Goal: Task Accomplishment & Management: Use online tool/utility

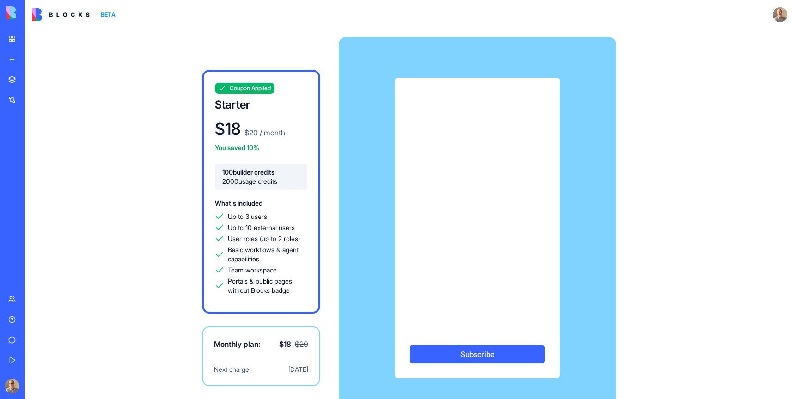
scroll to position [27, 0]
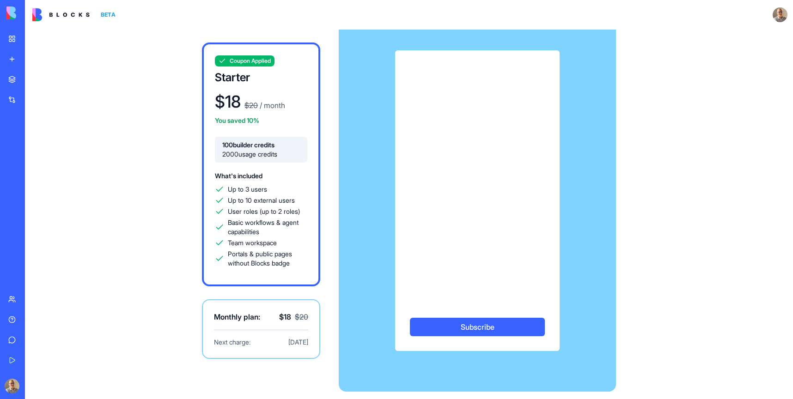
click at [263, 180] on div "What's included Up to 3 users Up to 10 external users User roles (up to 2 roles…" at bounding box center [261, 219] width 92 height 98
click at [252, 67] on div "Coupon Applied Starter $ 18 $ 20 / month You saved 10% 100 builder credits 2000…" at bounding box center [261, 165] width 118 height 244
click at [256, 64] on span "Coupon Applied" at bounding box center [250, 60] width 41 height 7
click at [495, 330] on button "Subscribe" at bounding box center [477, 327] width 135 height 18
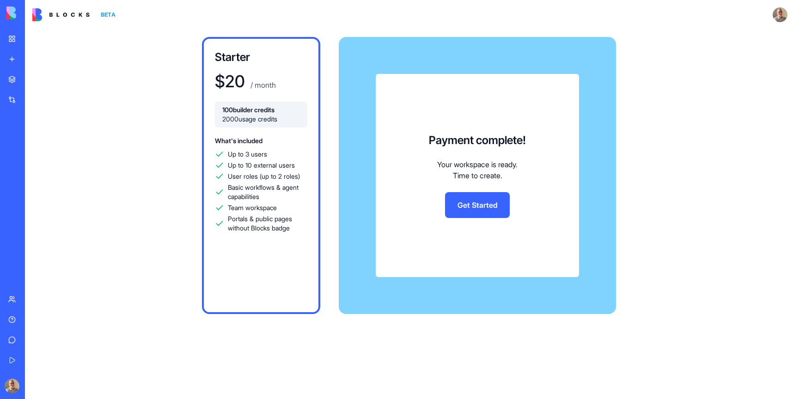
click at [477, 201] on link "Get Started" at bounding box center [477, 205] width 65 height 26
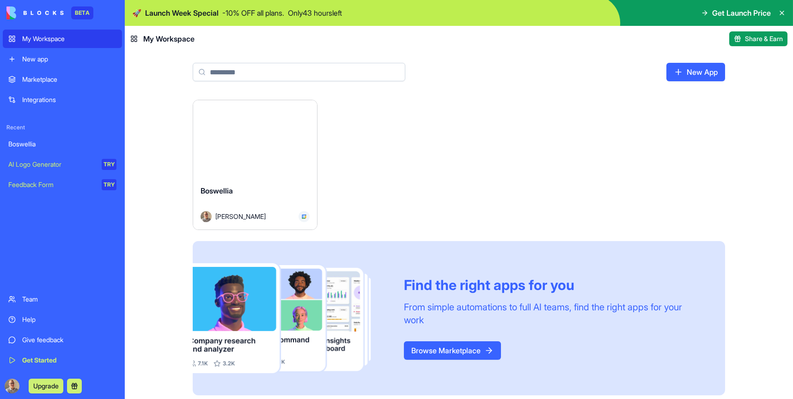
click at [43, 41] on div "My Workspace" at bounding box center [69, 38] width 94 height 9
click at [246, 159] on div "Launch" at bounding box center [255, 139] width 124 height 78
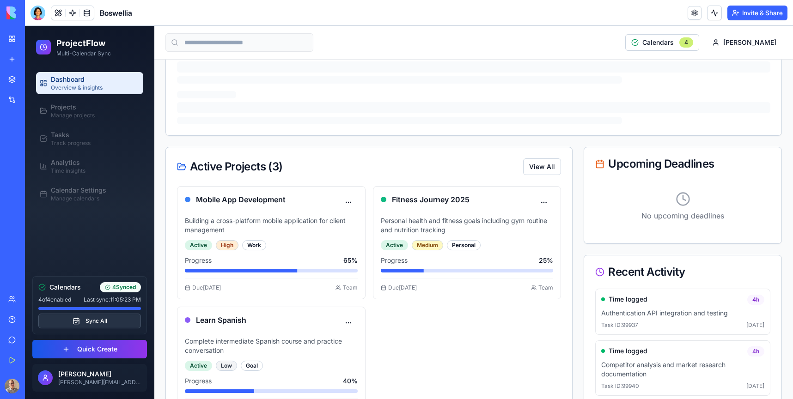
scroll to position [643, 0]
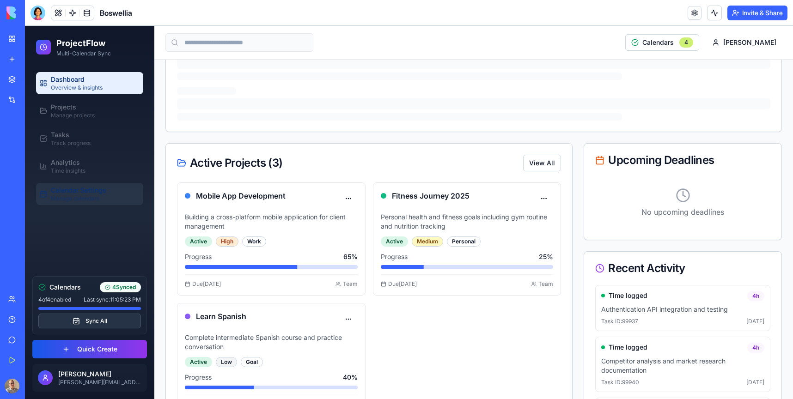
click at [87, 189] on span "Calendar Settings" at bounding box center [78, 190] width 55 height 9
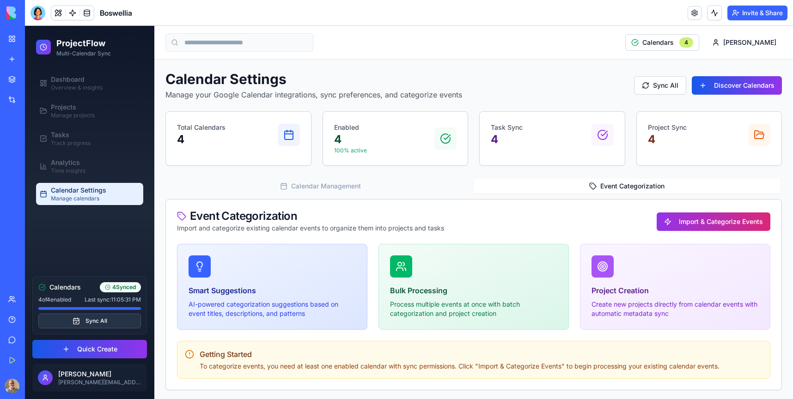
click at [633, 186] on button "Event Categorization" at bounding box center [627, 186] width 306 height 15
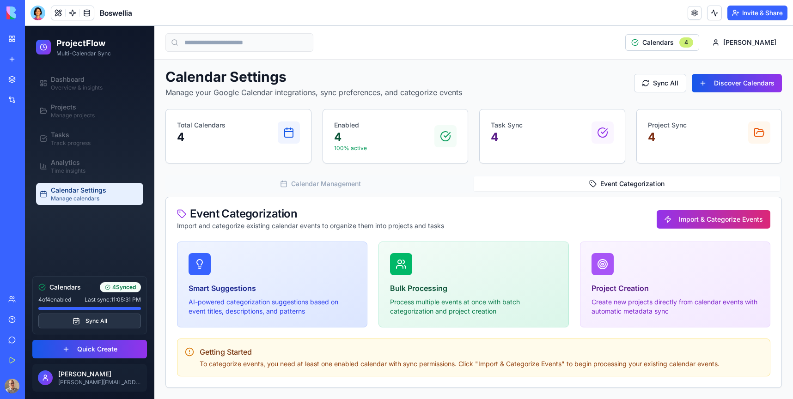
click at [201, 266] on icon at bounding box center [199, 264] width 11 height 11
click at [715, 224] on button "Import & Categorize Events" at bounding box center [714, 219] width 114 height 18
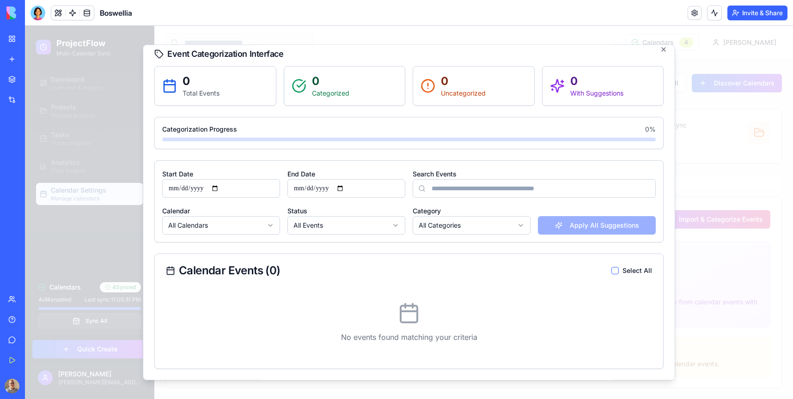
scroll to position [0, 0]
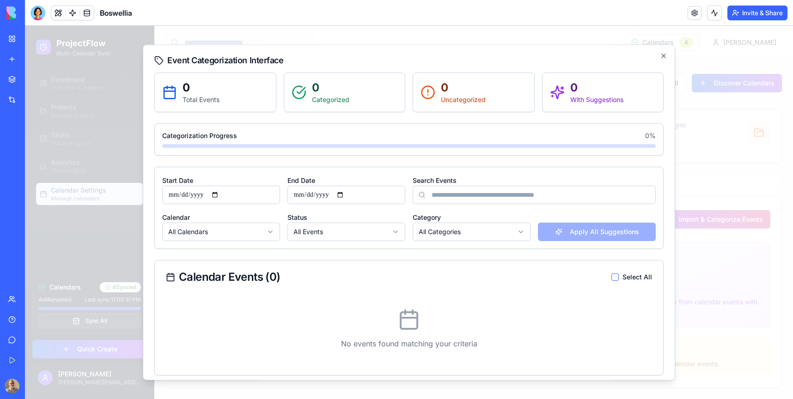
click at [577, 232] on div "Apply All Suggestions" at bounding box center [597, 227] width 118 height 30
click at [662, 59] on icon "button" at bounding box center [663, 55] width 7 height 7
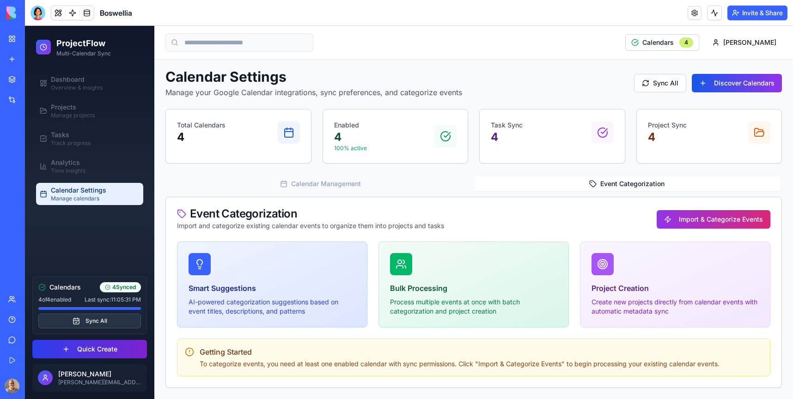
click at [83, 353] on button "Quick Create" at bounding box center [89, 349] width 115 height 18
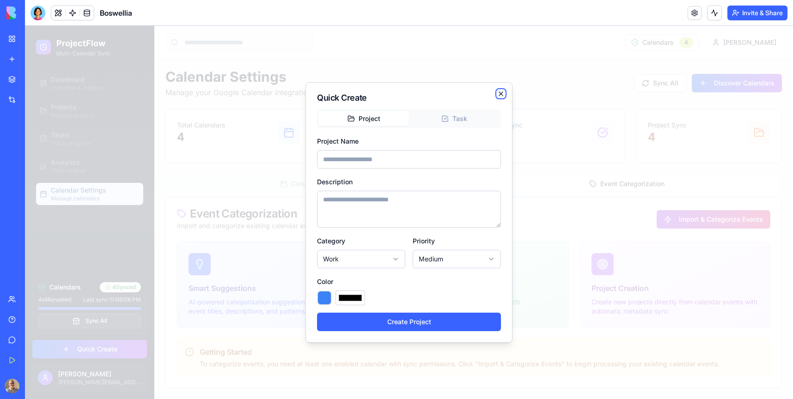
click at [500, 95] on icon "button" at bounding box center [500, 93] width 7 height 7
type input "*******"
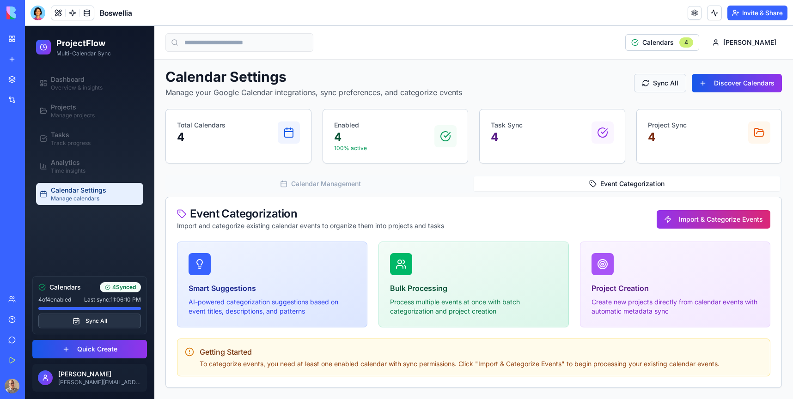
click at [669, 83] on button "Sync All" at bounding box center [660, 83] width 52 height 18
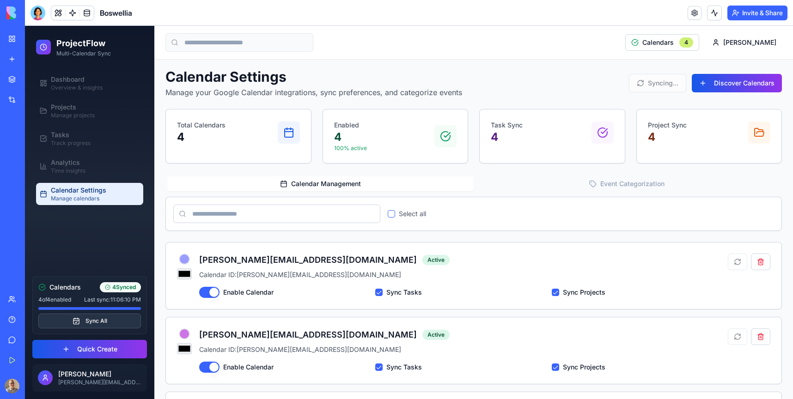
click at [301, 184] on button "Calendar Management" at bounding box center [320, 184] width 306 height 15
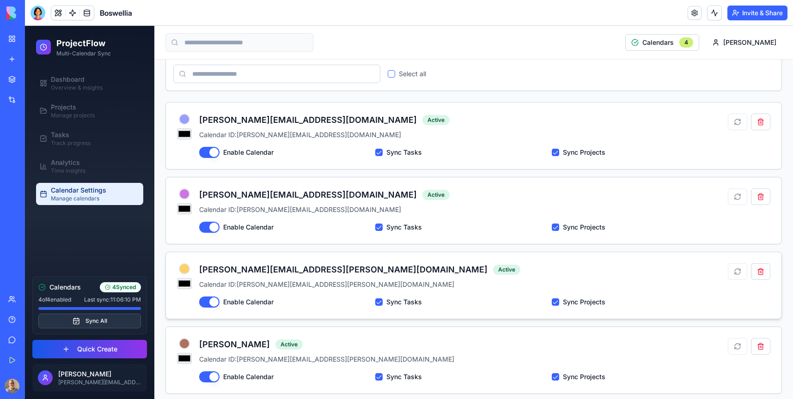
scroll to position [148, 0]
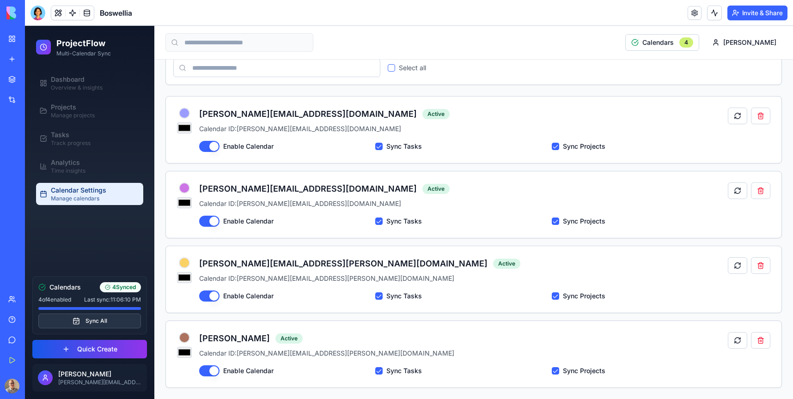
click at [85, 198] on span "Manage calendars" at bounding box center [75, 198] width 49 height 7
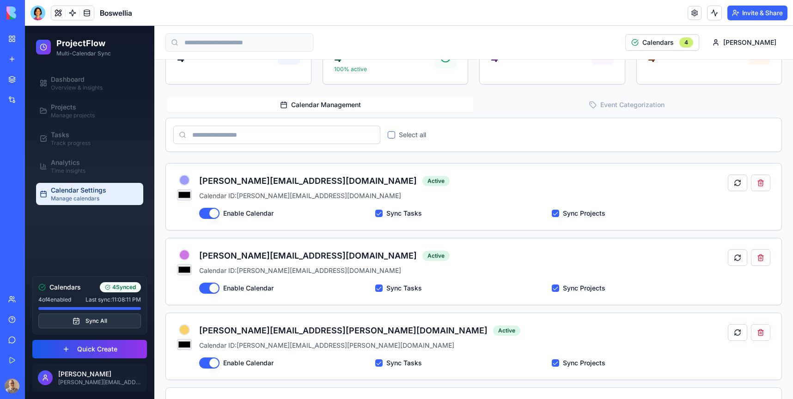
scroll to position [0, 0]
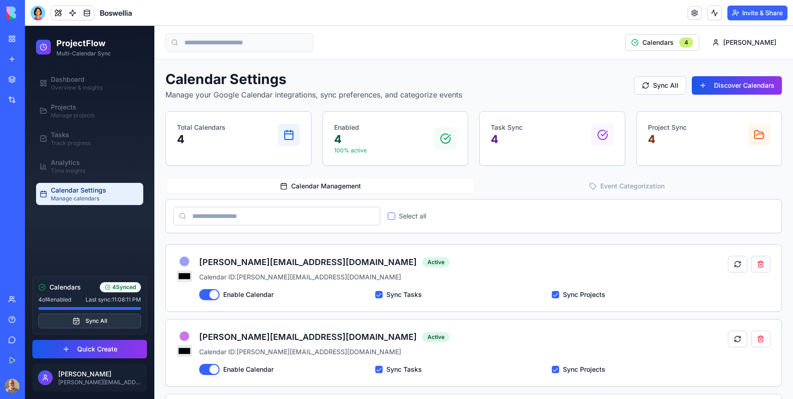
click at [610, 134] on div at bounding box center [602, 135] width 22 height 22
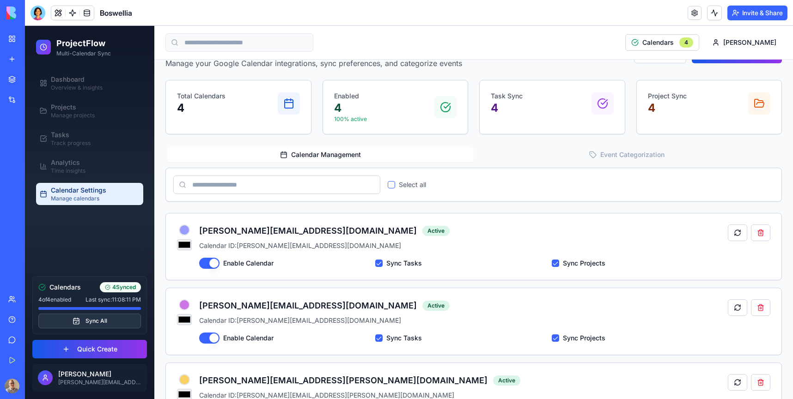
scroll to position [11, 0]
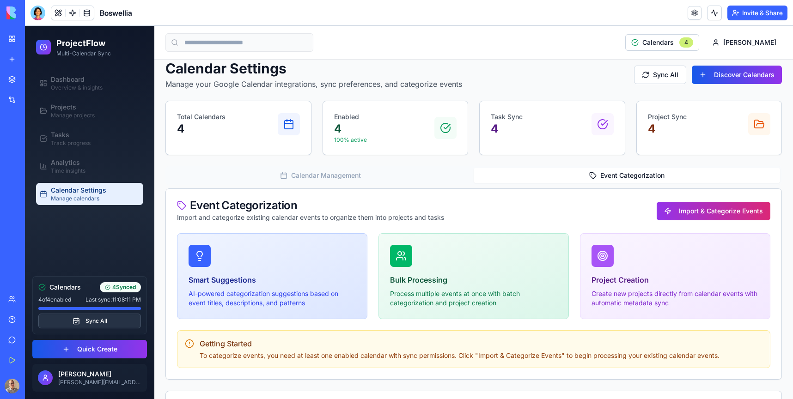
click at [609, 172] on button "Event Categorization" at bounding box center [627, 175] width 306 height 15
click at [396, 261] on icon at bounding box center [401, 255] width 11 height 11
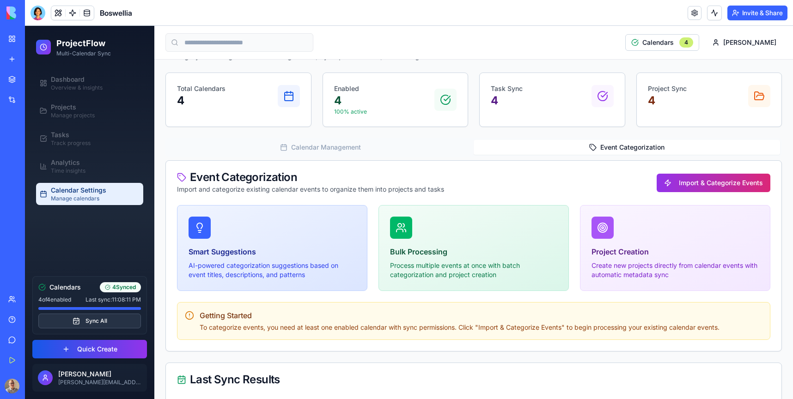
scroll to position [75, 0]
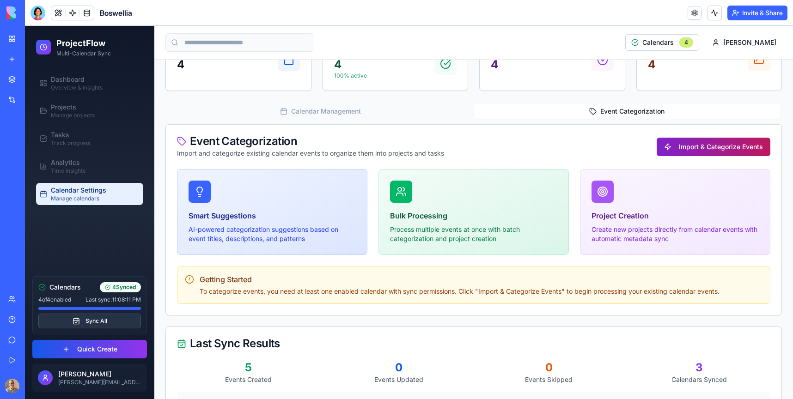
click at [724, 146] on button "Import & Categorize Events" at bounding box center [714, 147] width 114 height 18
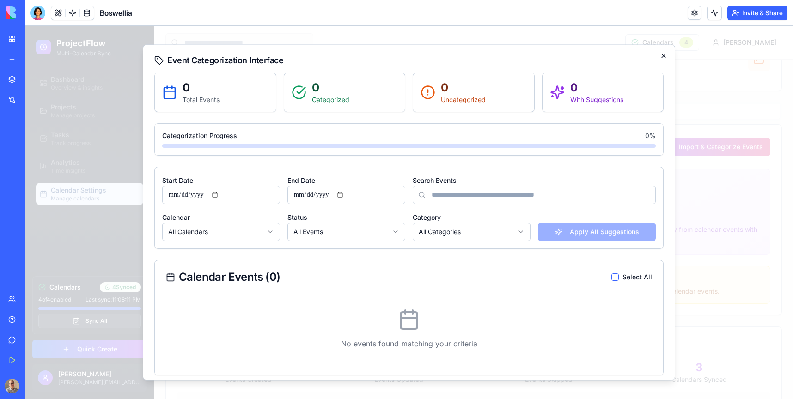
click at [663, 54] on icon "button" at bounding box center [663, 55] width 7 height 7
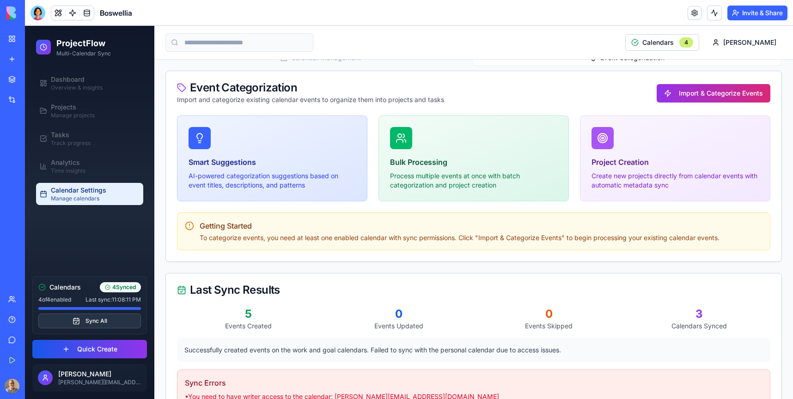
scroll to position [161, 0]
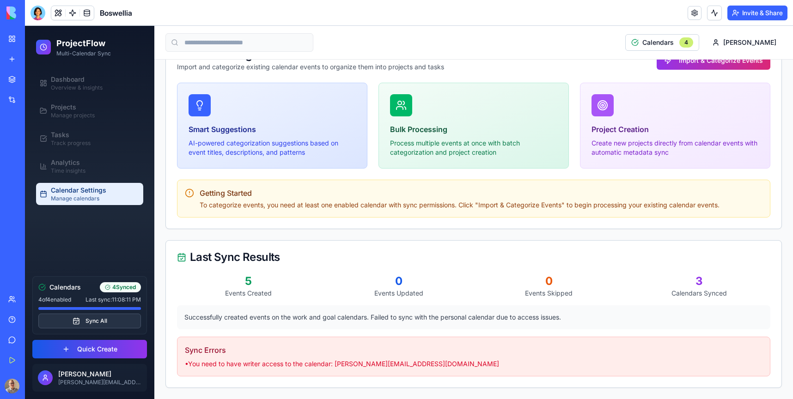
click at [148, 71] on div "Dashboard Overview & insights Projects Manage projects Tasks Track progress Ana…" at bounding box center [89, 168] width 129 height 201
click at [34, 141] on div "Boswellia" at bounding box center [21, 144] width 26 height 9
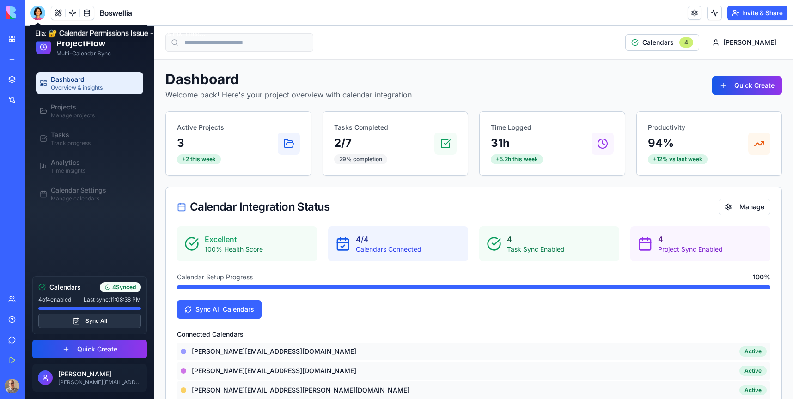
click at [39, 12] on div at bounding box center [37, 13] width 15 height 15
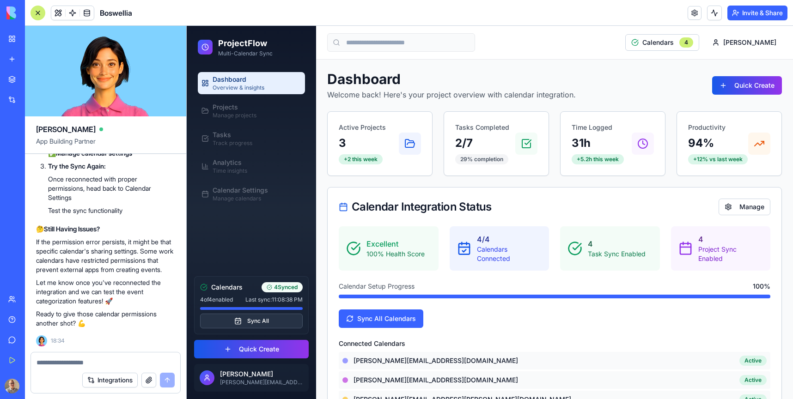
click at [55, 367] on textarea at bounding box center [106, 362] width 138 height 9
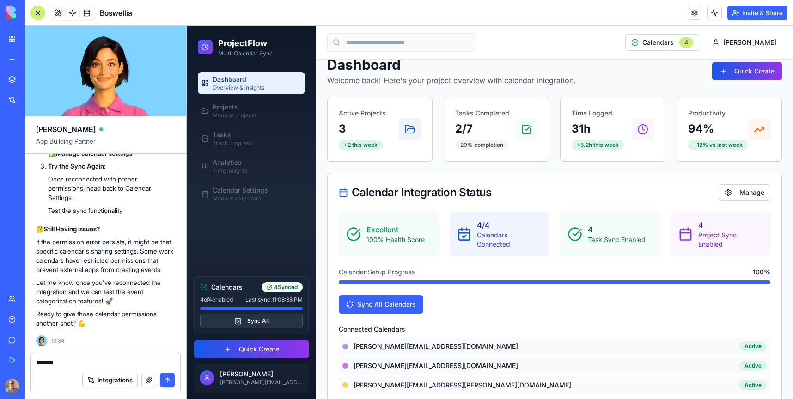
scroll to position [14, 0]
type textarea "******"
click at [238, 195] on div "Calendar Settings Manage calendars" at bounding box center [240, 194] width 55 height 17
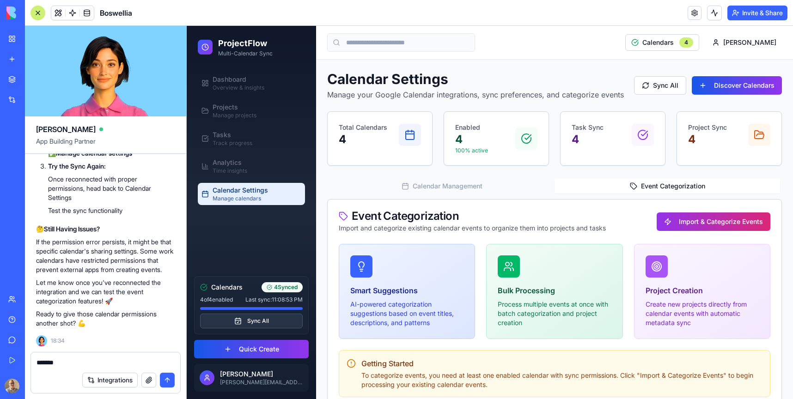
click at [664, 179] on button "Event Categorization" at bounding box center [666, 186] width 225 height 15
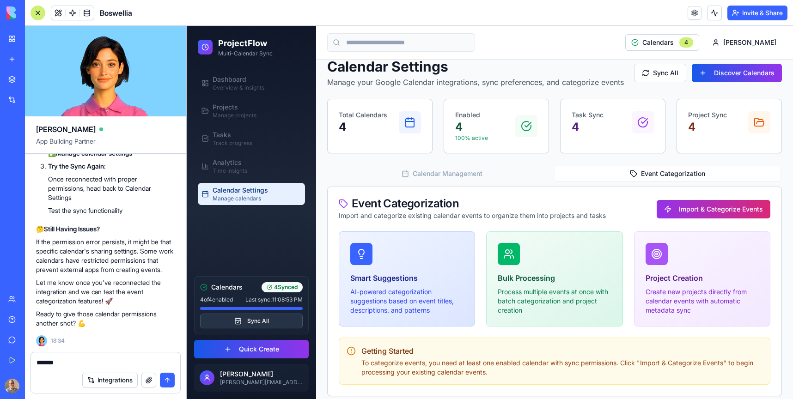
scroll to position [17, 0]
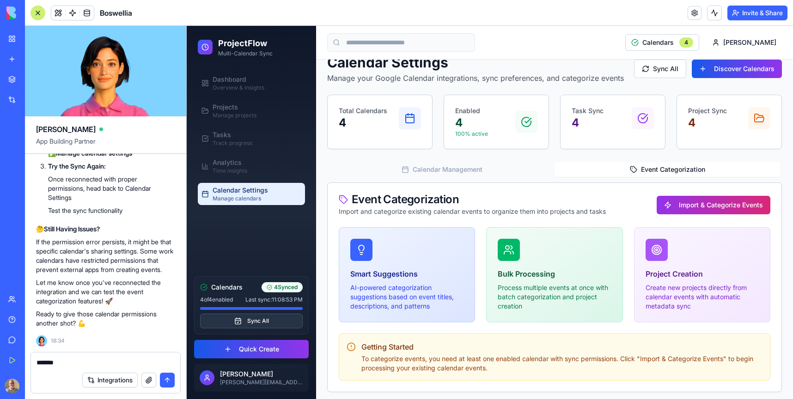
click at [67, 358] on textarea "******" at bounding box center [106, 362] width 138 height 9
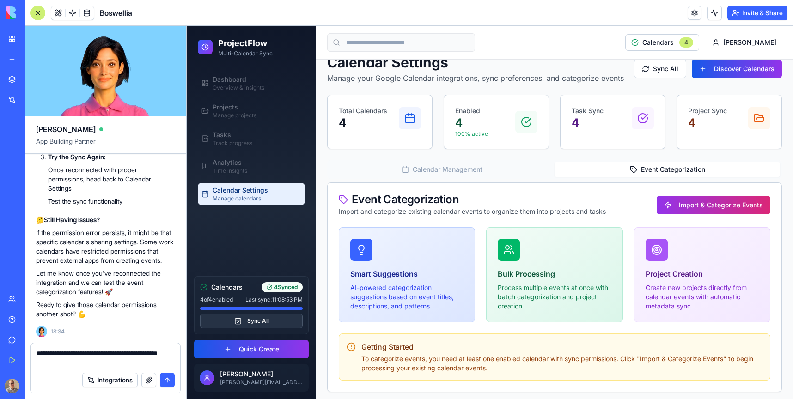
type textarea "**********"
click at [169, 381] on button "submit" at bounding box center [167, 380] width 15 height 15
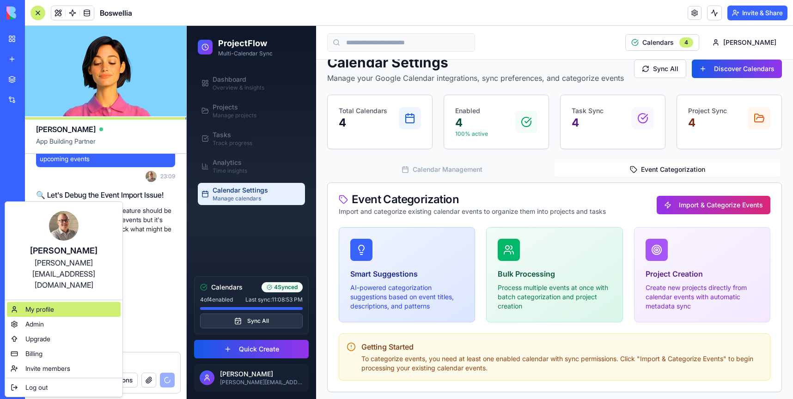
scroll to position [3252, 0]
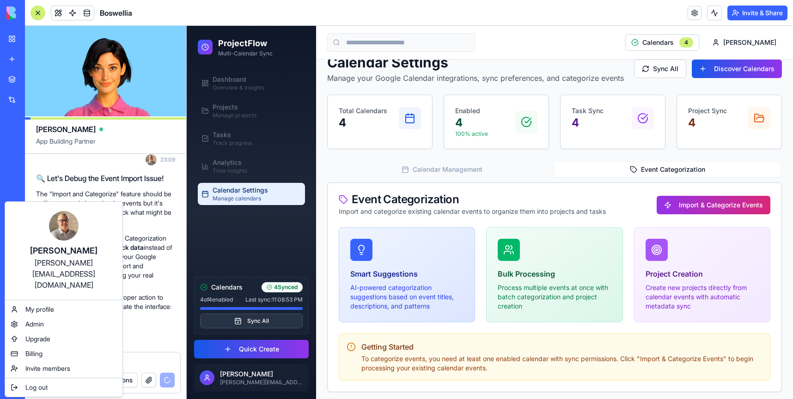
click at [159, 199] on html "BETA My Workspace New app Marketplace Integrations Recent Boswellia AI Logo Gen…" at bounding box center [396, 199] width 793 height 399
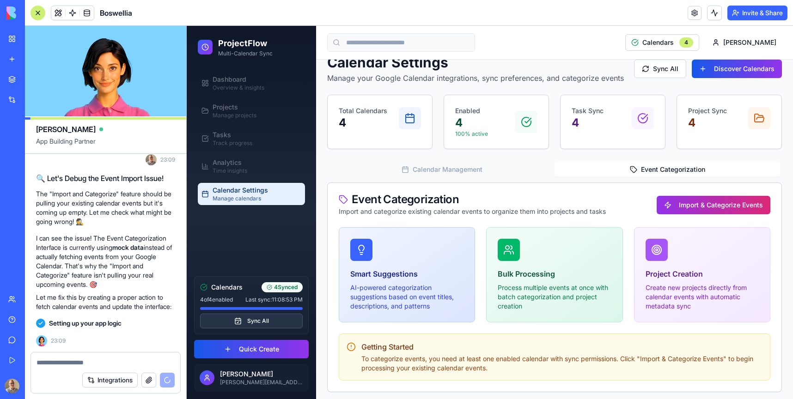
scroll to position [3287, 0]
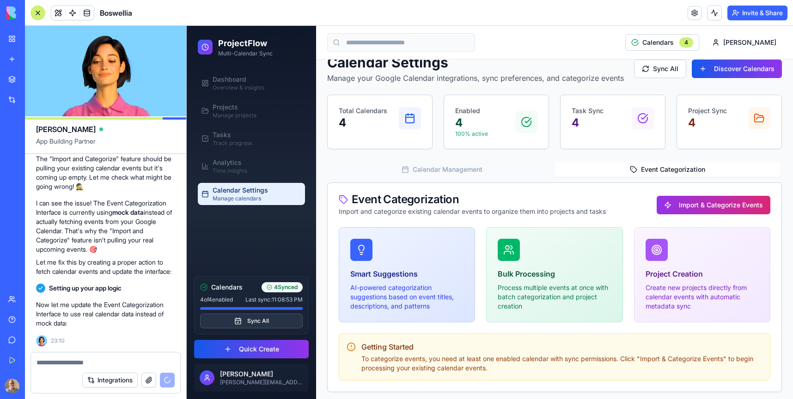
click at [157, 237] on p "I can see the issue! The Event Categorization Interface is currently using mock…" at bounding box center [105, 226] width 139 height 55
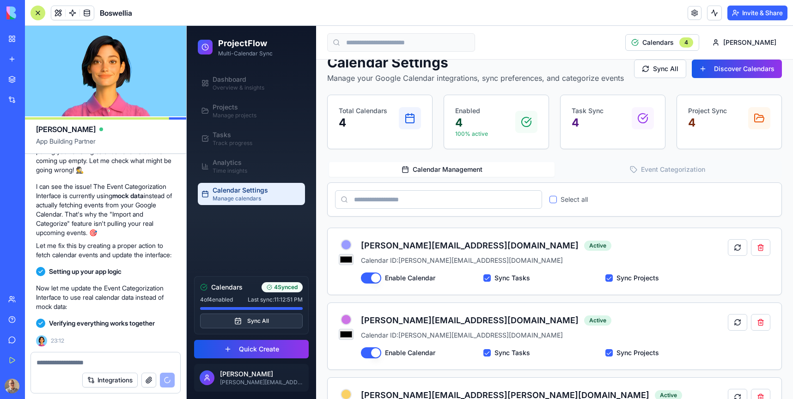
scroll to position [3729, 0]
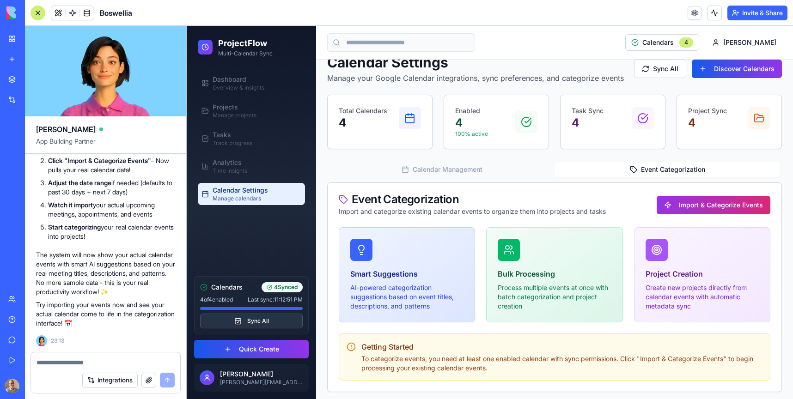
click at [660, 173] on button "Event Categorization" at bounding box center [666, 169] width 225 height 15
click at [705, 205] on button "Import & Categorize Events" at bounding box center [714, 205] width 114 height 18
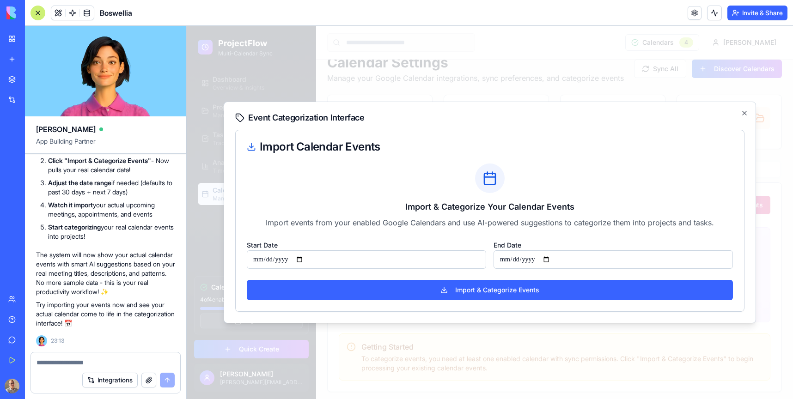
click at [304, 259] on input "**********" at bounding box center [366, 259] width 239 height 18
type input "**********"
click at [517, 262] on input "**********" at bounding box center [612, 259] width 239 height 18
click at [525, 256] on input "**********" at bounding box center [612, 259] width 239 height 18
click at [552, 258] on input "**********" at bounding box center [612, 259] width 239 height 18
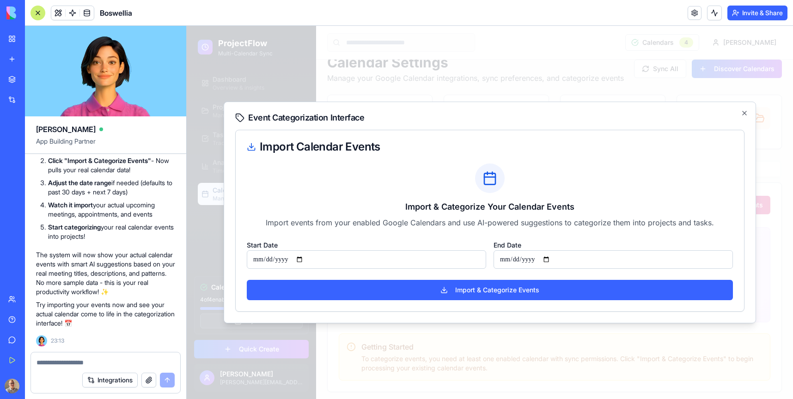
type input "**********"
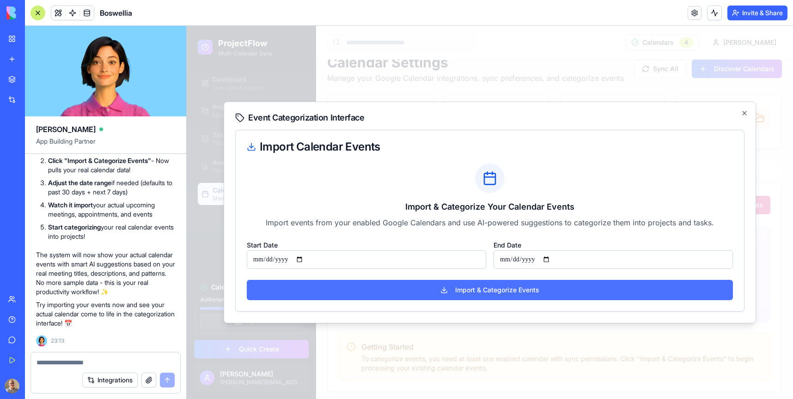
click at [537, 288] on button "Import & Categorize Events" at bounding box center [490, 290] width 486 height 20
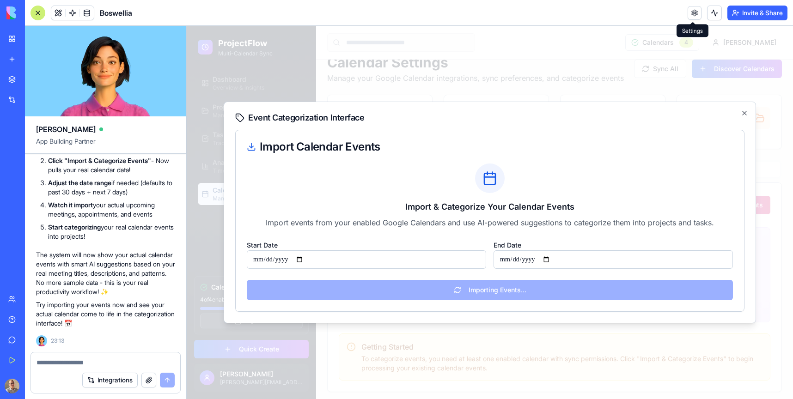
click at [692, 12] on link at bounding box center [695, 13] width 14 height 14
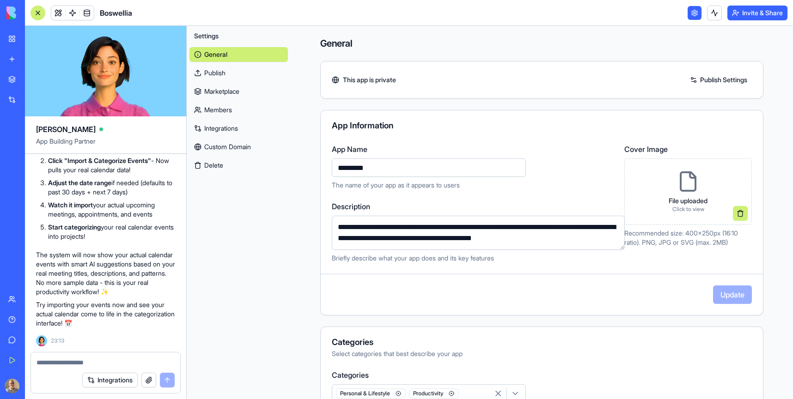
click at [219, 149] on link "Custom Domain" at bounding box center [238, 147] width 98 height 15
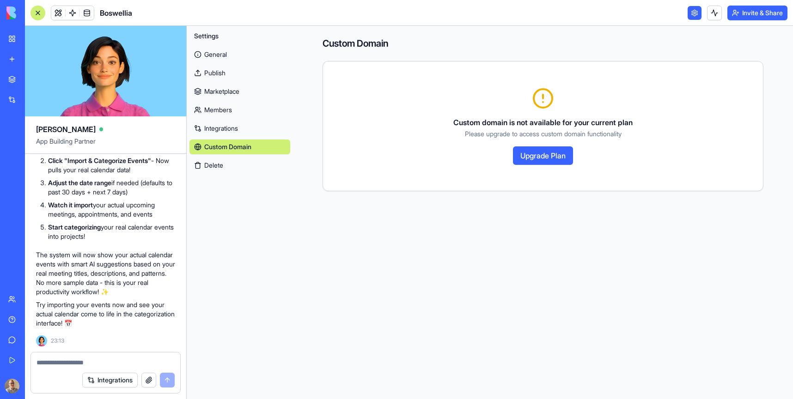
click at [229, 128] on link "Integrations" at bounding box center [239, 128] width 101 height 15
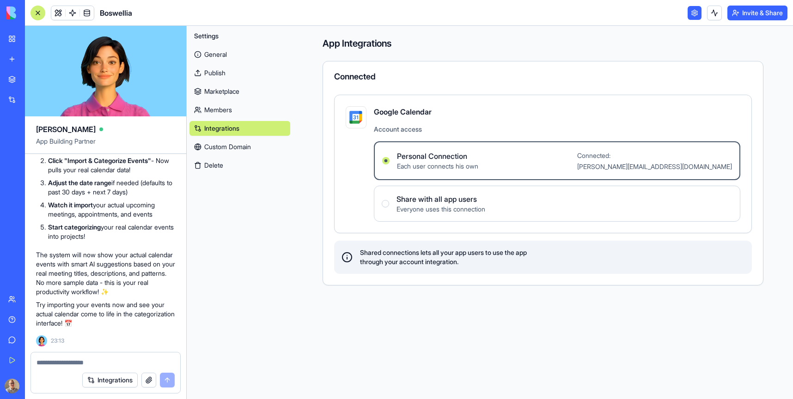
click at [228, 110] on link "Members" at bounding box center [239, 110] width 101 height 15
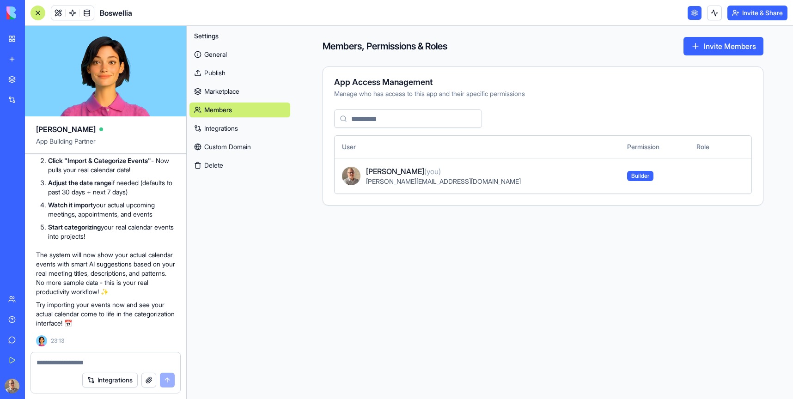
click at [228, 94] on link "Marketplace" at bounding box center [239, 91] width 101 height 15
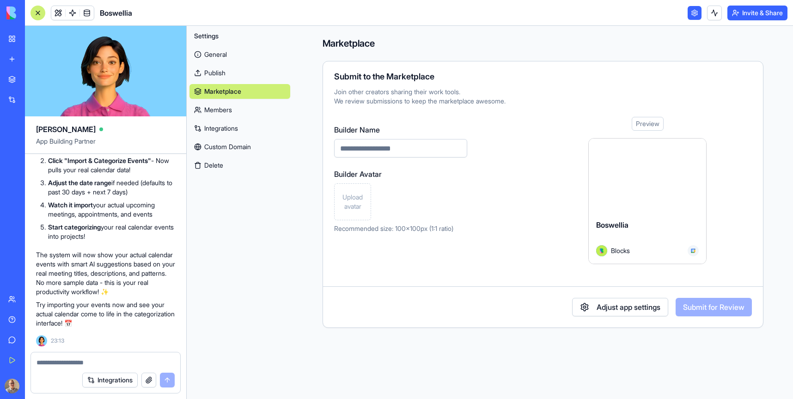
click at [219, 67] on link "Publish" at bounding box center [239, 73] width 101 height 15
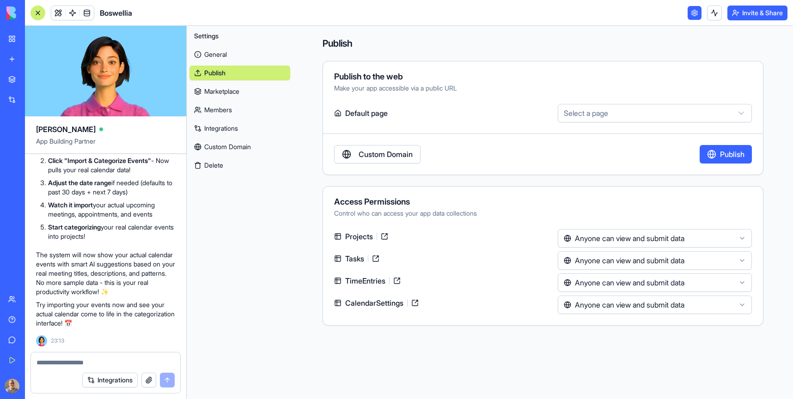
click at [212, 53] on link "General" at bounding box center [239, 54] width 101 height 15
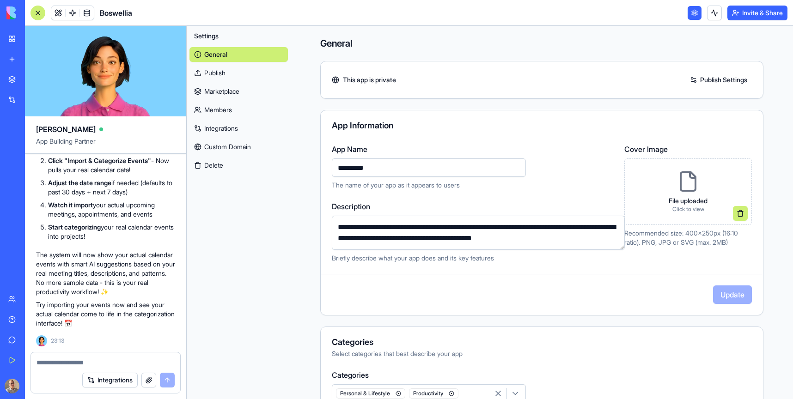
click at [692, 185] on icon at bounding box center [688, 181] width 22 height 22
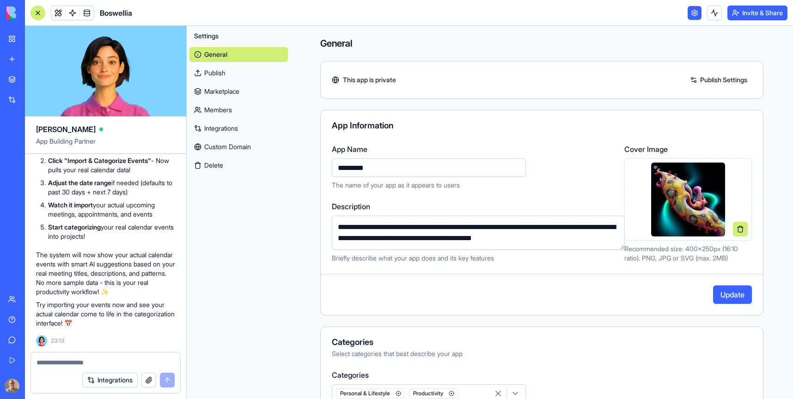
click at [740, 294] on button "Update" at bounding box center [732, 295] width 39 height 18
click at [721, 79] on link "Publish Settings" at bounding box center [718, 80] width 67 height 15
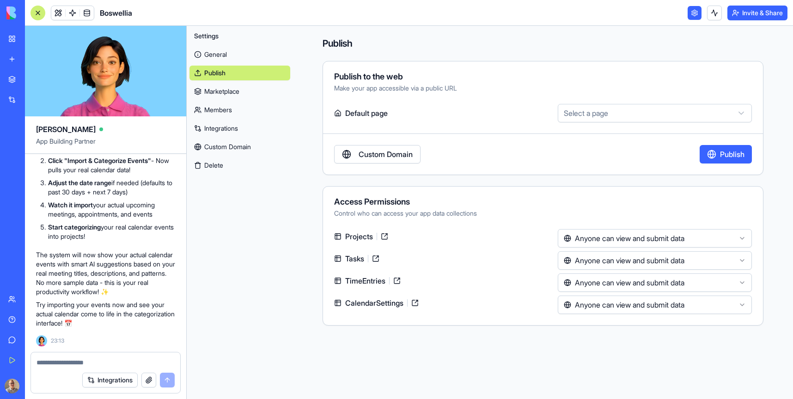
click at [608, 113] on html "BETA My Workspace New app Marketplace Integrations Recent Boswellia AI Logo Gen…" at bounding box center [396, 199] width 793 height 399
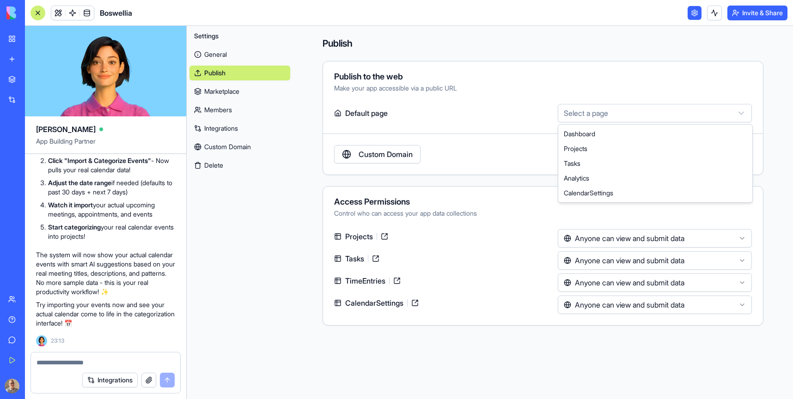
click at [608, 113] on html "BETA My Workspace New app Marketplace Integrations Recent Boswellia AI Logo Gen…" at bounding box center [396, 199] width 793 height 399
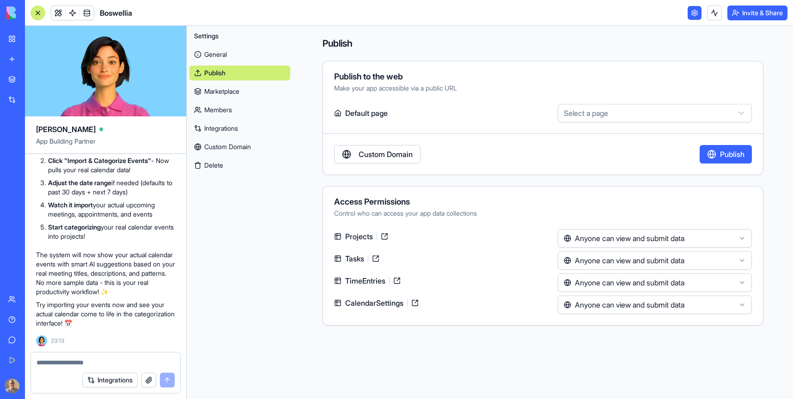
click at [767, 11] on button "Invite & Share" at bounding box center [757, 13] width 60 height 15
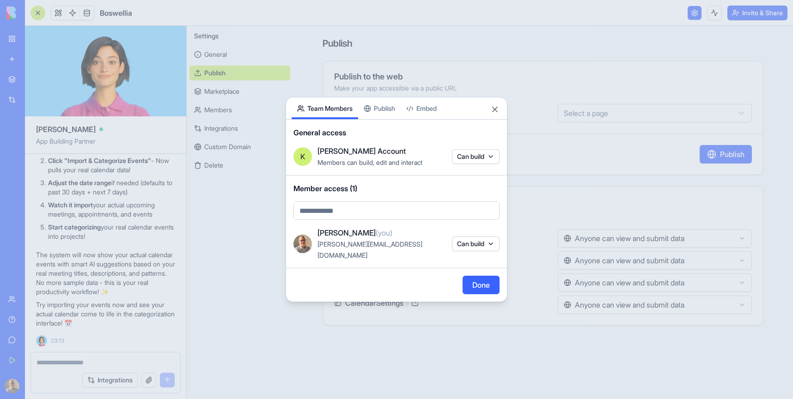
click at [365, 216] on body "BETA My Workspace New app Marketplace Integrations Recent Boswellia AI Logo Gen…" at bounding box center [396, 199] width 793 height 399
type input "*"
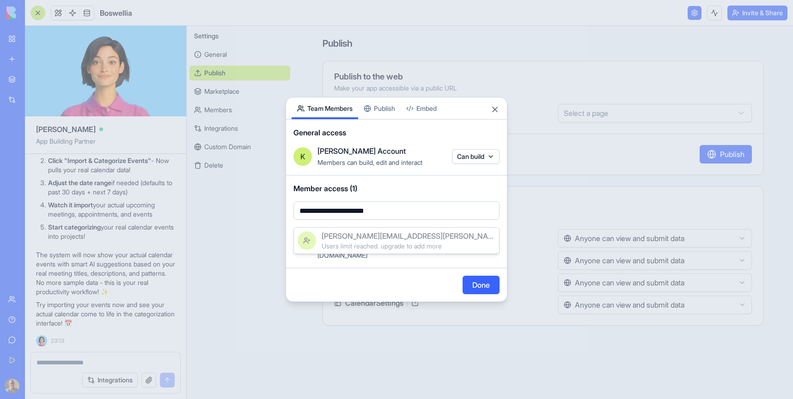
type input "**********"
click at [427, 220] on div at bounding box center [396, 199] width 793 height 399
click at [480, 284] on button "Done" at bounding box center [481, 285] width 37 height 18
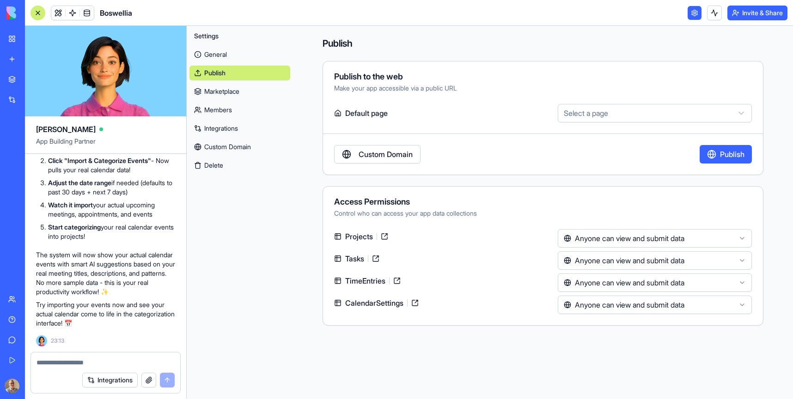
click at [762, 13] on button "Invite & Share" at bounding box center [757, 13] width 60 height 15
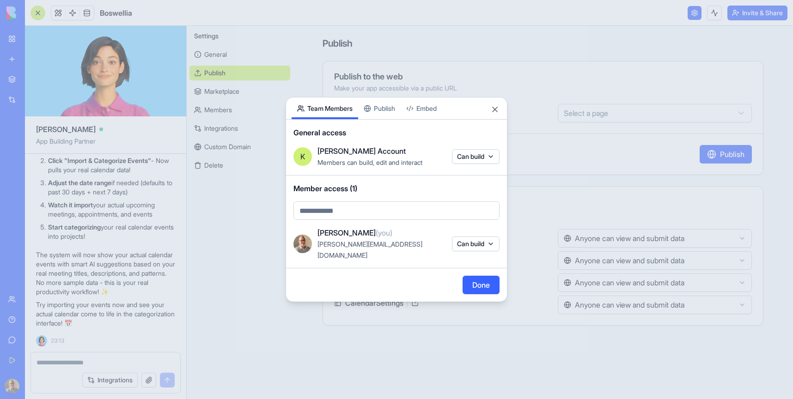
click at [477, 161] on body "BETA My Workspace New app Marketplace Integrations Recent Boswellia AI Logo Gen…" at bounding box center [396, 199] width 793 height 399
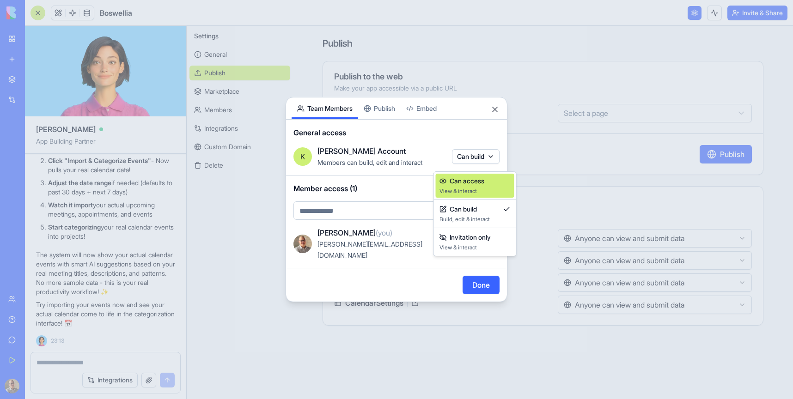
click at [476, 180] on span "Can access" at bounding box center [467, 181] width 35 height 9
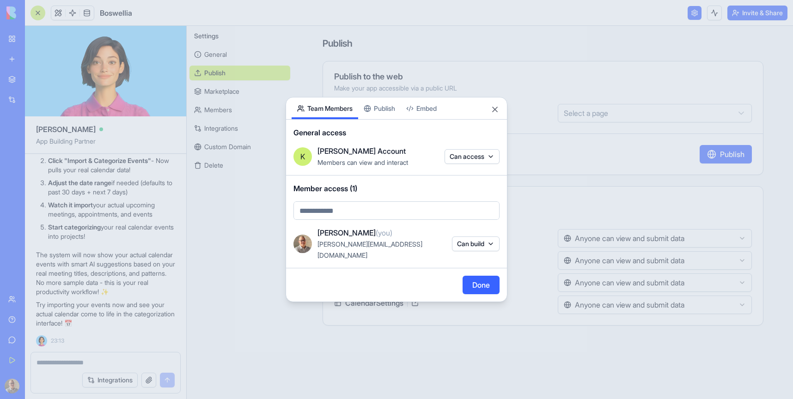
click at [329, 215] on body "BETA My Workspace New app Marketplace Integrations Recent Boswellia AI Logo Gen…" at bounding box center [396, 199] width 793 height 399
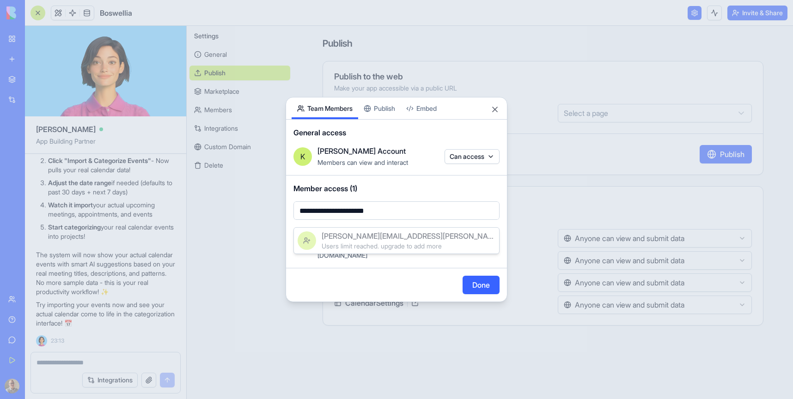
type input "**********"
click at [483, 283] on div at bounding box center [396, 199] width 793 height 399
click at [481, 284] on button "Done" at bounding box center [481, 285] width 37 height 18
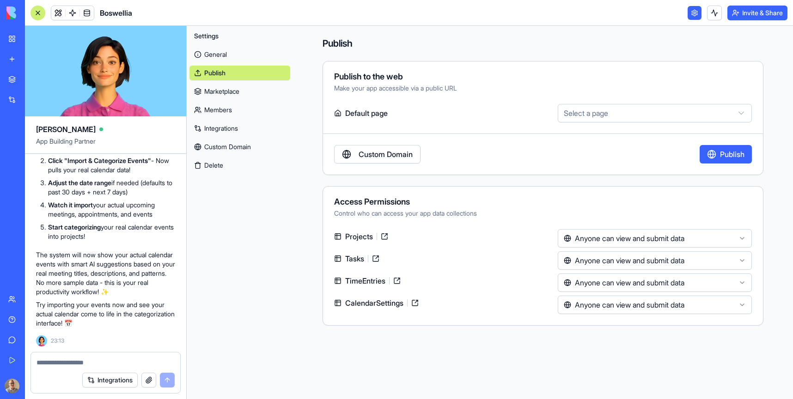
click at [217, 111] on link "Members" at bounding box center [239, 110] width 101 height 15
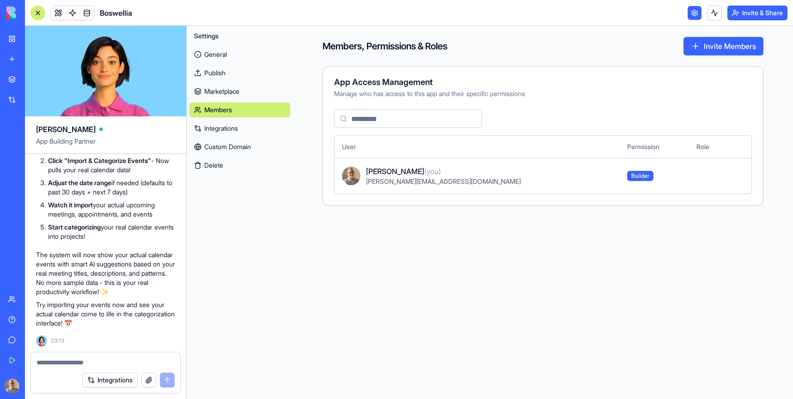
click at [382, 123] on input at bounding box center [408, 119] width 148 height 18
type input "*"
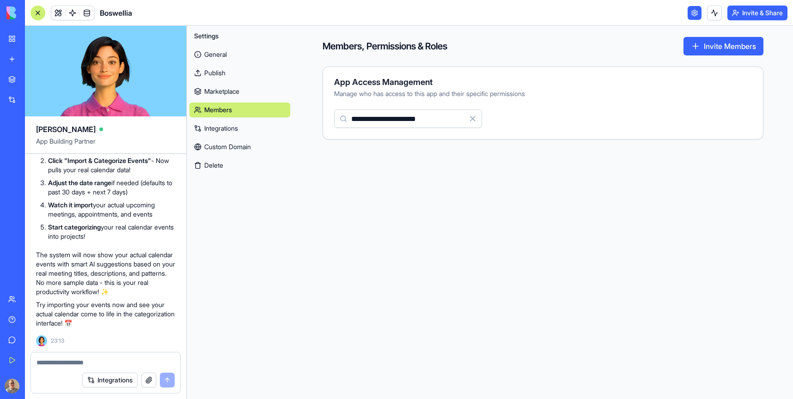
type input "**********"
click at [504, 118] on div "**********" at bounding box center [543, 119] width 440 height 18
click at [719, 46] on button "Invite Members" at bounding box center [723, 46] width 80 height 18
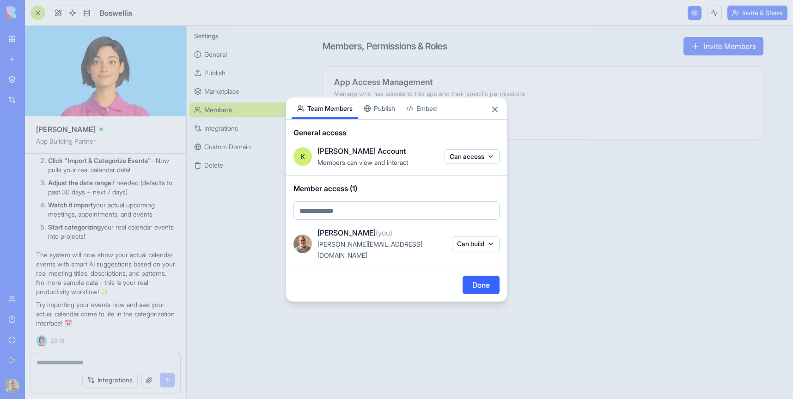
click at [342, 220] on body "BETA My Workspace New app Marketplace Integrations Recent Boswellia AI Logo Gen…" at bounding box center [396, 199] width 793 height 399
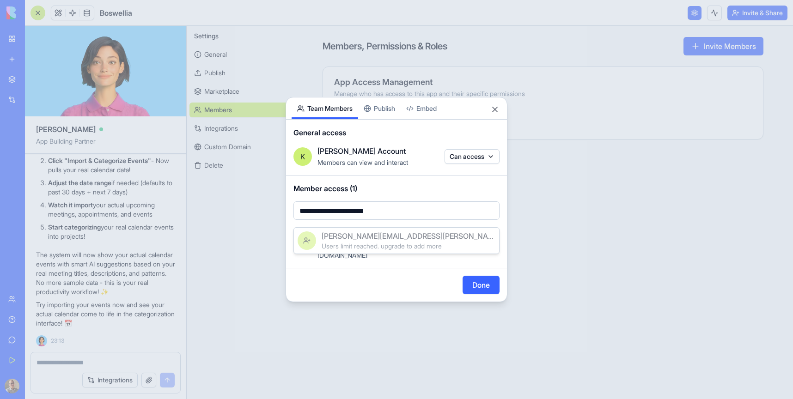
type input "**********"
click at [480, 284] on div at bounding box center [396, 199] width 793 height 399
click at [411, 218] on body "BETA My Workspace New app Marketplace Integrations Recent Boswellia AI Logo Gen…" at bounding box center [396, 199] width 793 height 399
click at [405, 244] on span "Users limit reached. upgrade to add more" at bounding box center [382, 246] width 120 height 8
click at [480, 276] on button "Done" at bounding box center [481, 285] width 37 height 18
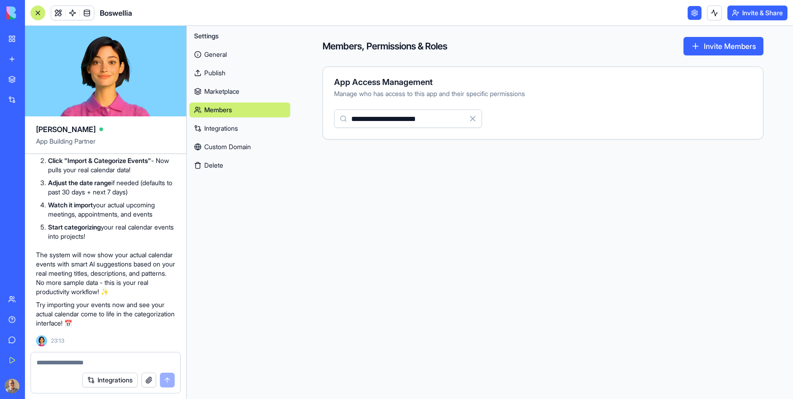
click at [217, 129] on link "Integrations" at bounding box center [239, 128] width 101 height 15
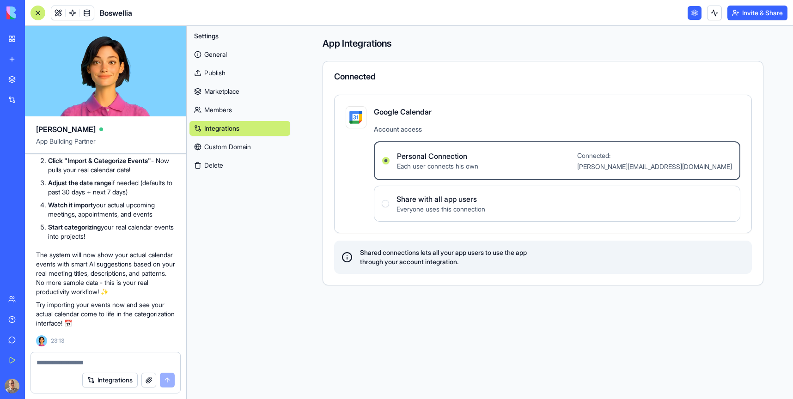
click at [216, 108] on link "Members" at bounding box center [239, 110] width 101 height 15
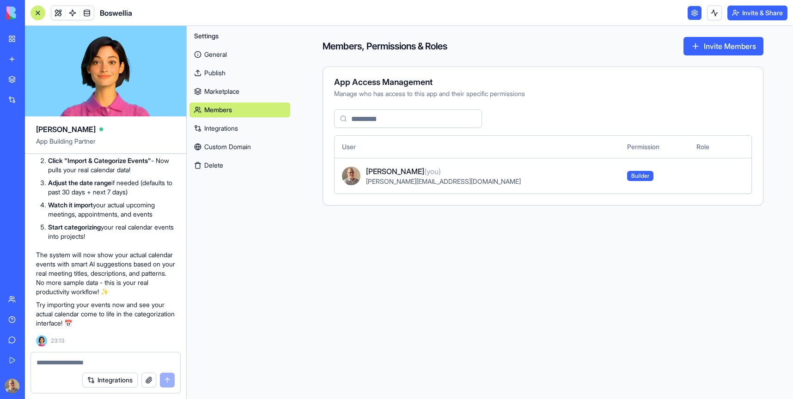
click at [219, 97] on link "Marketplace" at bounding box center [239, 91] width 101 height 15
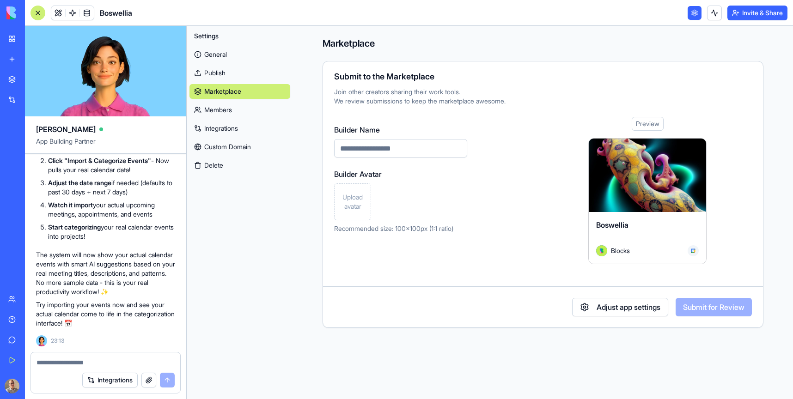
click at [223, 68] on link "Publish" at bounding box center [239, 73] width 101 height 15
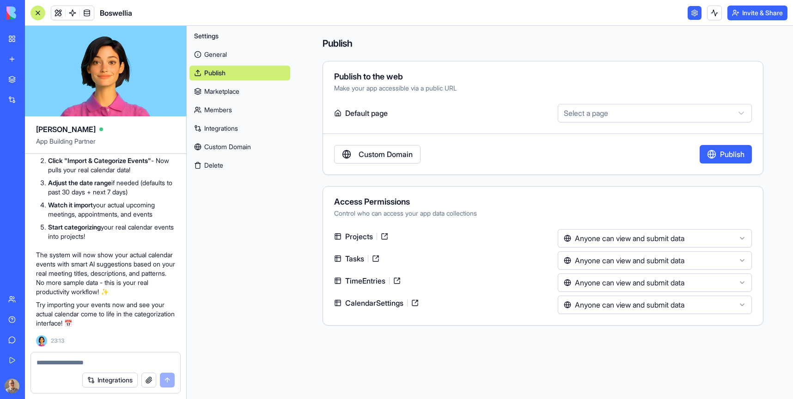
click at [224, 52] on link "General" at bounding box center [239, 54] width 101 height 15
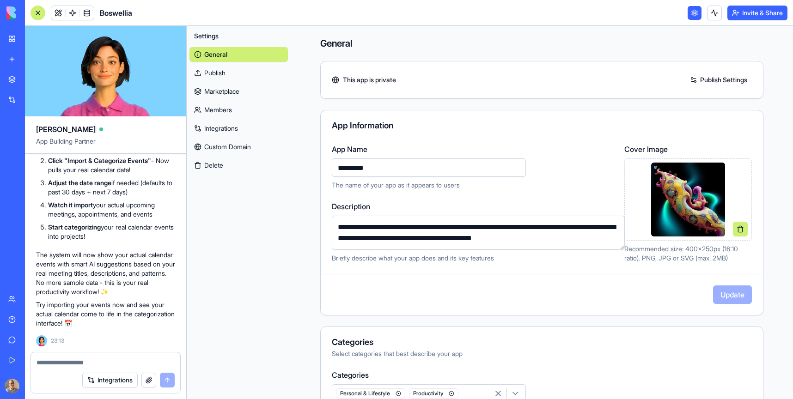
click at [728, 75] on link "Publish Settings" at bounding box center [718, 80] width 67 height 15
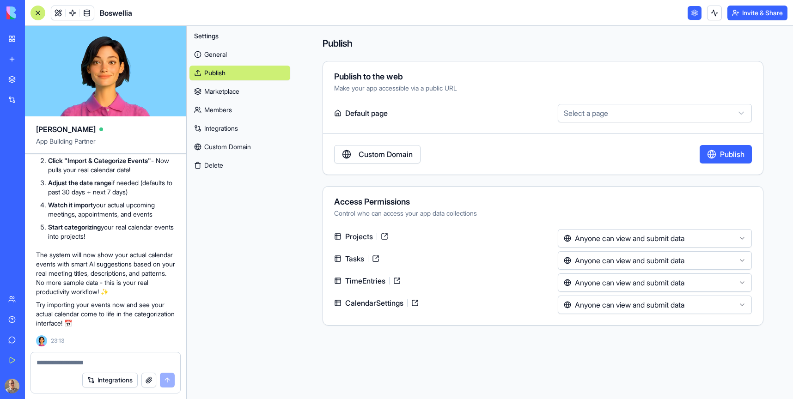
click at [763, 11] on button "Invite & Share" at bounding box center [757, 13] width 60 height 15
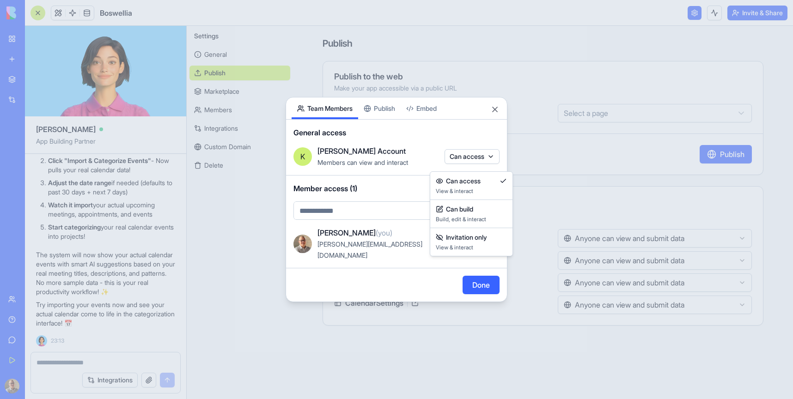
click at [463, 162] on body "BETA My Workspace New app Marketplace Integrations Recent Boswellia AI Logo Gen…" at bounding box center [396, 199] width 793 height 399
click at [467, 183] on span "Can access" at bounding box center [463, 181] width 35 height 9
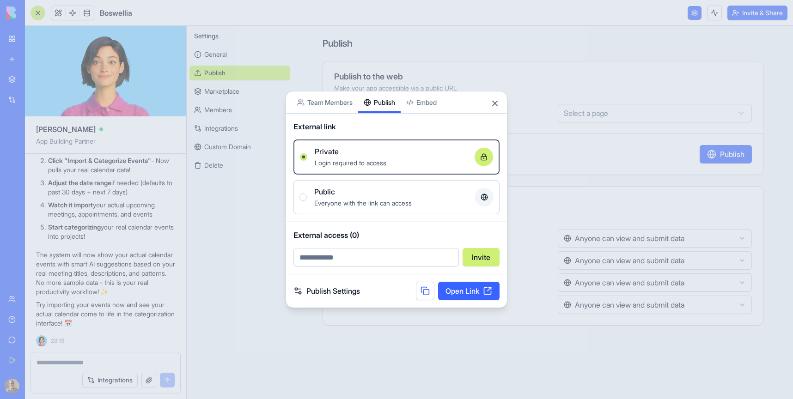
click at [381, 116] on div "Share App Team Members Publish Embed External link Private Login required to ac…" at bounding box center [397, 199] width 222 height 217
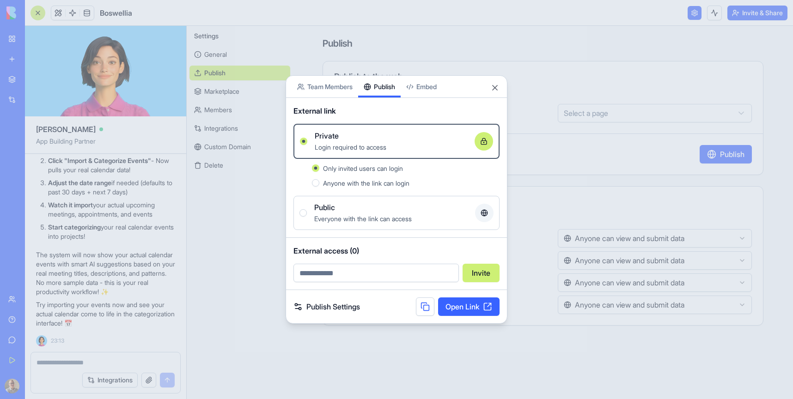
click at [350, 278] on input "email" at bounding box center [375, 273] width 165 height 18
type input "**********"
click at [489, 277] on button "Invite" at bounding box center [481, 273] width 37 height 18
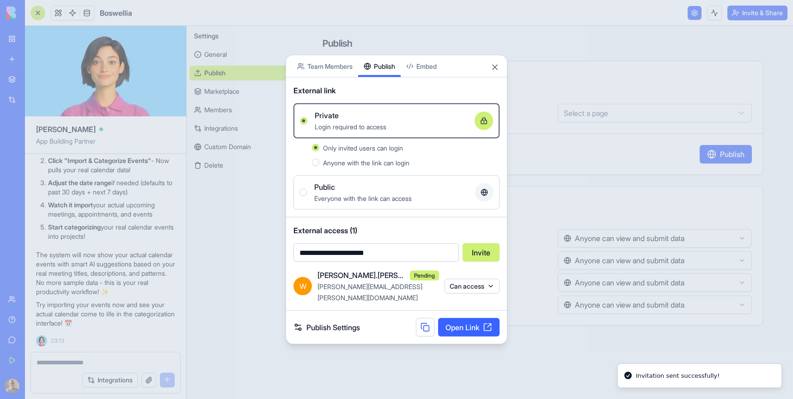
click at [493, 66] on div "Share App Team Members Publish Embed" at bounding box center [396, 66] width 221 height 22
click at [494, 72] on button "Close" at bounding box center [494, 67] width 9 height 9
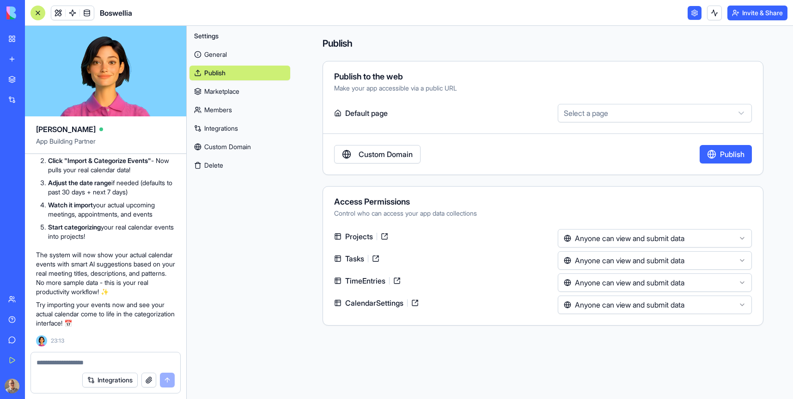
click at [236, 24] on header "Boswellia Invite & Share" at bounding box center [409, 13] width 768 height 26
click at [225, 33] on button "Settings" at bounding box center [239, 36] width 101 height 15
click at [124, 4] on header "Boswellia Invite & Share" at bounding box center [409, 13] width 768 height 26
click at [122, 11] on span "Boswellia" at bounding box center [116, 12] width 32 height 11
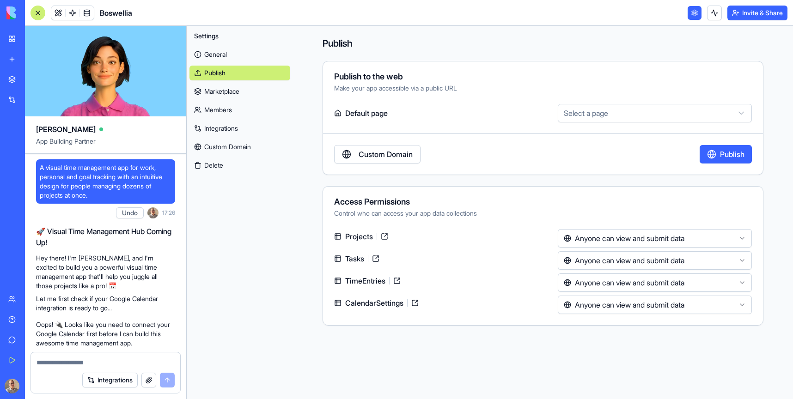
click at [224, 55] on link "General" at bounding box center [239, 54] width 101 height 15
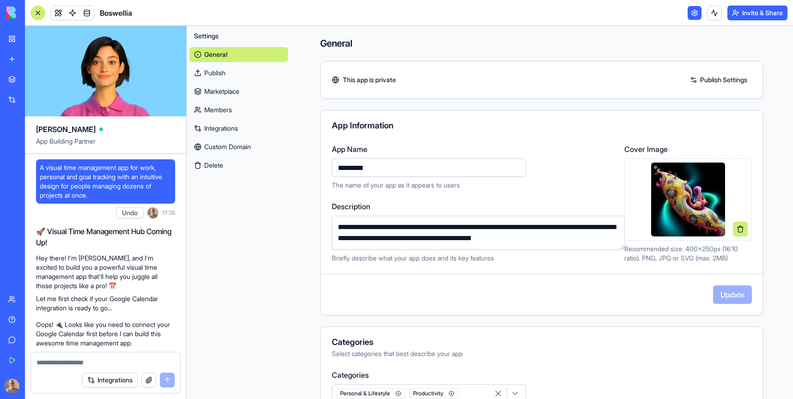
click at [692, 11] on link at bounding box center [695, 13] width 14 height 14
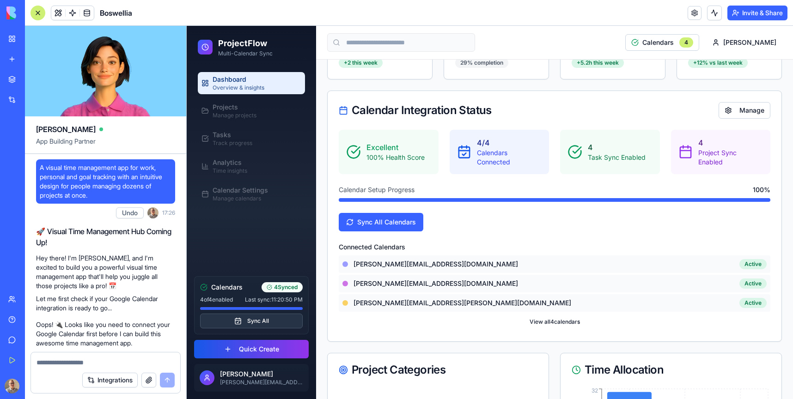
scroll to position [68, 0]
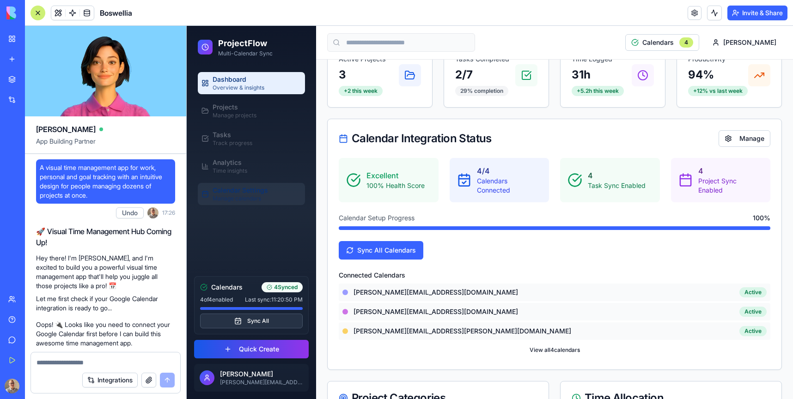
click at [253, 191] on span "Calendar Settings" at bounding box center [240, 190] width 55 height 9
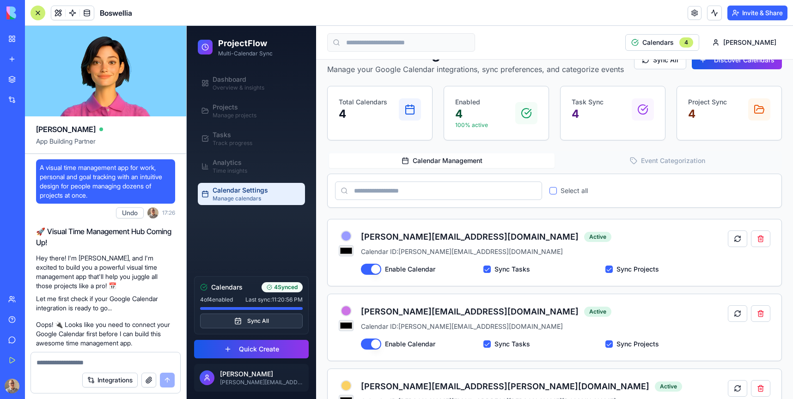
scroll to position [21, 0]
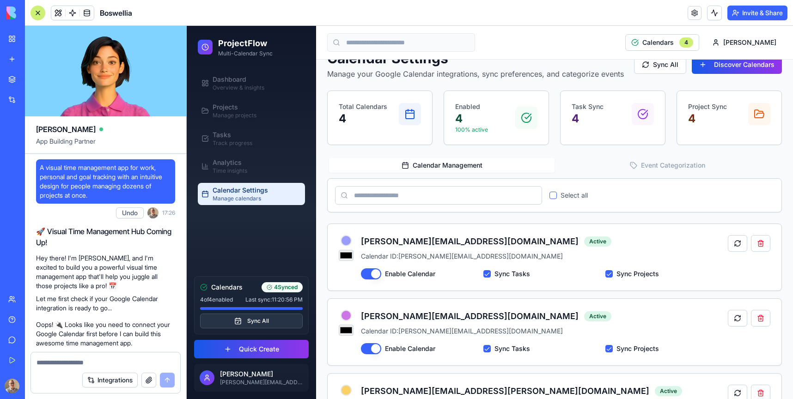
click at [671, 158] on button "Event Categorization" at bounding box center [666, 165] width 225 height 15
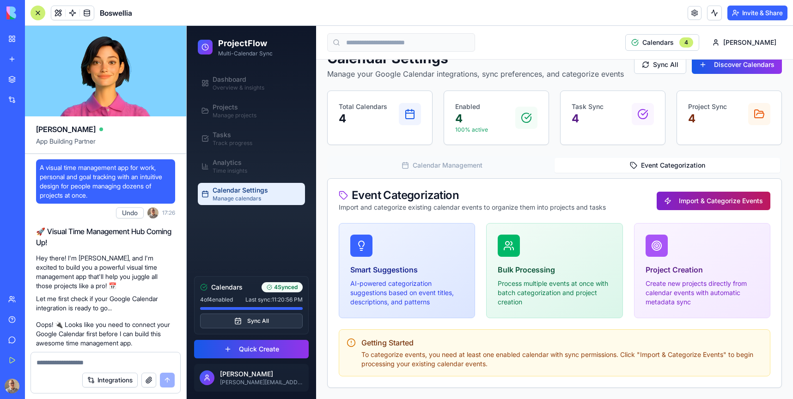
click at [732, 205] on button "Import & Categorize Events" at bounding box center [714, 201] width 114 height 18
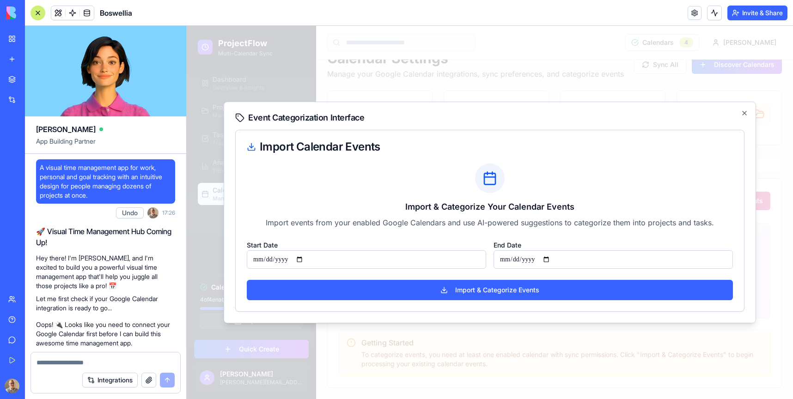
click at [256, 259] on input "**********" at bounding box center [366, 259] width 239 height 18
click at [306, 257] on input "**********" at bounding box center [366, 259] width 239 height 18
type input "**********"
click at [553, 261] on input "**********" at bounding box center [612, 259] width 239 height 18
click at [552, 257] on input "**********" at bounding box center [612, 259] width 239 height 18
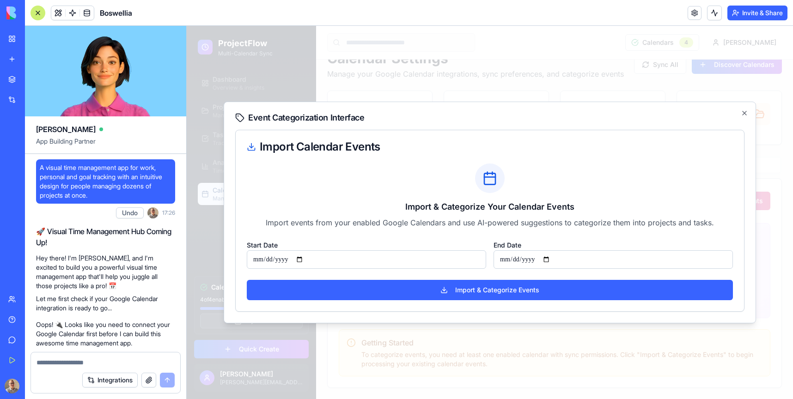
type input "**********"
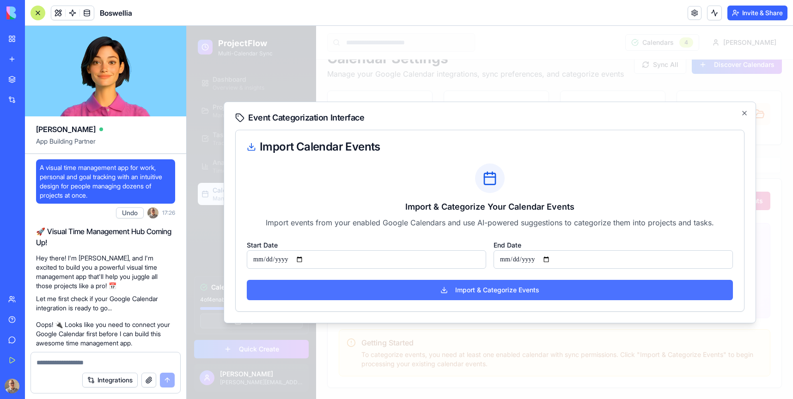
click at [528, 288] on button "Import & Categorize Events" at bounding box center [490, 290] width 486 height 20
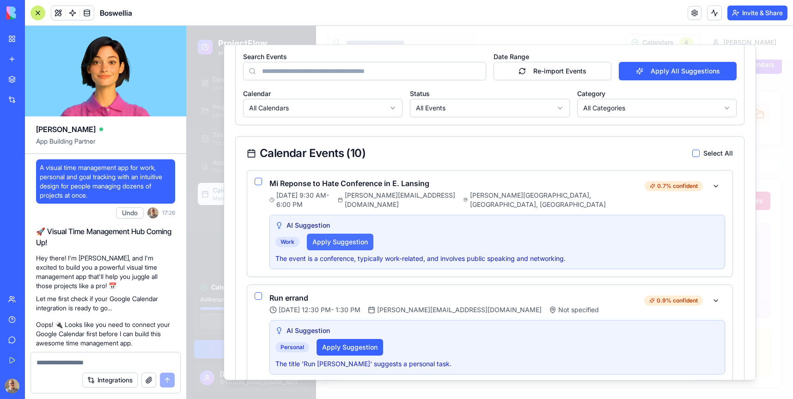
scroll to position [185, 0]
click at [351, 236] on button "Apply Suggestion" at bounding box center [340, 241] width 67 height 17
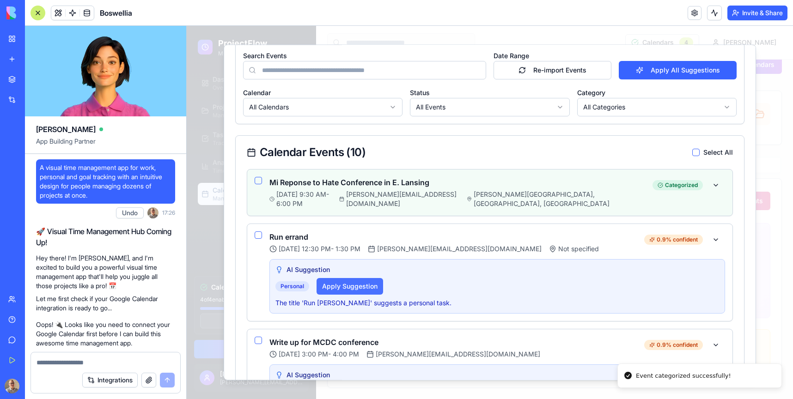
click at [347, 281] on button "Apply Suggestion" at bounding box center [350, 286] width 67 height 17
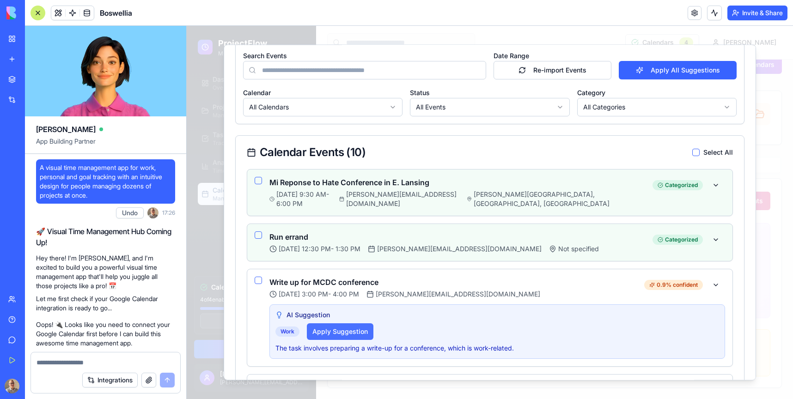
click at [336, 323] on button "Apply Suggestion" at bounding box center [340, 331] width 67 height 17
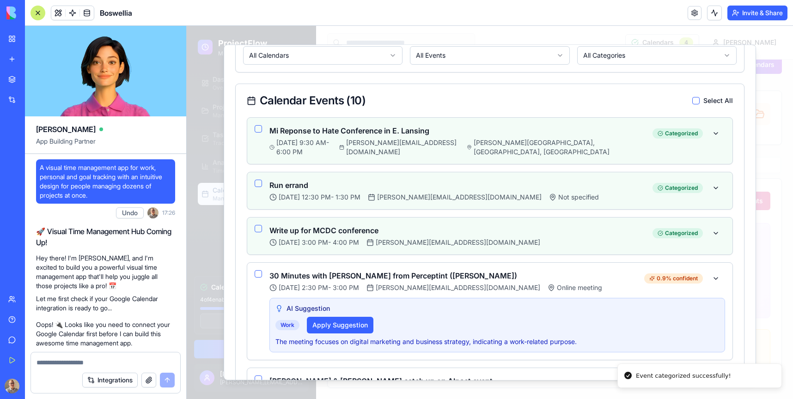
scroll to position [243, 0]
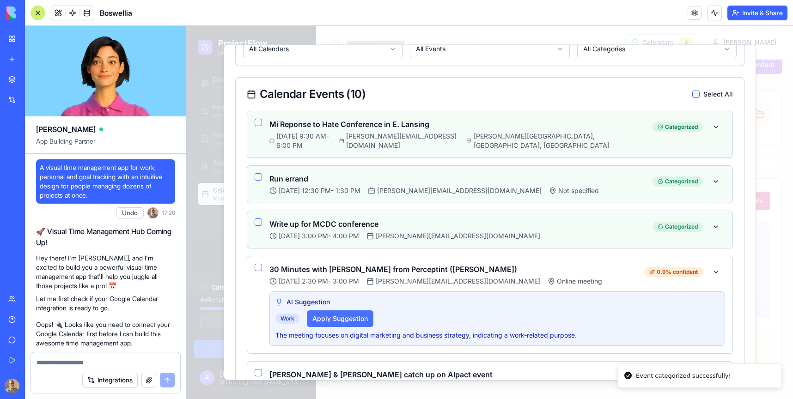
click at [342, 311] on button "Apply Suggestion" at bounding box center [340, 318] width 67 height 17
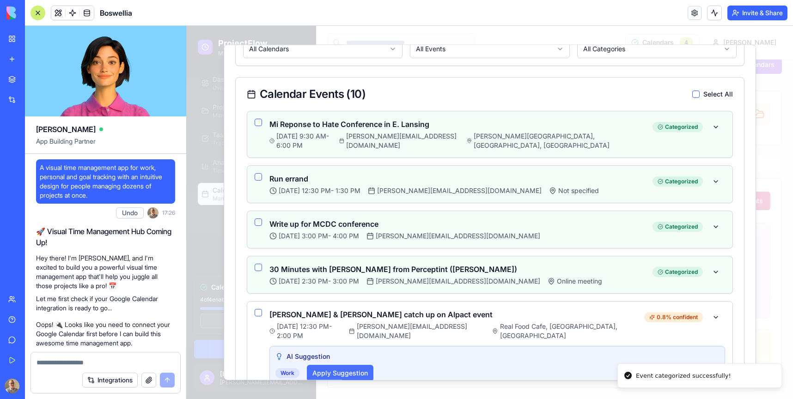
click at [347, 365] on button "Apply Suggestion" at bounding box center [340, 373] width 67 height 17
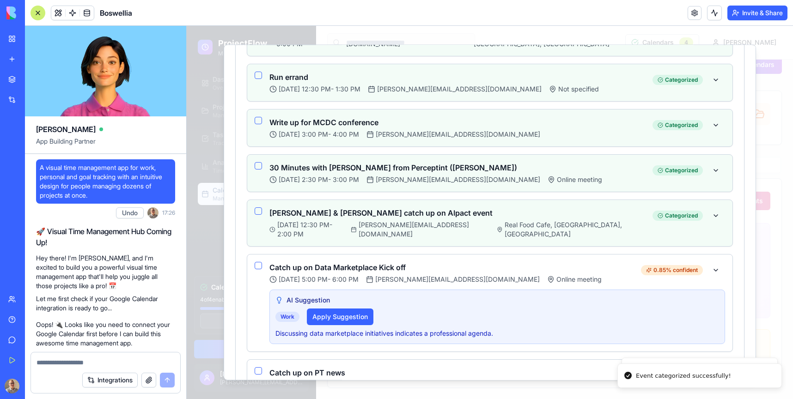
scroll to position [372, 0]
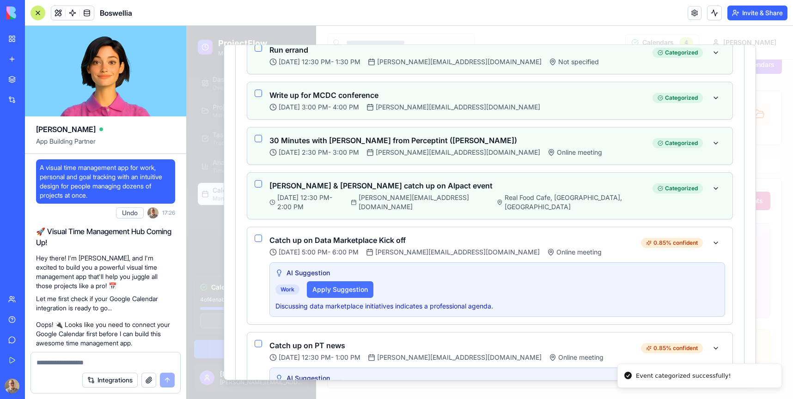
click at [350, 281] on button "Apply Suggestion" at bounding box center [340, 289] width 67 height 17
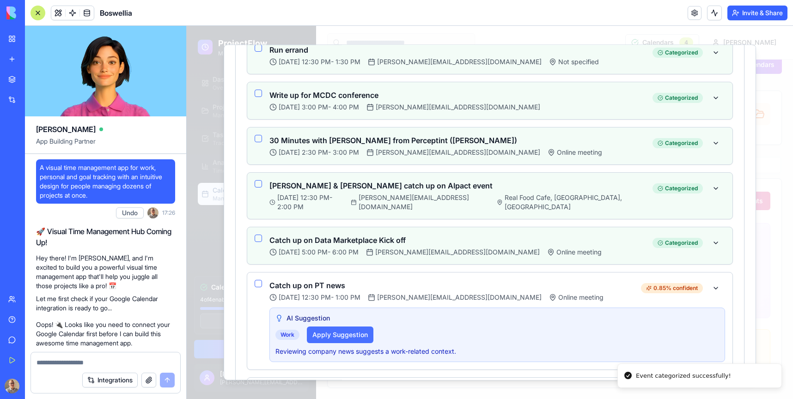
click at [344, 327] on button "Apply Suggestion" at bounding box center [340, 335] width 67 height 17
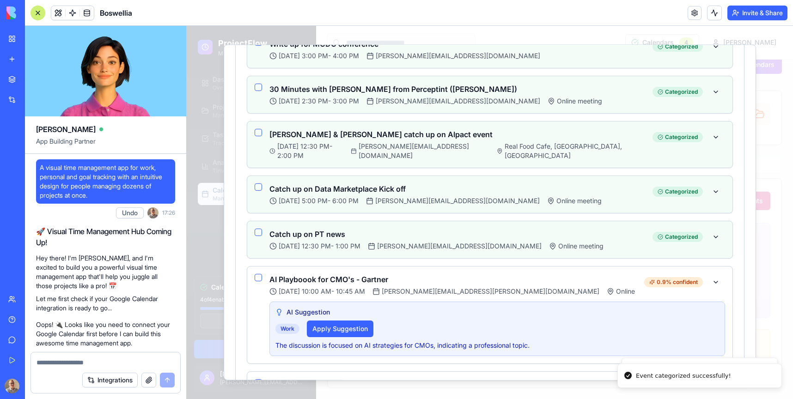
scroll to position [453, 0]
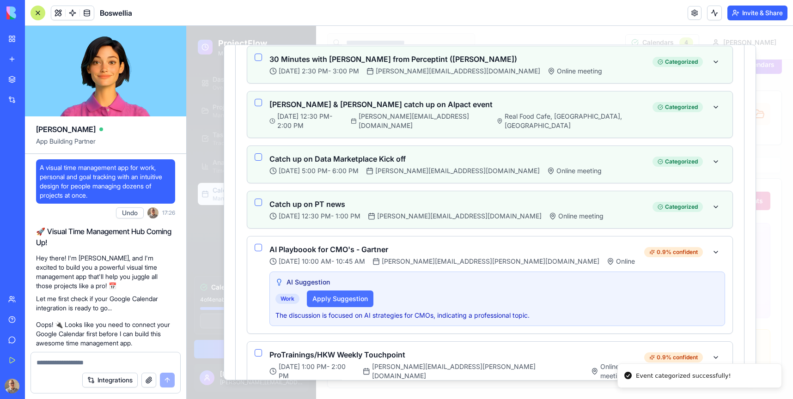
click at [357, 291] on button "Apply Suggestion" at bounding box center [340, 299] width 67 height 17
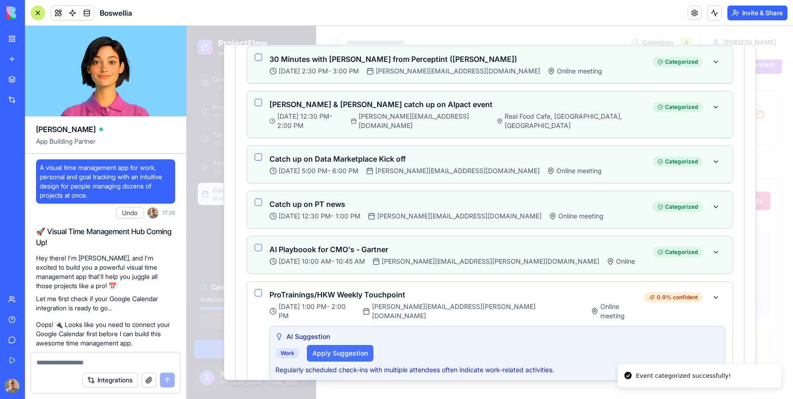
click at [346, 345] on button "Apply Suggestion" at bounding box center [340, 353] width 67 height 17
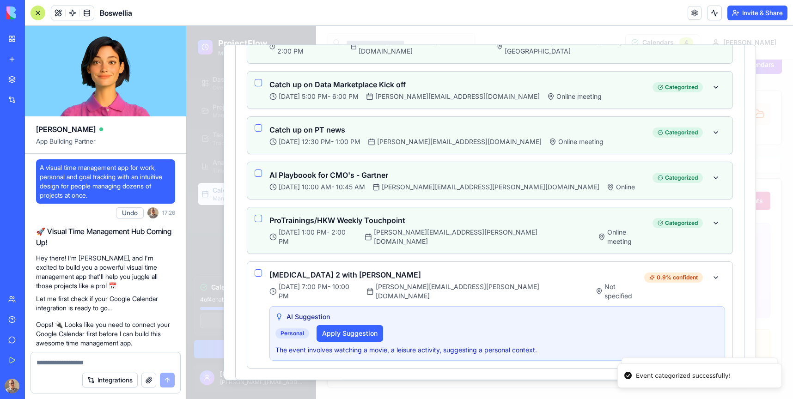
scroll to position [532, 0]
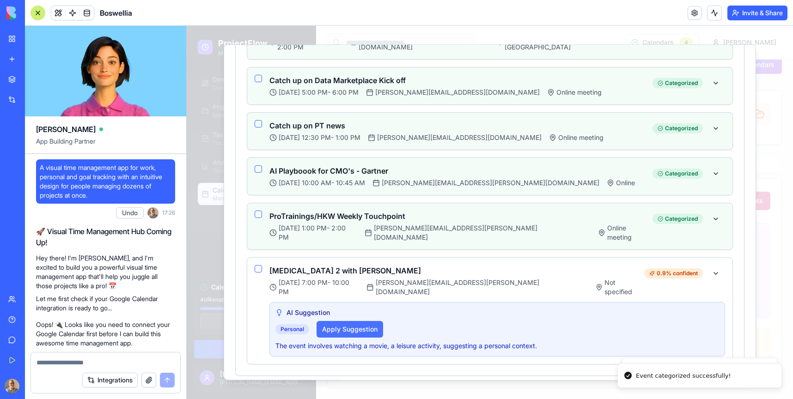
click at [354, 321] on button "Apply Suggestion" at bounding box center [350, 329] width 67 height 17
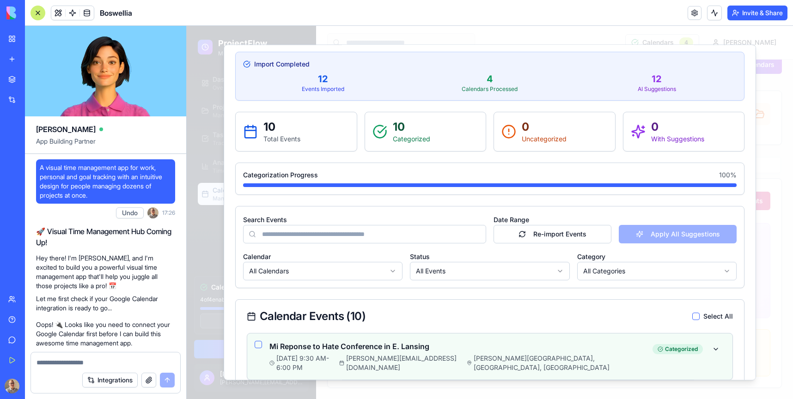
scroll to position [0, 0]
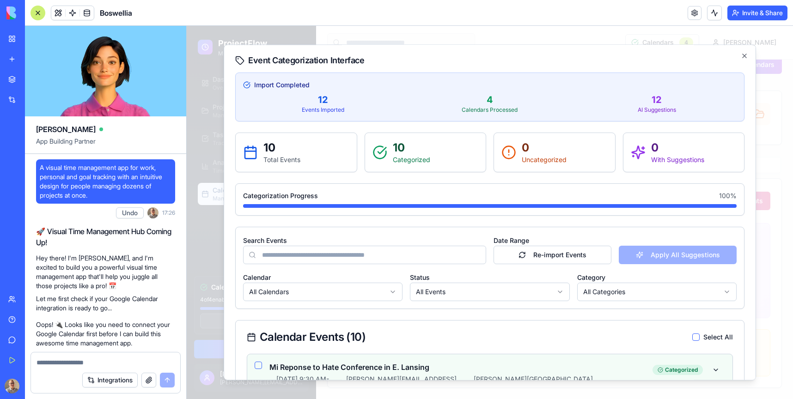
click at [511, 153] on icon at bounding box center [508, 152] width 15 height 15
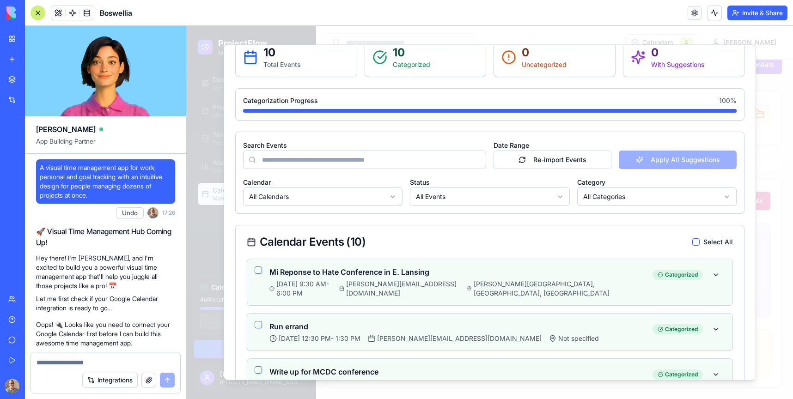
scroll to position [134, 0]
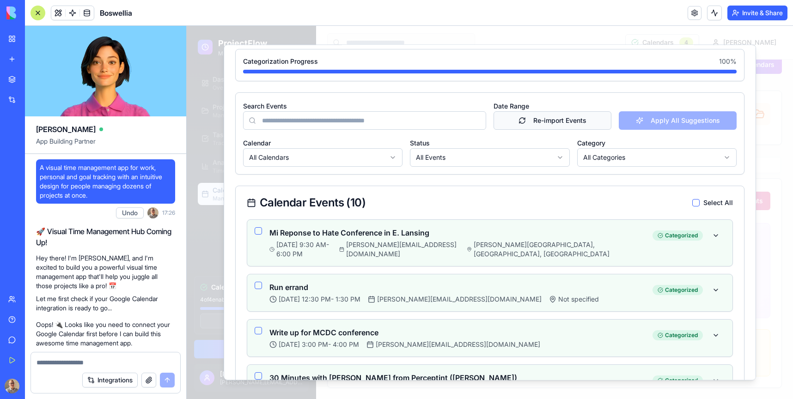
click at [554, 117] on button "Re-import Events" at bounding box center [552, 120] width 118 height 18
click at [471, 159] on body "ProjectFlow Multi-Calendar Sync Dashboard Overview & insights Projects Manage p…" at bounding box center [490, 202] width 606 height 394
click at [302, 118] on input "Search Events" at bounding box center [364, 120] width 243 height 18
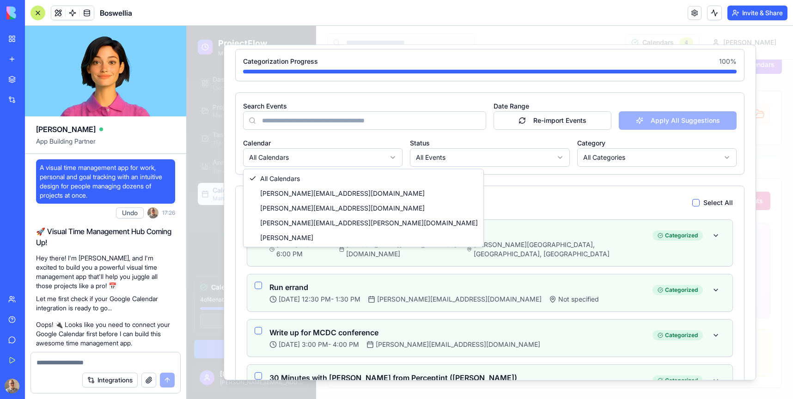
click at [276, 159] on body "ProjectFlow Multi-Calendar Sync Dashboard Overview & insights Projects Manage p…" at bounding box center [490, 202] width 606 height 394
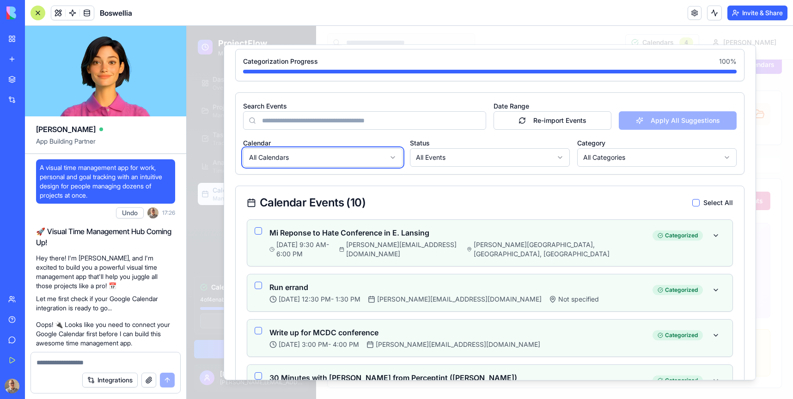
click at [276, 159] on body "ProjectFlow Multi-Calendar Sync Dashboard Overview & insights Projects Manage p…" at bounding box center [490, 202] width 606 height 394
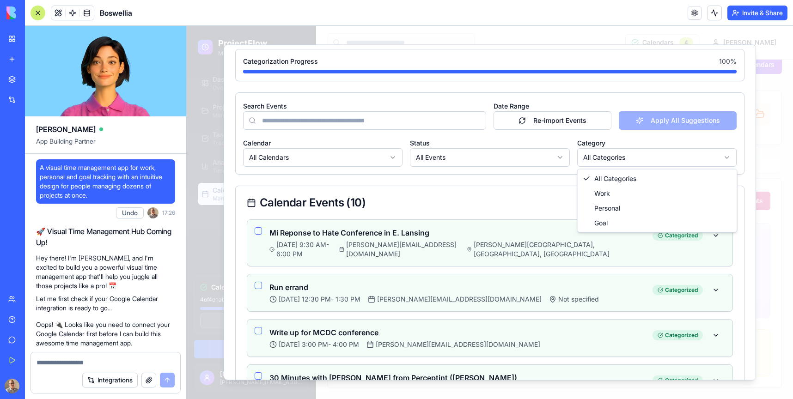
click at [613, 152] on body "ProjectFlow Multi-Calendar Sync Dashboard Overview & insights Projects Manage p…" at bounding box center [490, 202] width 606 height 394
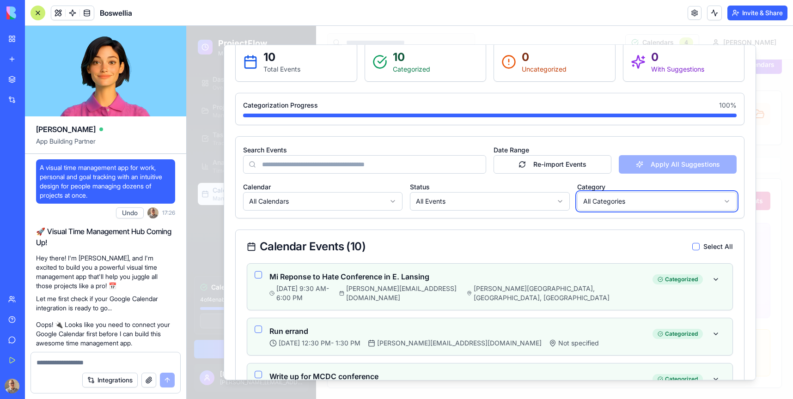
scroll to position [0, 0]
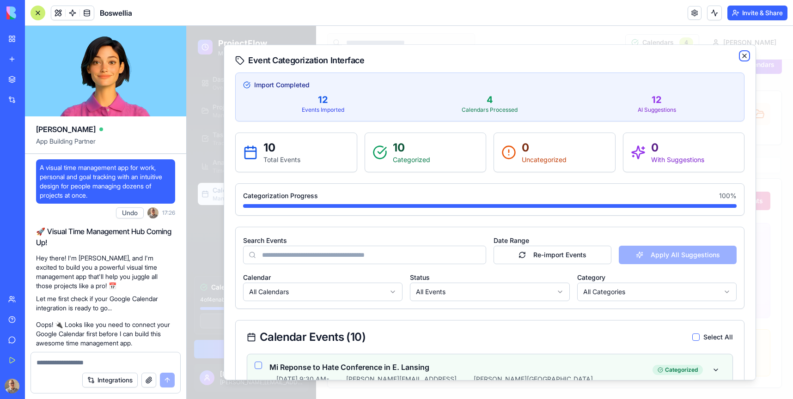
click at [743, 54] on icon "button" at bounding box center [744, 55] width 7 height 7
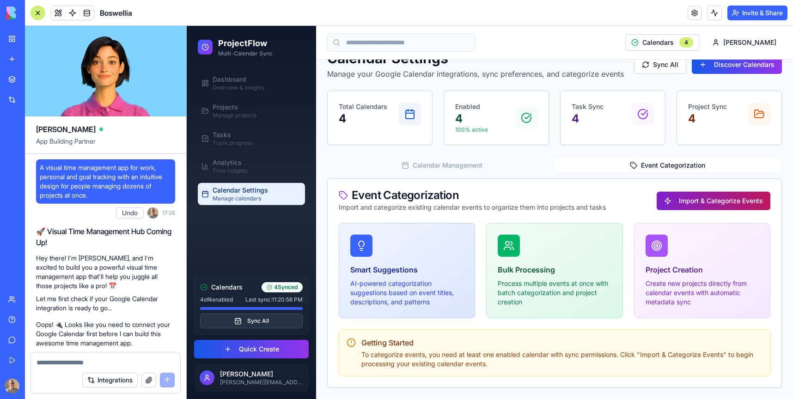
click at [688, 195] on button "Import & Categorize Events" at bounding box center [714, 201] width 114 height 18
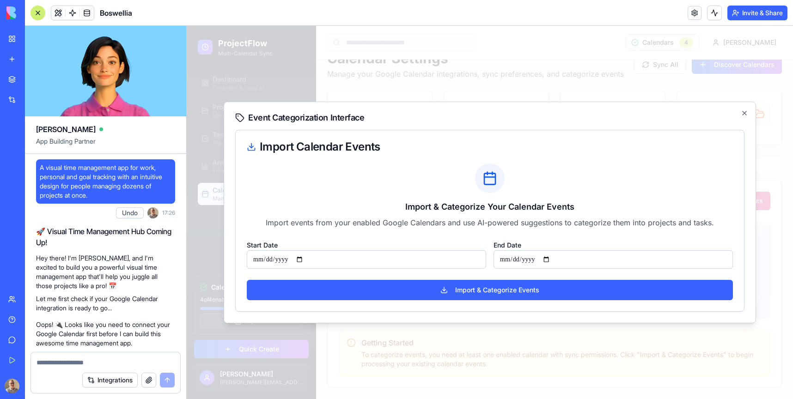
click at [307, 258] on input "**********" at bounding box center [366, 259] width 239 height 18
click at [543, 261] on input "**********" at bounding box center [612, 259] width 239 height 18
click at [554, 259] on input "**********" at bounding box center [612, 259] width 239 height 18
click at [554, 254] on input "**********" at bounding box center [612, 259] width 239 height 18
click at [554, 257] on input "**********" at bounding box center [612, 259] width 239 height 18
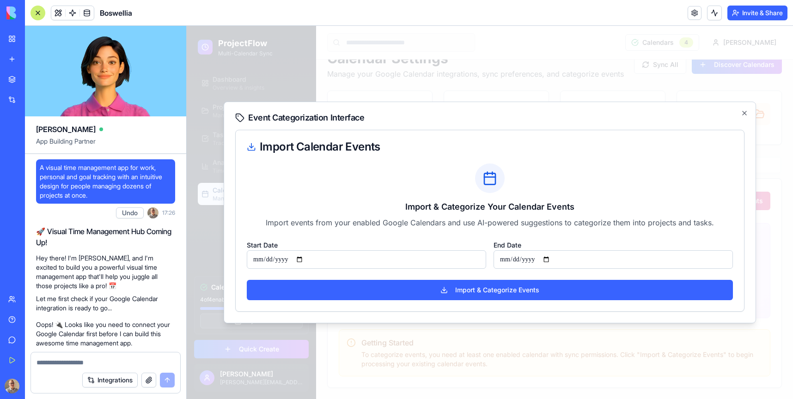
type input "**********"
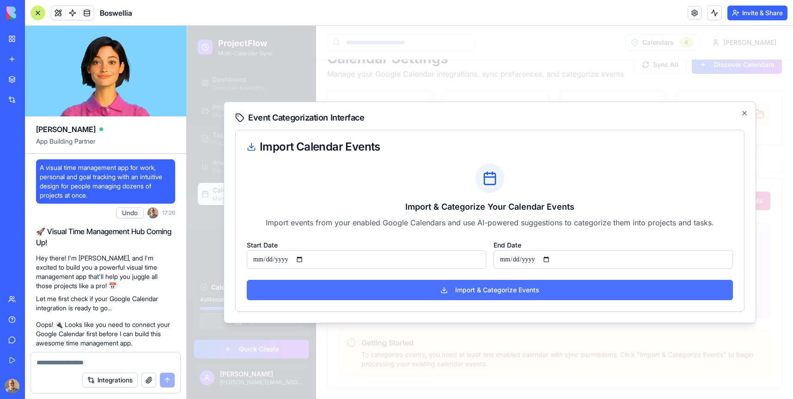
click at [530, 291] on button "Import & Categorize Events" at bounding box center [490, 290] width 486 height 20
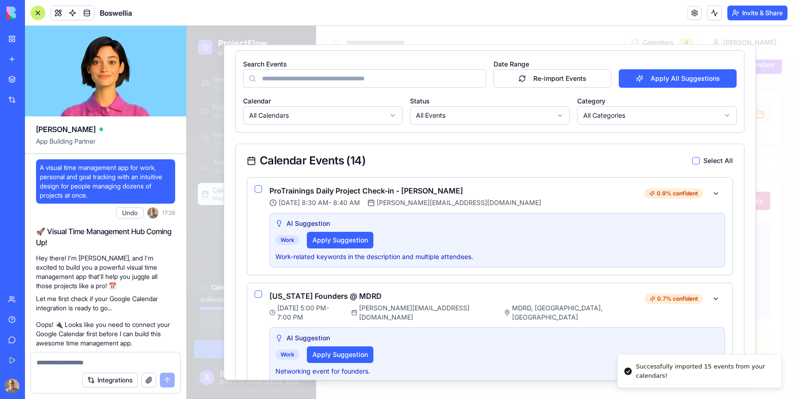
scroll to position [177, 0]
click at [353, 240] on button "Apply Suggestion" at bounding box center [340, 239] width 67 height 17
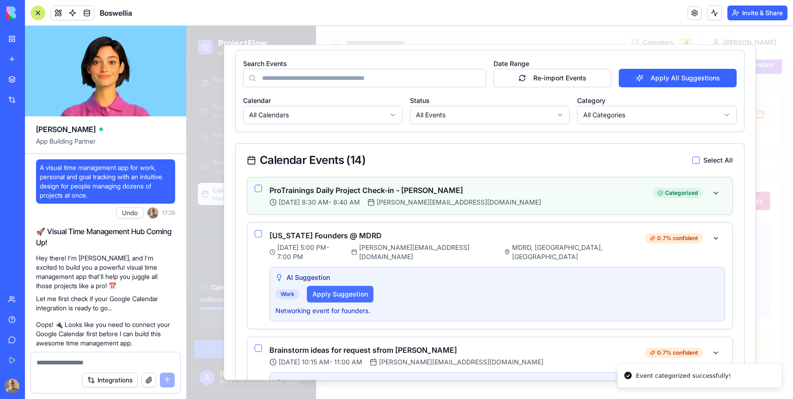
click at [347, 286] on button "Apply Suggestion" at bounding box center [340, 294] width 67 height 17
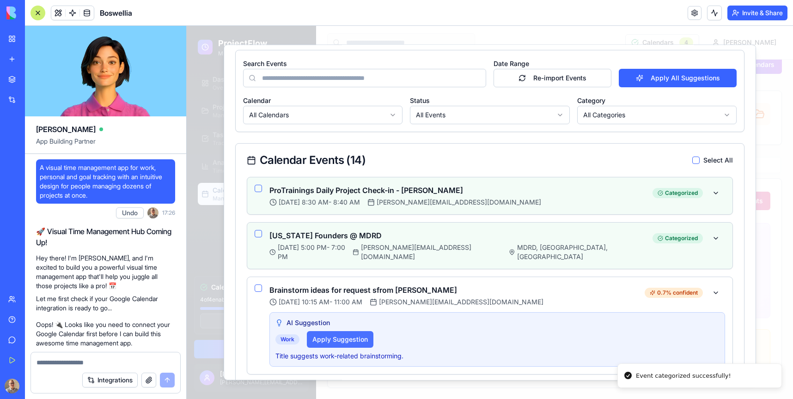
click at [335, 334] on button "Apply Suggestion" at bounding box center [340, 339] width 67 height 17
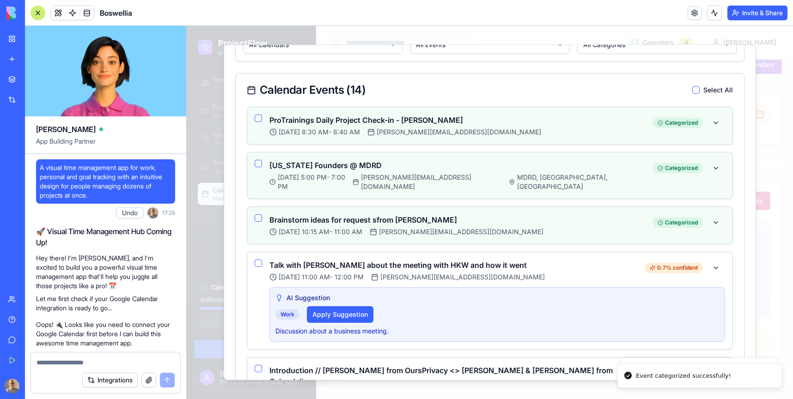
scroll to position [275, 0]
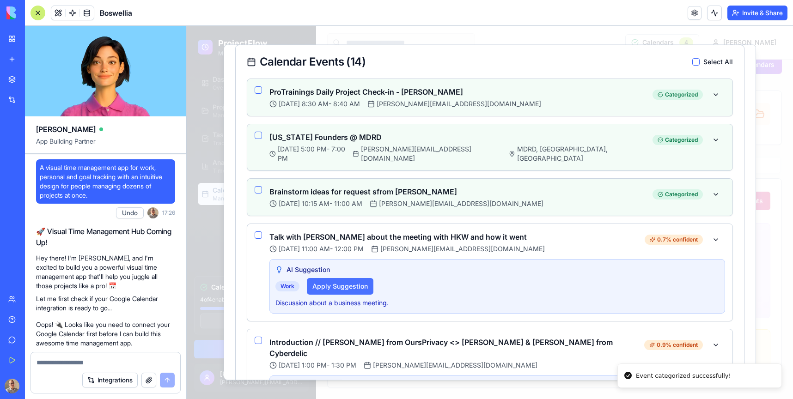
click at [357, 282] on button "Apply Suggestion" at bounding box center [340, 286] width 67 height 17
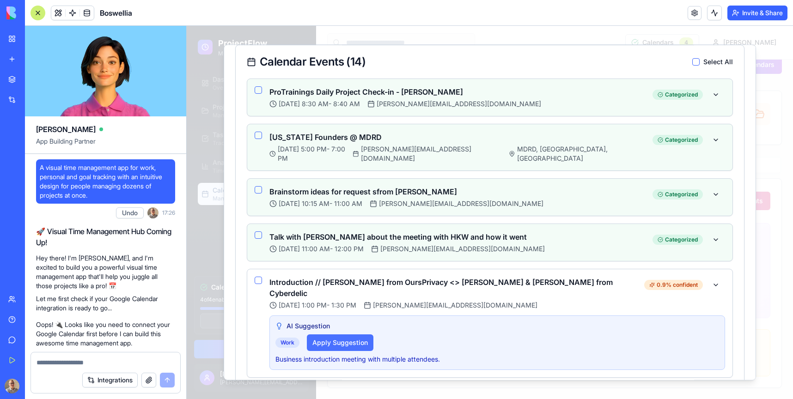
click at [341, 335] on button "Apply Suggestion" at bounding box center [340, 343] width 67 height 17
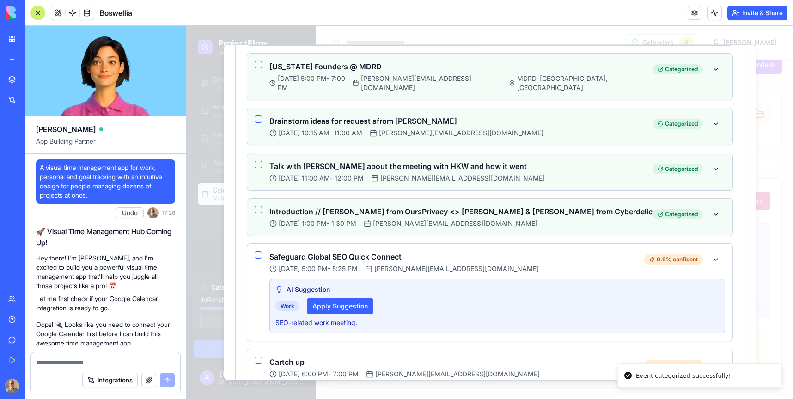
scroll to position [347, 0]
click at [346, 298] on button "Apply Suggestion" at bounding box center [340, 306] width 67 height 17
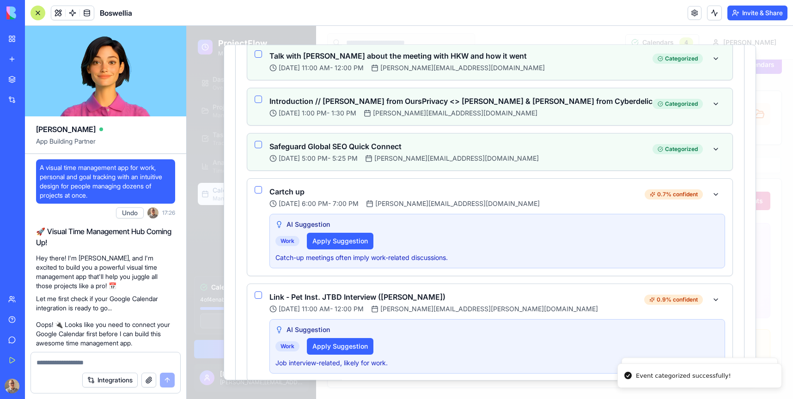
scroll to position [465, 0]
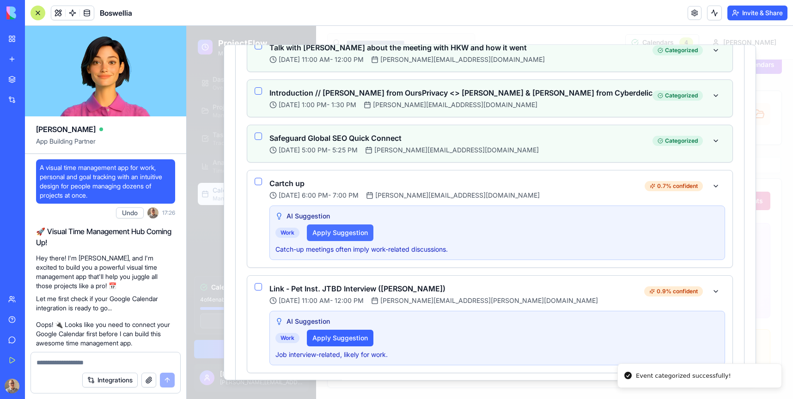
click at [343, 225] on button "Apply Suggestion" at bounding box center [340, 233] width 67 height 17
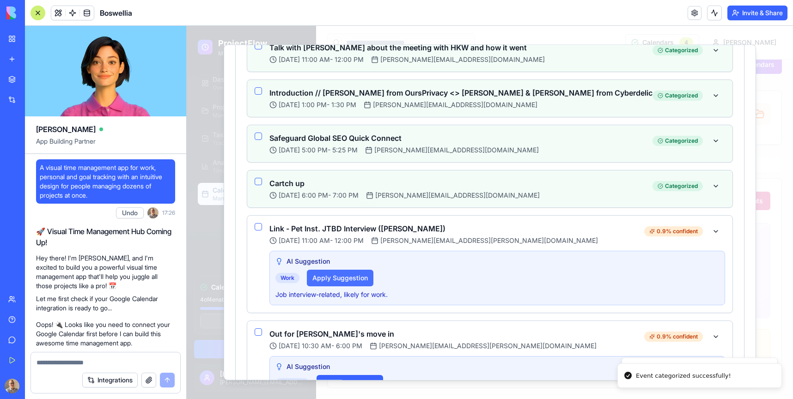
click at [339, 272] on button "Apply Suggestion" at bounding box center [340, 278] width 67 height 17
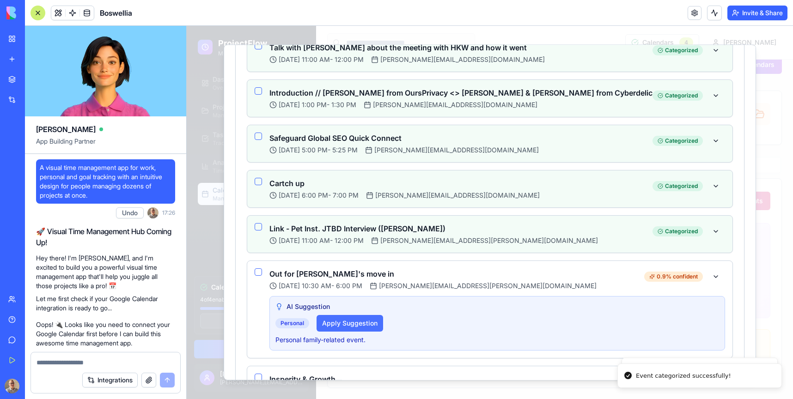
click at [339, 316] on button "Apply Suggestion" at bounding box center [350, 323] width 67 height 17
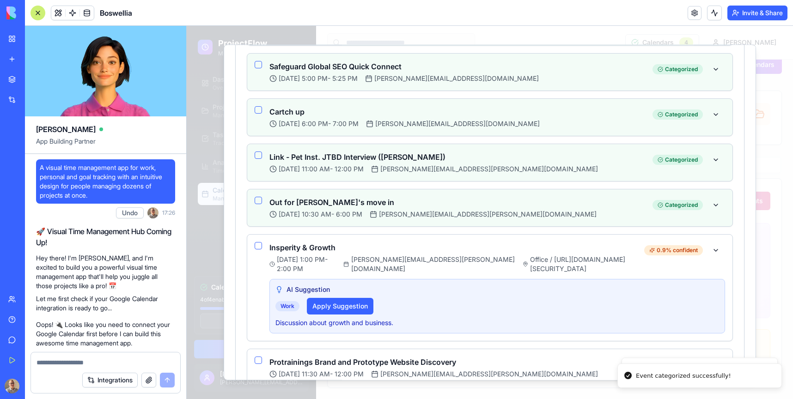
scroll to position [537, 0]
click at [341, 297] on button "Apply Suggestion" at bounding box center [340, 305] width 67 height 17
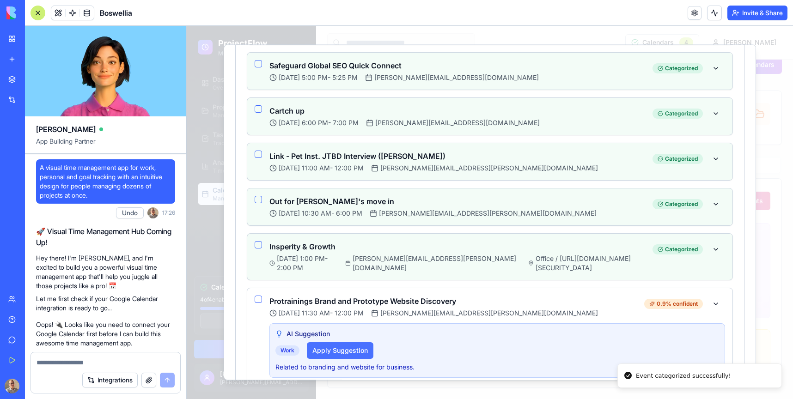
click at [345, 342] on button "Apply Suggestion" at bounding box center [340, 350] width 67 height 17
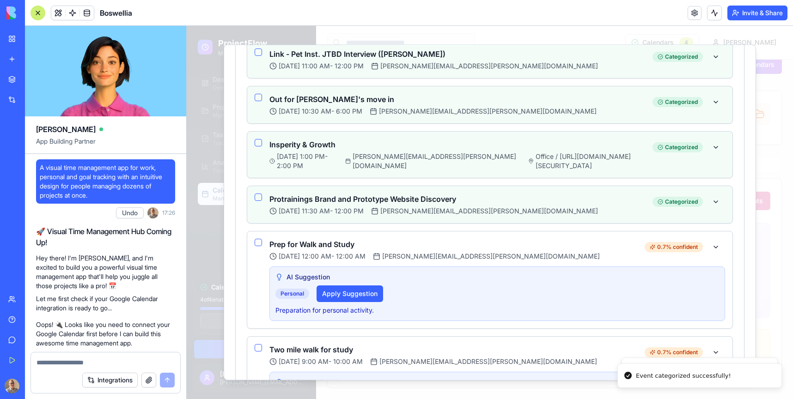
scroll to position [716, 0]
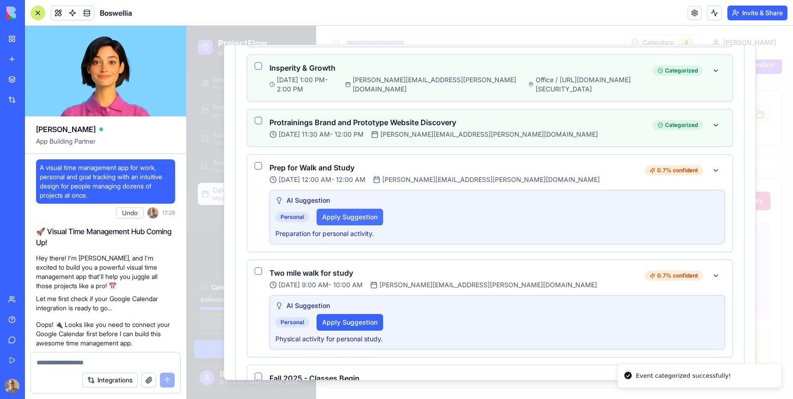
click at [342, 210] on button "Apply Suggestion" at bounding box center [350, 217] width 67 height 17
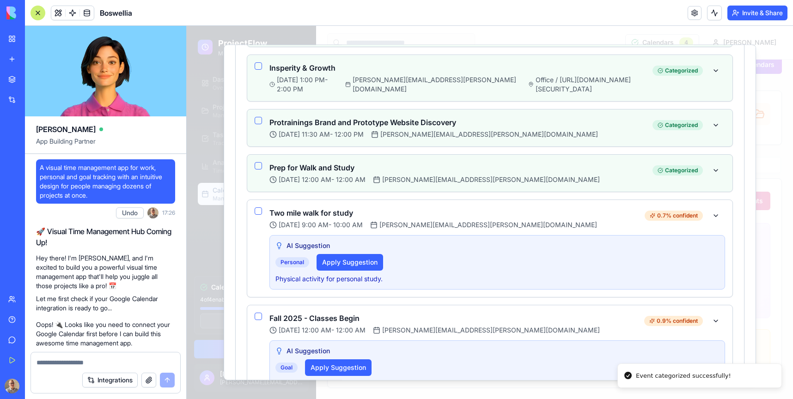
scroll to position [731, 0]
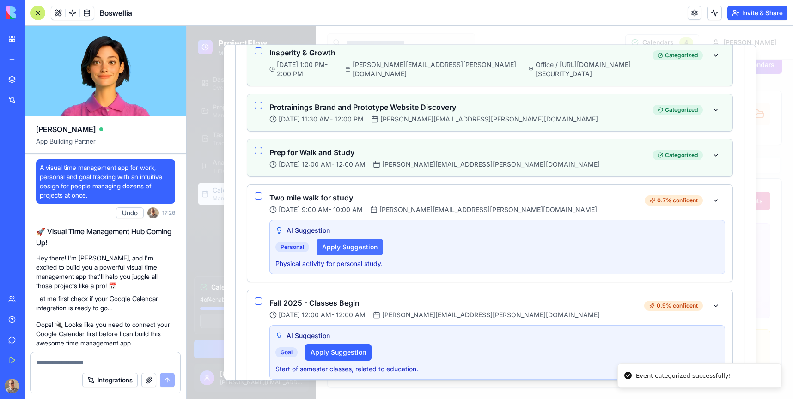
click at [342, 240] on button "Apply Suggestion" at bounding box center [350, 247] width 67 height 17
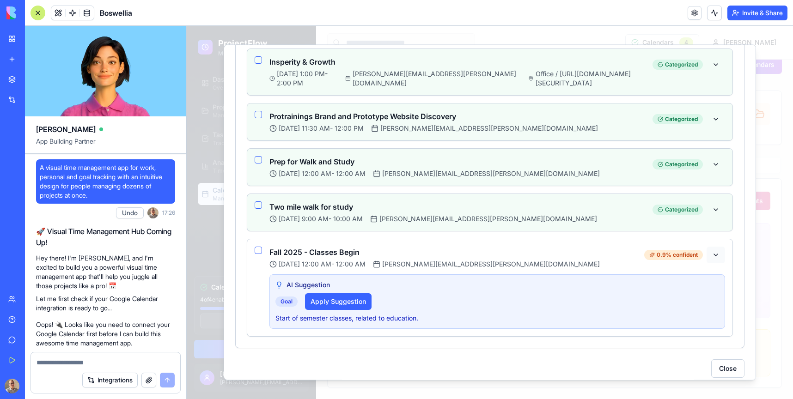
click at [716, 247] on button at bounding box center [715, 255] width 18 height 17
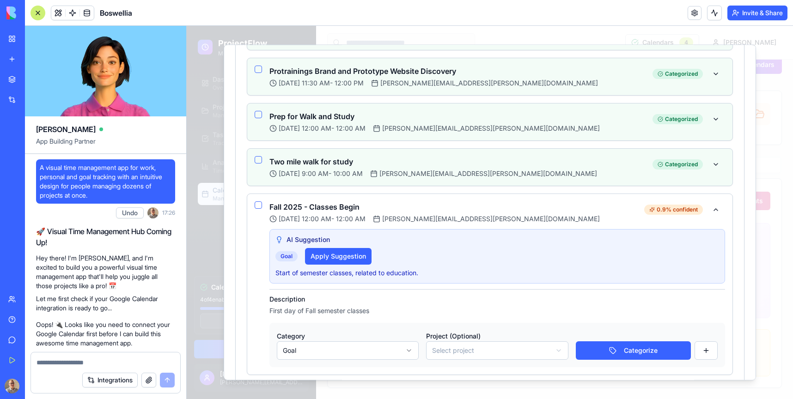
scroll to position [806, 0]
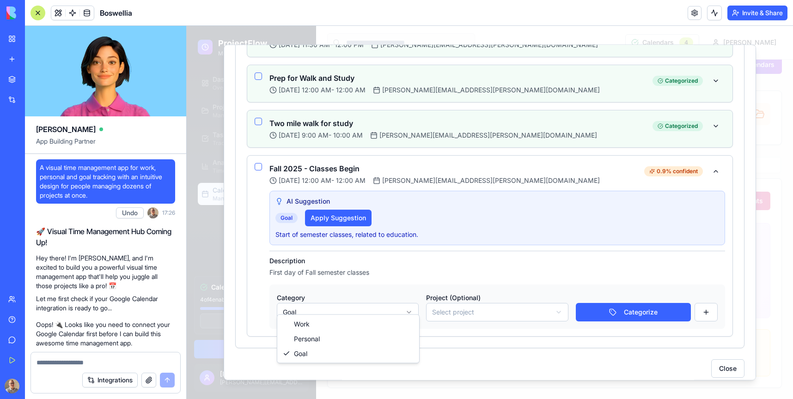
click at [409, 303] on body "ProjectFlow Multi-Calendar Sync Dashboard Overview & insights Projects Manage p…" at bounding box center [490, 202] width 606 height 394
click at [452, 306] on body "ProjectFlow Multi-Calendar Sync Dashboard Overview & insights Projects Manage p…" at bounding box center [490, 202] width 606 height 394
click at [717, 163] on button at bounding box center [715, 171] width 18 height 17
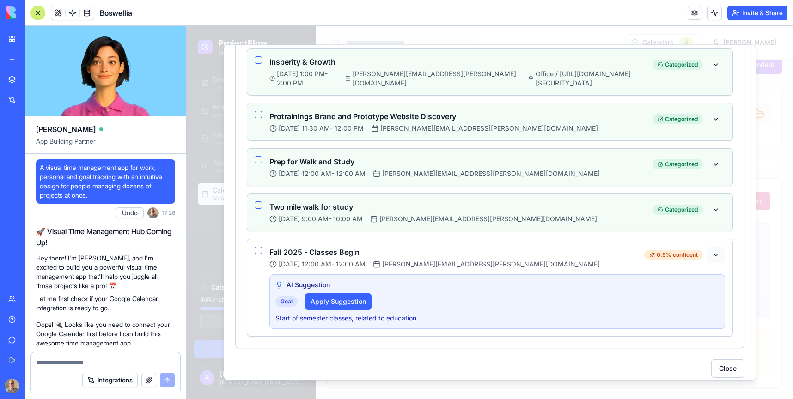
click at [714, 247] on button at bounding box center [715, 255] width 18 height 17
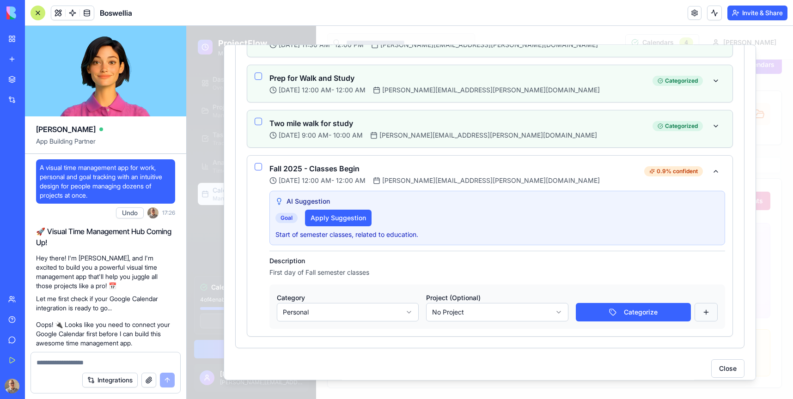
click at [708, 303] on button at bounding box center [705, 312] width 23 height 18
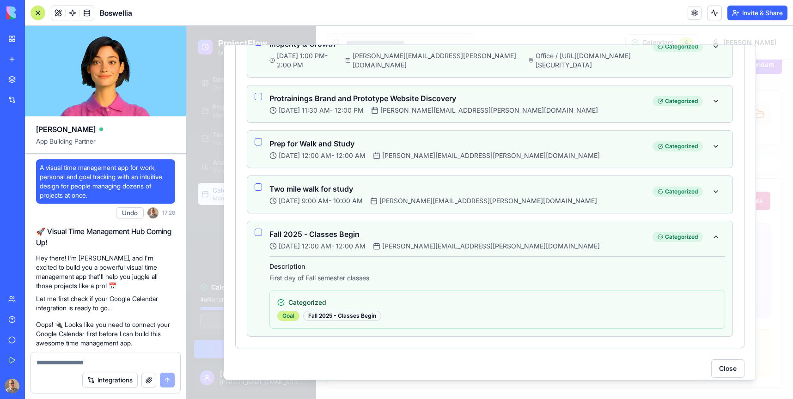
click at [287, 311] on div "Goal" at bounding box center [288, 316] width 22 height 10
click at [310, 298] on span "Categorized" at bounding box center [307, 302] width 38 height 9
click at [714, 231] on button at bounding box center [715, 237] width 18 height 17
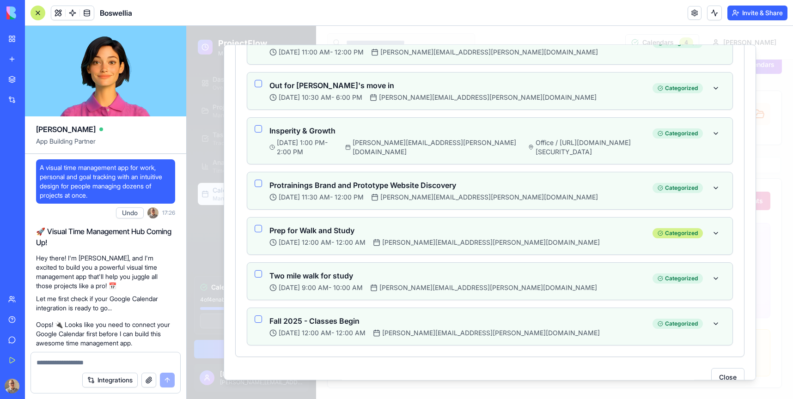
scroll to position [662, 0]
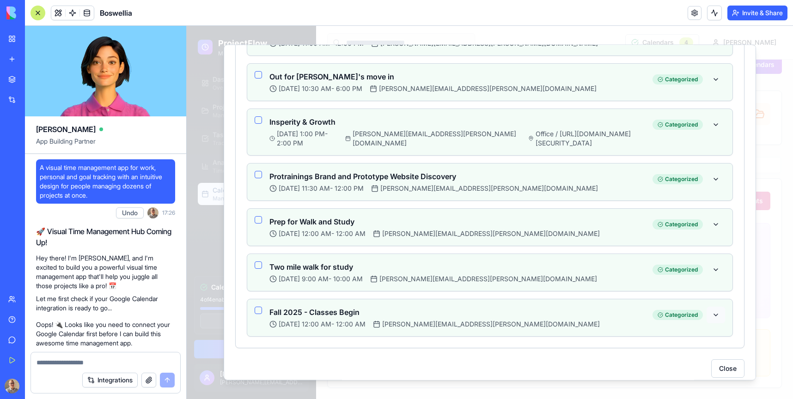
click at [715, 307] on button at bounding box center [715, 315] width 18 height 17
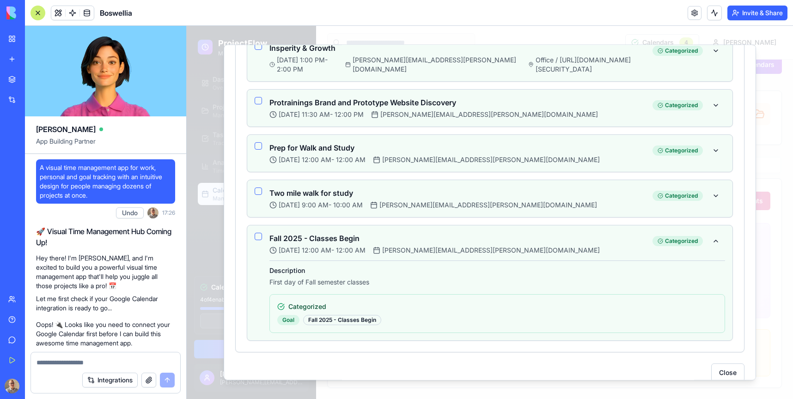
scroll to position [740, 0]
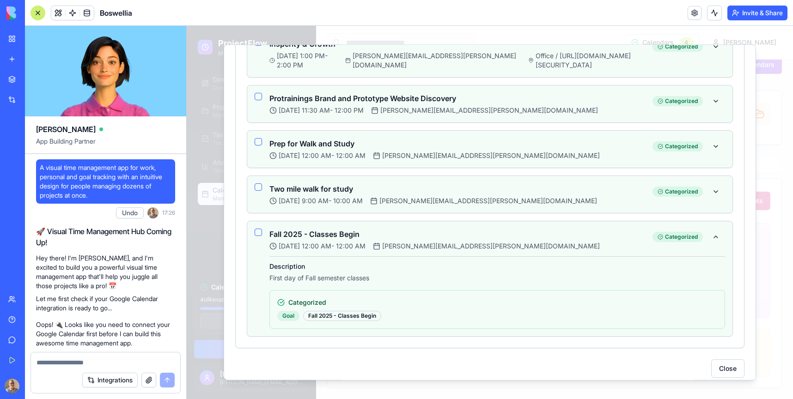
click at [343, 311] on div "Fall 2025 - Classes Begin" at bounding box center [342, 316] width 78 height 10
click at [283, 311] on div "Goal" at bounding box center [288, 316] width 22 height 10
click at [288, 311] on div "Goal" at bounding box center [288, 316] width 22 height 10
click at [714, 230] on button at bounding box center [715, 237] width 18 height 17
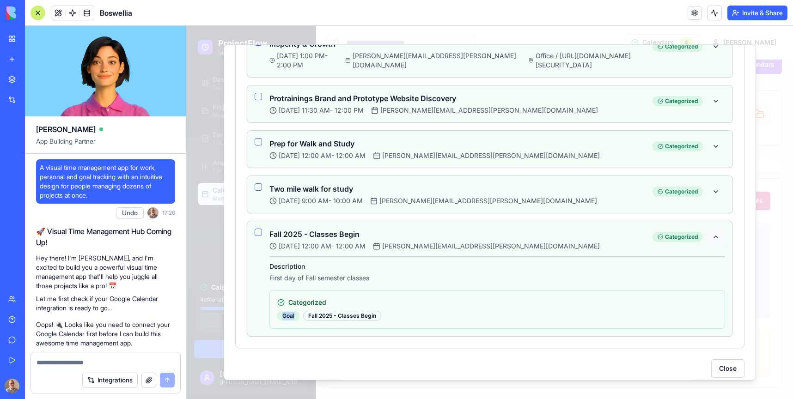
scroll to position [662, 0]
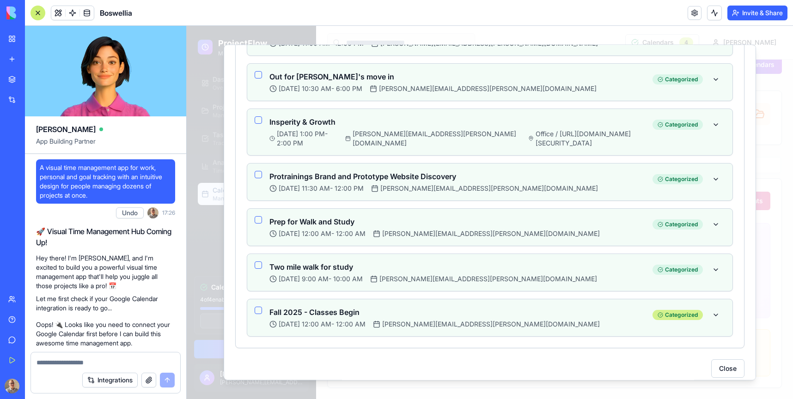
click at [678, 310] on div "Categorized" at bounding box center [677, 315] width 50 height 10
click at [258, 307] on button "button" at bounding box center [258, 310] width 7 height 7
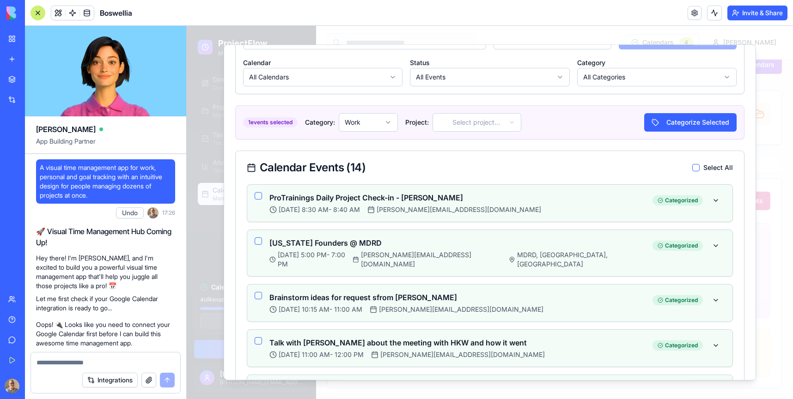
scroll to position [218, 0]
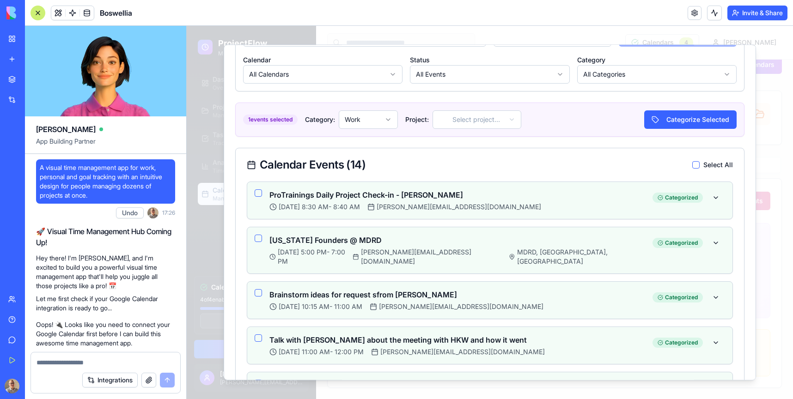
click at [367, 118] on body "ProjectFlow Multi-Calendar Sync Dashboard Overview & insights Projects Manage p…" at bounding box center [490, 202] width 606 height 394
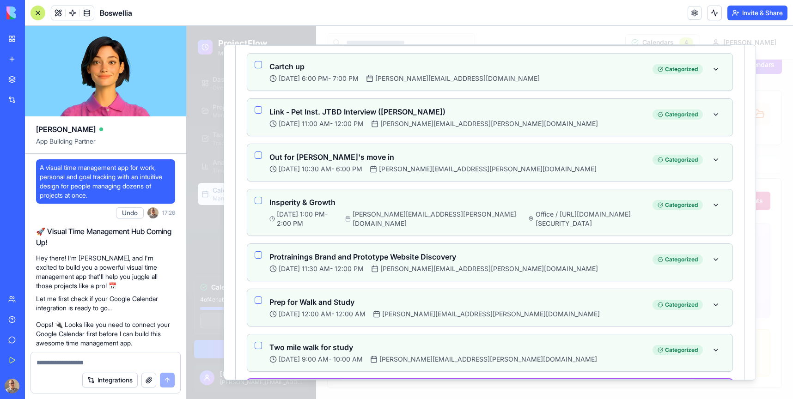
scroll to position [707, 0]
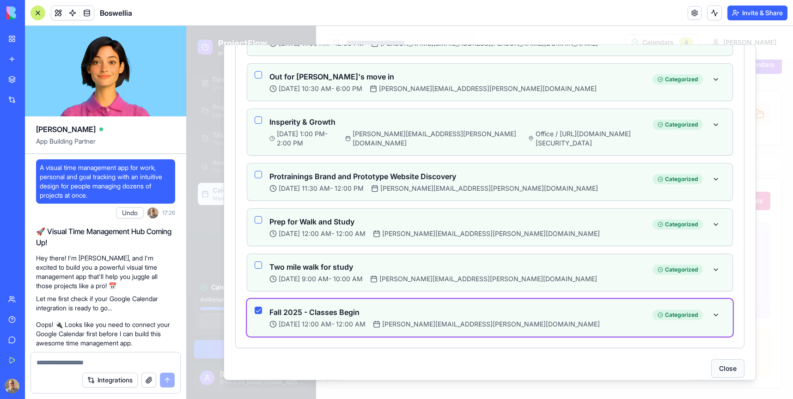
click at [724, 359] on button "Close" at bounding box center [727, 368] width 33 height 18
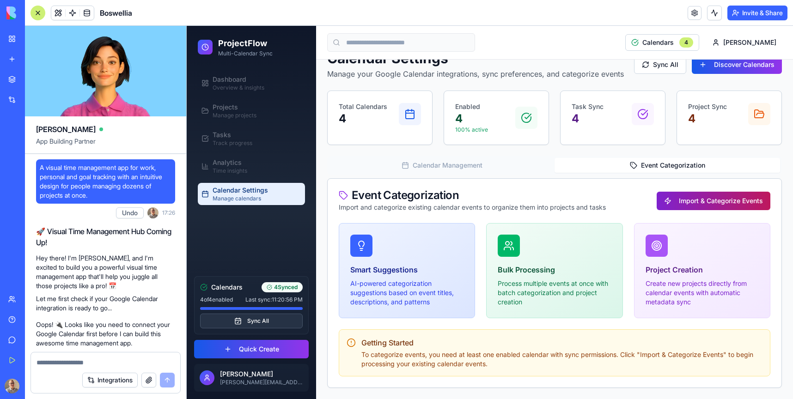
click at [731, 207] on button "Import & Categorize Events" at bounding box center [714, 201] width 114 height 18
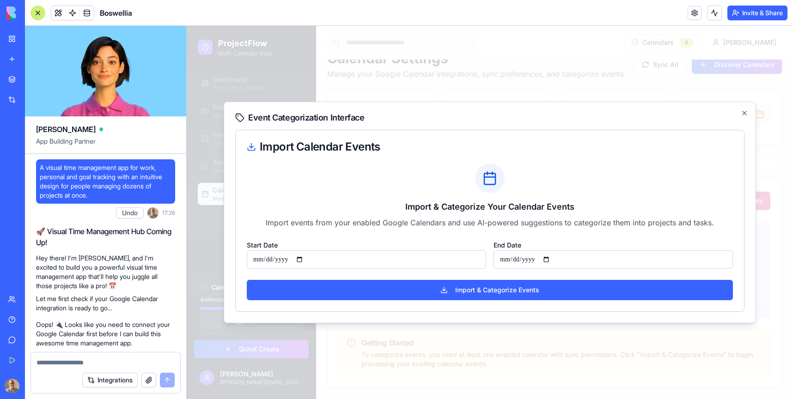
click at [307, 260] on input "**********" at bounding box center [366, 259] width 239 height 18
type input "**********"
click at [526, 259] on input "**********" at bounding box center [612, 259] width 239 height 18
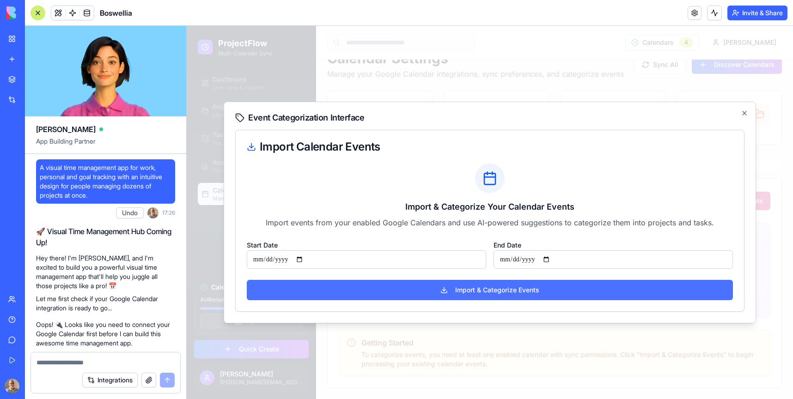
click at [495, 293] on button "Import & Categorize Events" at bounding box center [490, 290] width 486 height 20
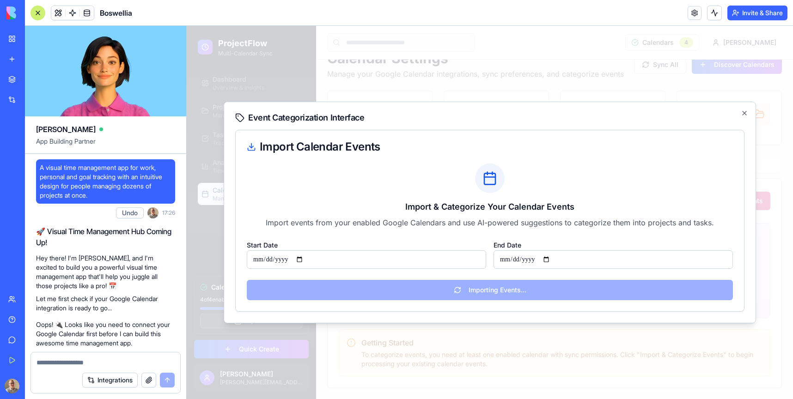
click at [760, 11] on button "Invite & Share" at bounding box center [757, 13] width 60 height 15
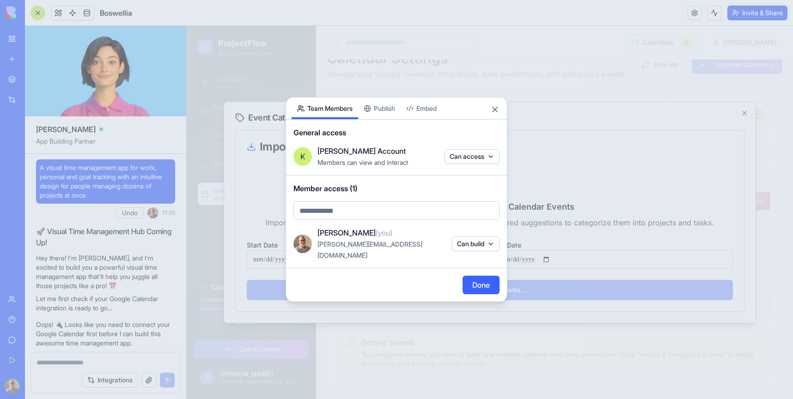
click at [315, 77] on body "BETA My Workspace New app Marketplace Integrations Recent Boswellia AI Logo Gen…" at bounding box center [396, 199] width 793 height 399
click at [331, 219] on body "BETA My Workspace New app Marketplace Integrations Recent Boswellia AI Logo Gen…" at bounding box center [396, 199] width 793 height 399
click at [473, 248] on body "BETA My Workspace New app Marketplace Integrations Recent Boswellia AI Logo Gen…" at bounding box center [396, 199] width 793 height 399
click at [472, 241] on button "Can build" at bounding box center [476, 244] width 48 height 15
click at [472, 241] on div at bounding box center [396, 199] width 793 height 399
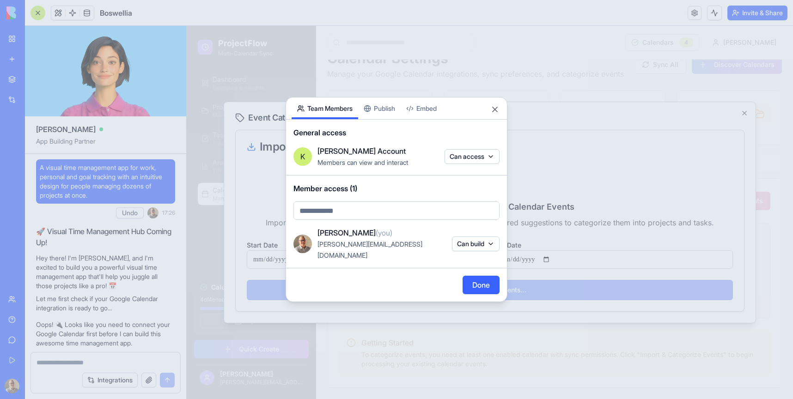
click at [426, 216] on body "BETA My Workspace New app Marketplace Integrations Recent Boswellia AI Logo Gen…" at bounding box center [396, 199] width 793 height 399
click at [470, 162] on body "BETA My Workspace New app Marketplace Integrations Recent Boswellia AI Logo Gen…" at bounding box center [396, 199] width 793 height 399
click at [469, 164] on body "BETA My Workspace New app Marketplace Integrations Recent Boswellia AI Logo Gen…" at bounding box center [396, 199] width 793 height 399
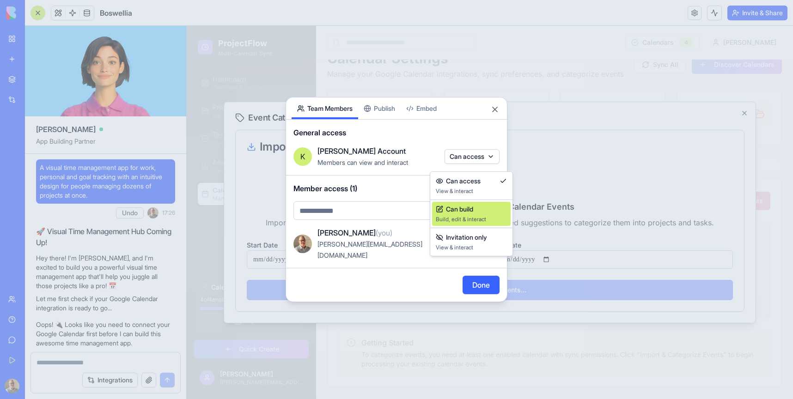
click at [473, 213] on span "Can build" at bounding box center [459, 209] width 27 height 9
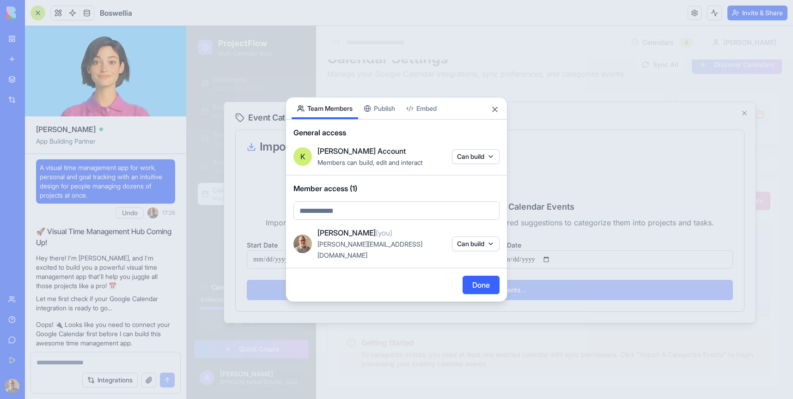
click at [474, 276] on button "Done" at bounding box center [481, 285] width 37 height 18
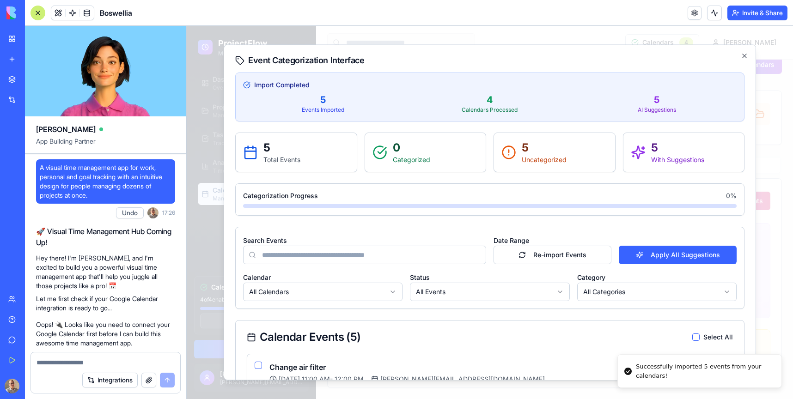
click at [547, 146] on p "5" at bounding box center [544, 147] width 45 height 15
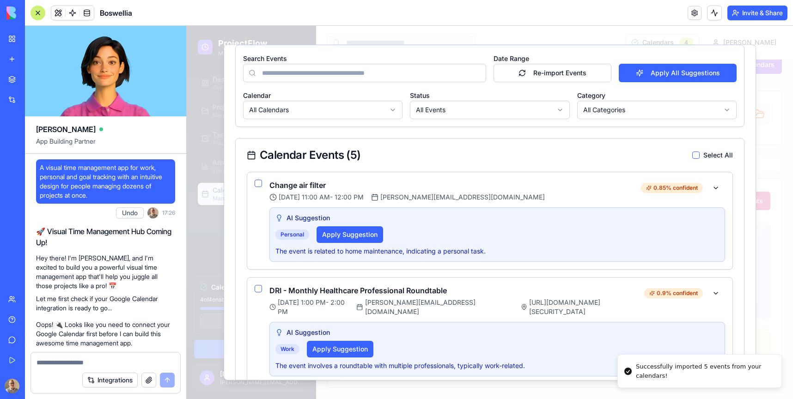
scroll to position [200, 0]
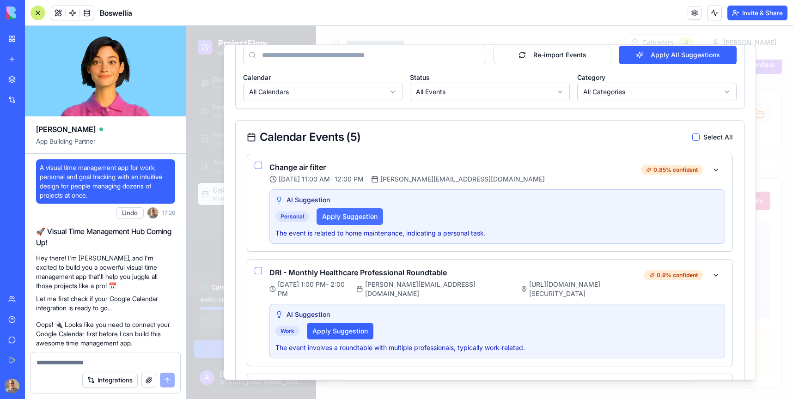
click at [347, 219] on button "Apply Suggestion" at bounding box center [350, 216] width 67 height 17
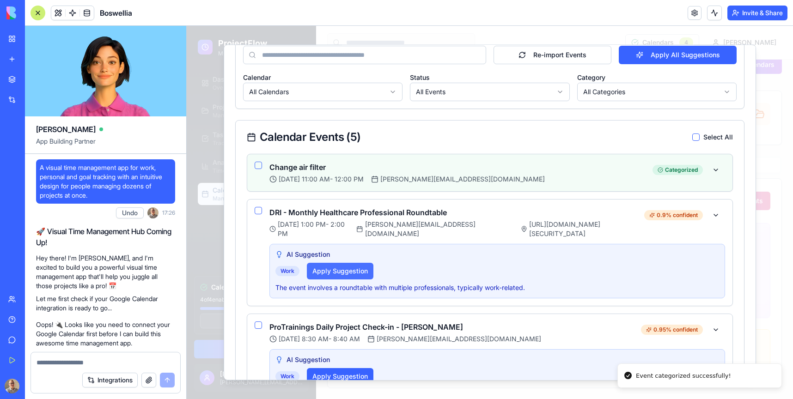
click at [345, 274] on button "Apply Suggestion" at bounding box center [340, 271] width 67 height 17
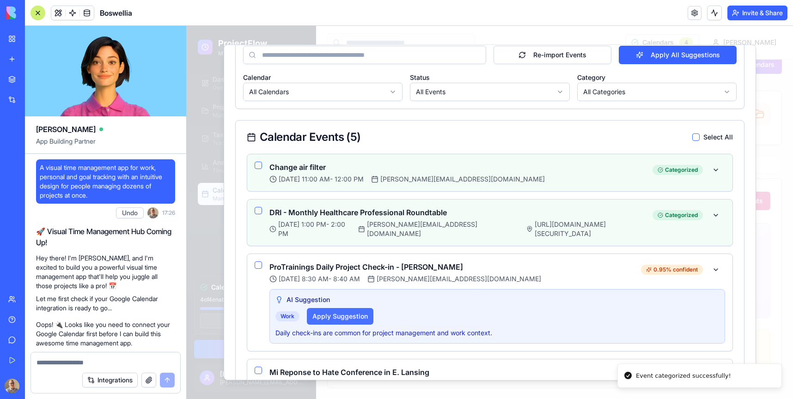
click at [335, 315] on button "Apply Suggestion" at bounding box center [340, 316] width 67 height 17
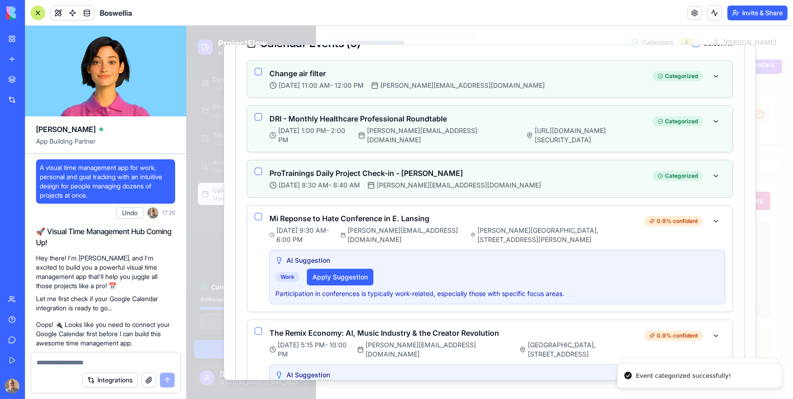
scroll to position [294, 0]
click at [333, 278] on button "Apply Suggestion" at bounding box center [340, 276] width 67 height 17
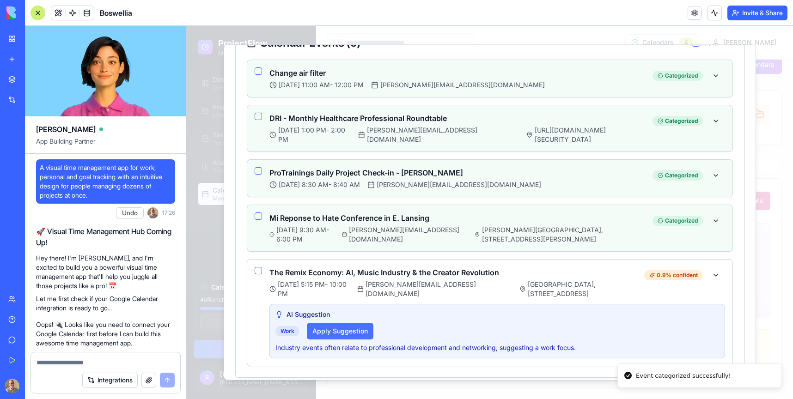
click at [351, 333] on button "Apply Suggestion" at bounding box center [340, 331] width 67 height 17
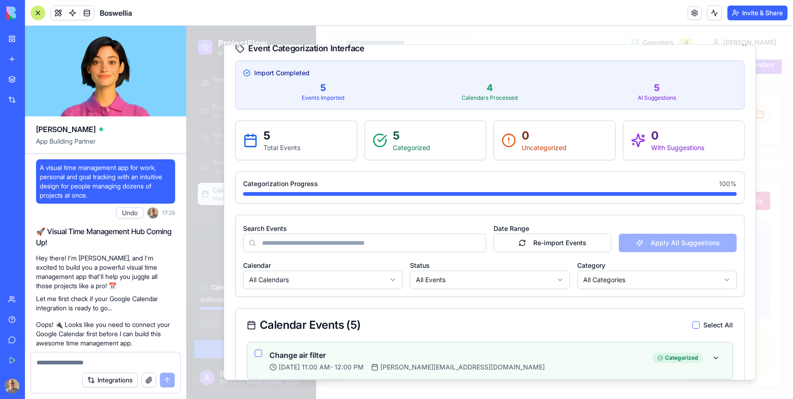
scroll to position [11, 0]
click at [559, 247] on button "Re-import Events" at bounding box center [552, 244] width 118 height 18
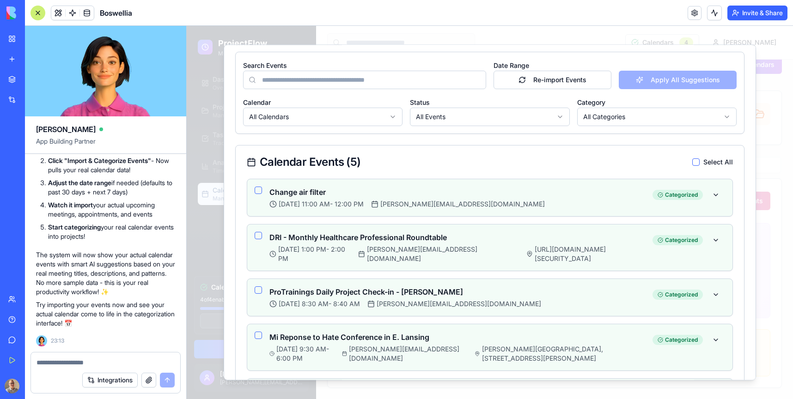
scroll to position [3729, 0]
click at [84, 363] on textarea at bounding box center [106, 362] width 138 height 9
type textarea "**********"
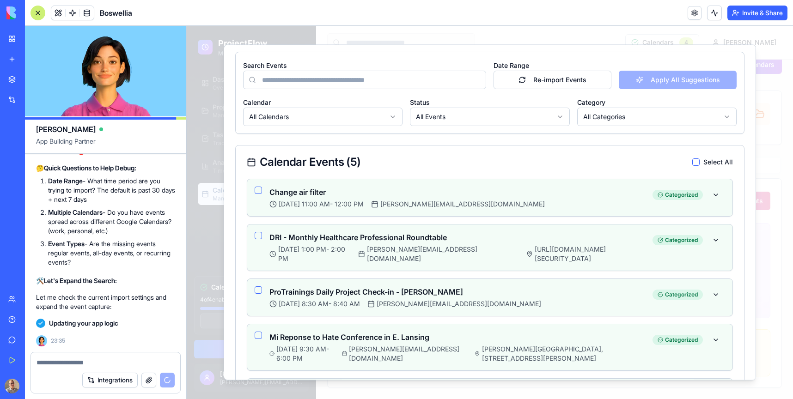
scroll to position [4027, 0]
click at [63, 361] on textarea at bounding box center [106, 362] width 138 height 9
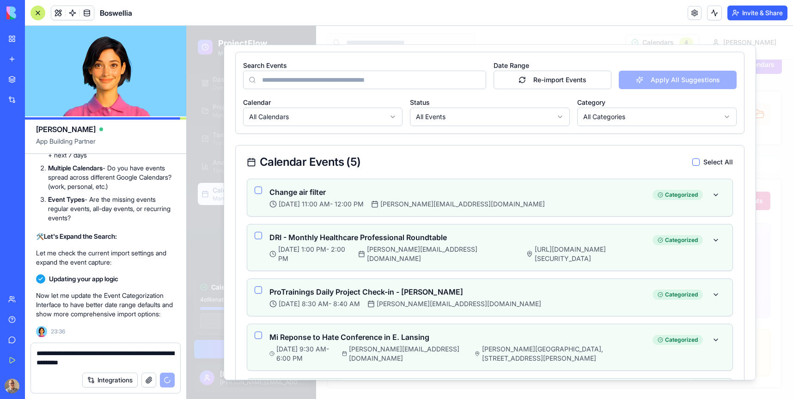
scroll to position [4080, 0]
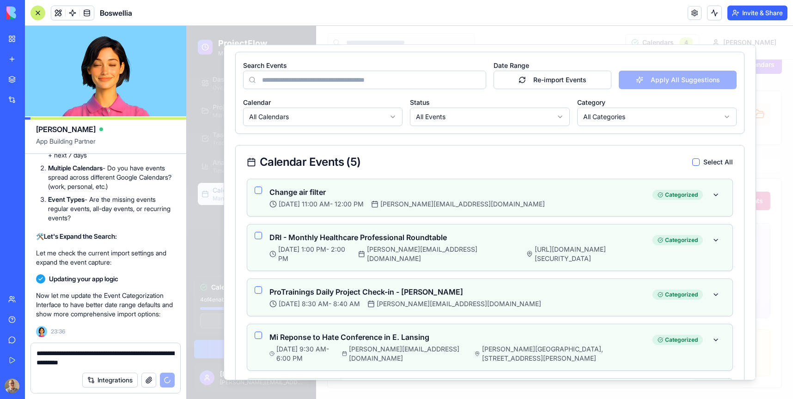
type textarea "**********"
click at [12, 13] on img at bounding box center [34, 12] width 57 height 13
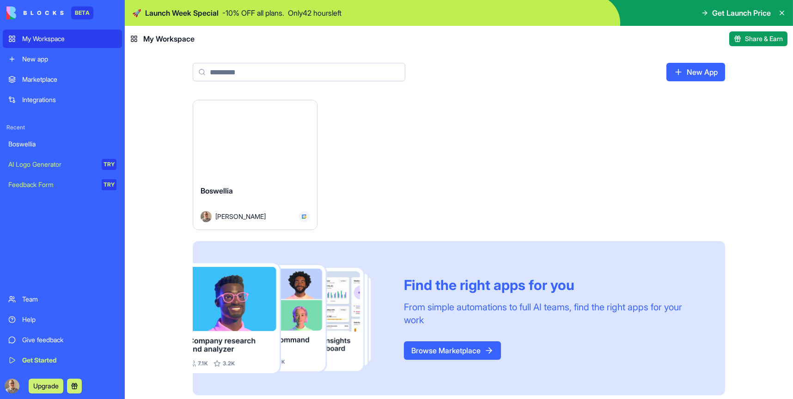
click at [771, 39] on span "Share & Earn" at bounding box center [764, 38] width 38 height 9
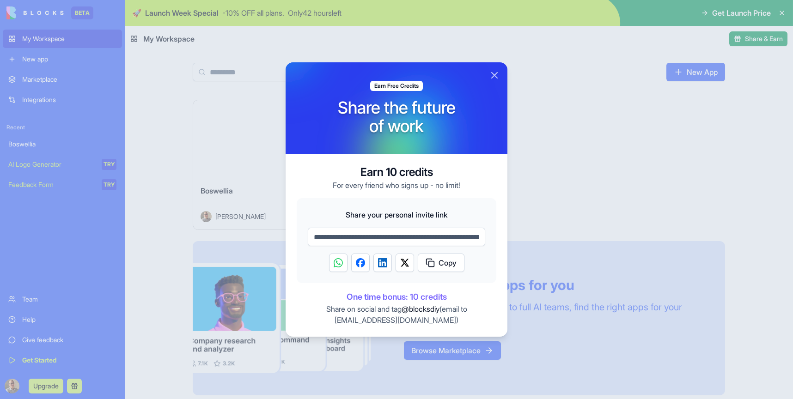
click at [446, 265] on span "Copy" at bounding box center [447, 262] width 18 height 11
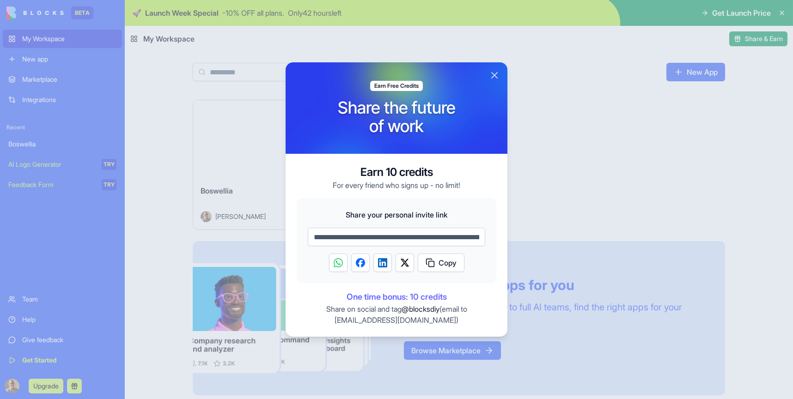
click at [494, 76] on button "Close" at bounding box center [494, 75] width 11 height 11
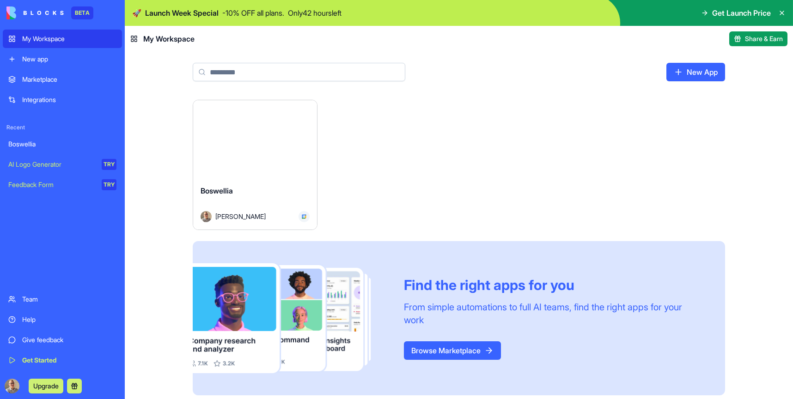
click at [38, 148] on div "Boswellia" at bounding box center [62, 144] width 108 height 9
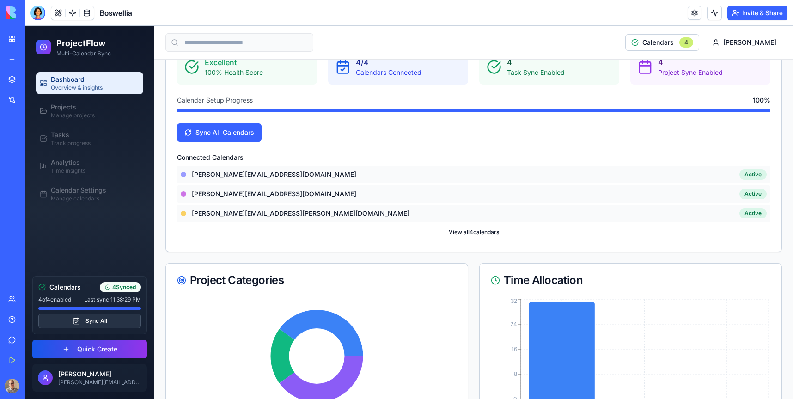
scroll to position [183, 0]
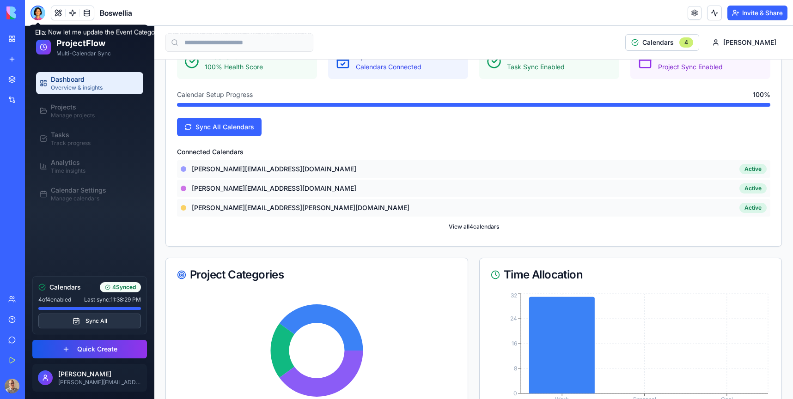
click at [41, 13] on div at bounding box center [37, 13] width 15 height 15
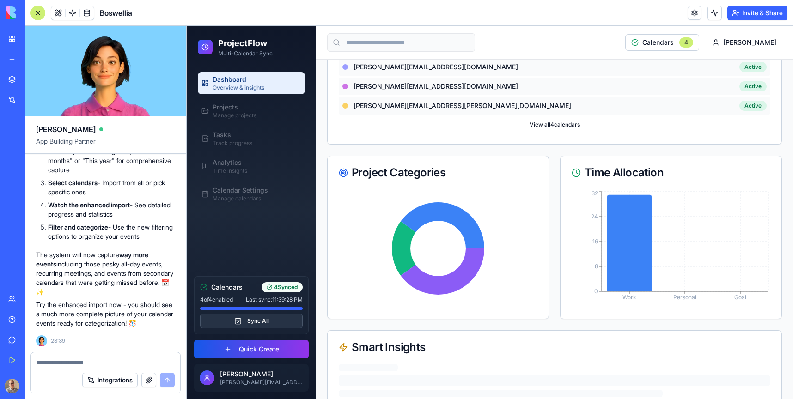
scroll to position [4513, 0]
click at [225, 192] on span "Calendar Settings" at bounding box center [240, 190] width 55 height 9
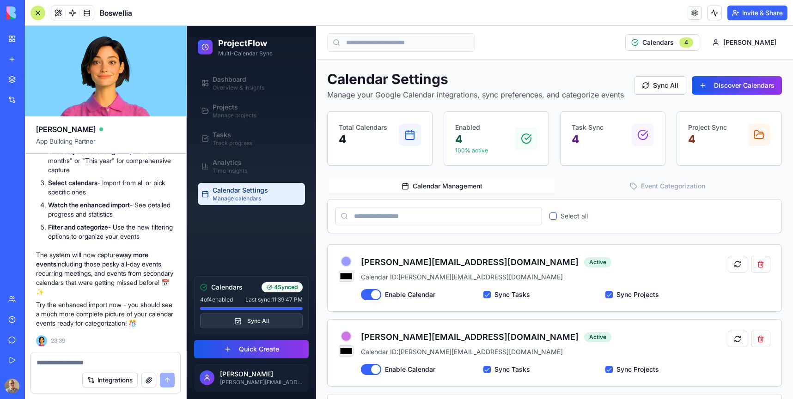
click at [678, 184] on button "Event Categorization" at bounding box center [666, 186] width 225 height 15
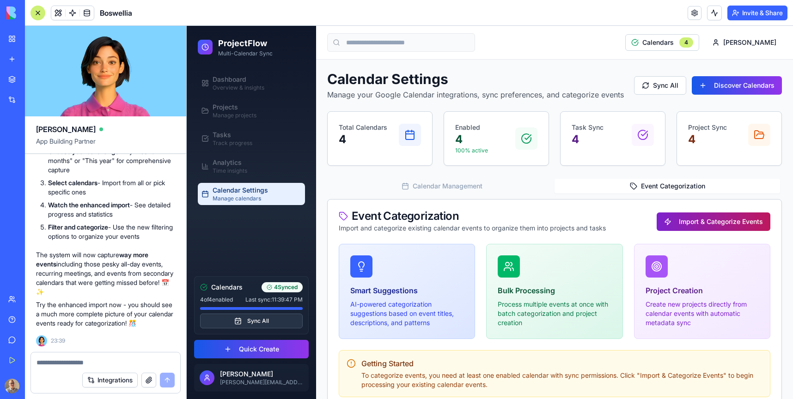
click at [732, 225] on button "Import & Categorize Events" at bounding box center [714, 222] width 114 height 18
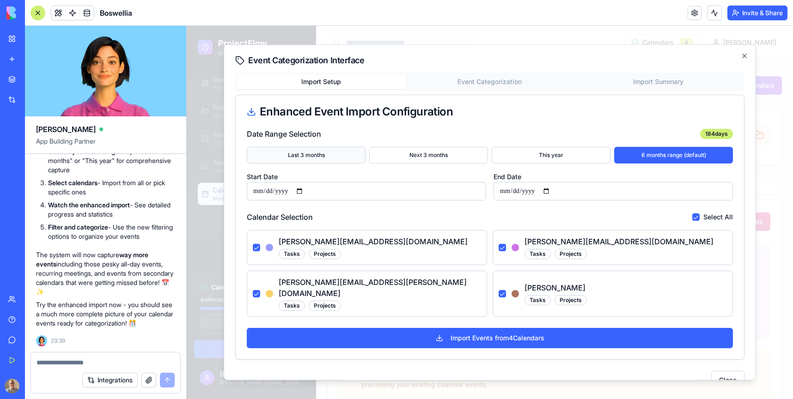
click at [325, 157] on button "Last 3 months" at bounding box center [306, 155] width 119 height 17
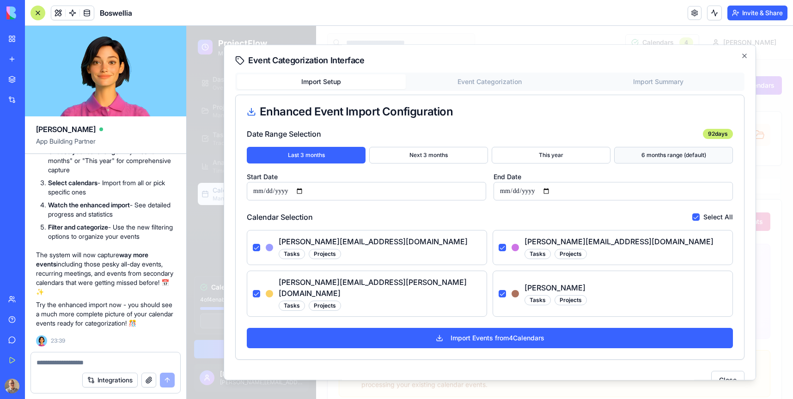
click at [655, 153] on button "6 months range (default)" at bounding box center [673, 155] width 119 height 17
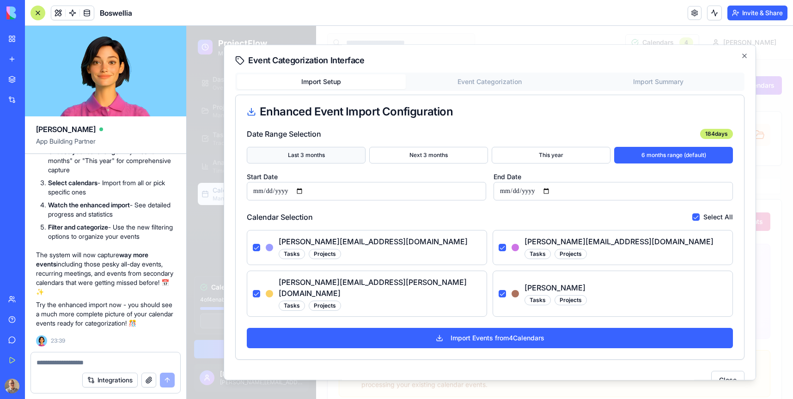
click at [293, 158] on button "Last 3 months" at bounding box center [306, 155] width 119 height 17
type input "**********"
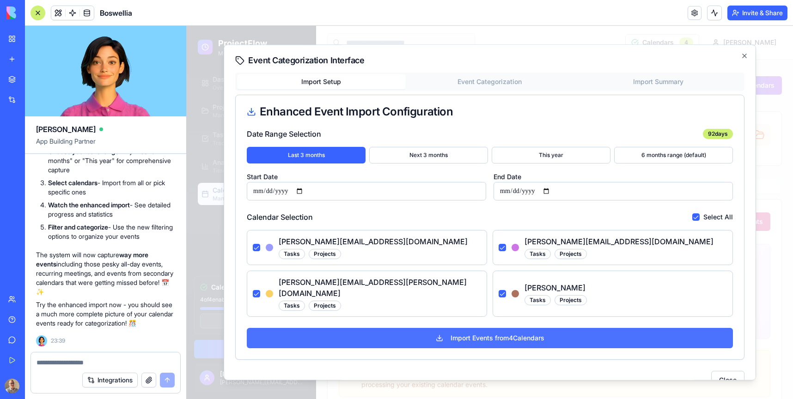
click at [450, 328] on button "Import Events from 4 Calendar s" at bounding box center [490, 338] width 486 height 20
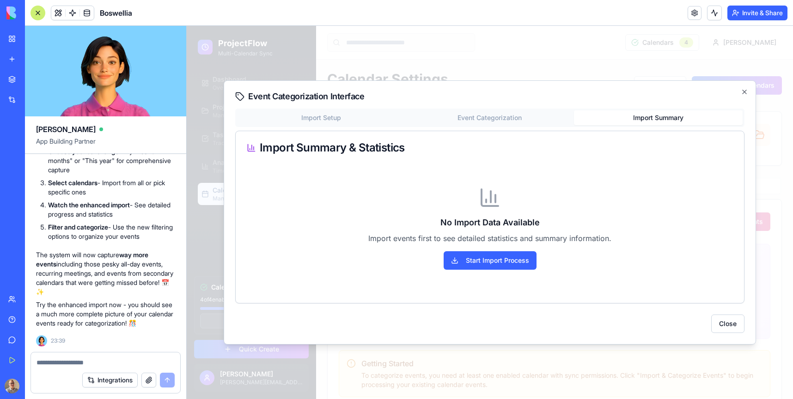
click at [645, 81] on div "Event Categorization Interface Import Setup Event Categorization Import Summary…" at bounding box center [490, 212] width 532 height 264
click at [320, 116] on div "Import Setup Event Categorization Import Summary Import Summary & Statistics No…" at bounding box center [489, 206] width 509 height 195
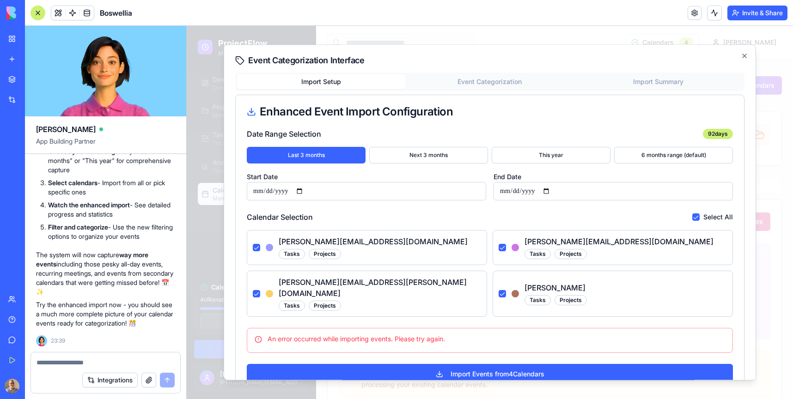
click at [73, 363] on textarea at bounding box center [106, 362] width 138 height 9
drag, startPoint x: 268, startPoint y: 327, endPoint x: 459, endPoint y: 332, distance: 191.4
click at [459, 335] on div "An error occurred while importing events. Please try again." at bounding box center [490, 339] width 470 height 9
copy div "An error occurred while importing events. Please try again."
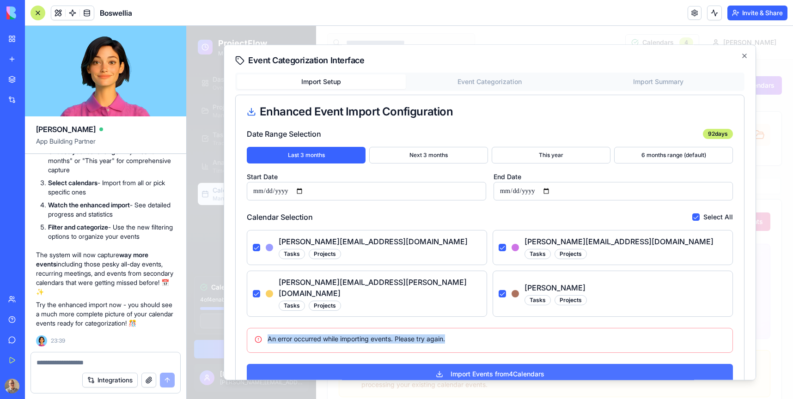
click at [469, 364] on button "Import Events from 4 Calendar s" at bounding box center [490, 374] width 486 height 20
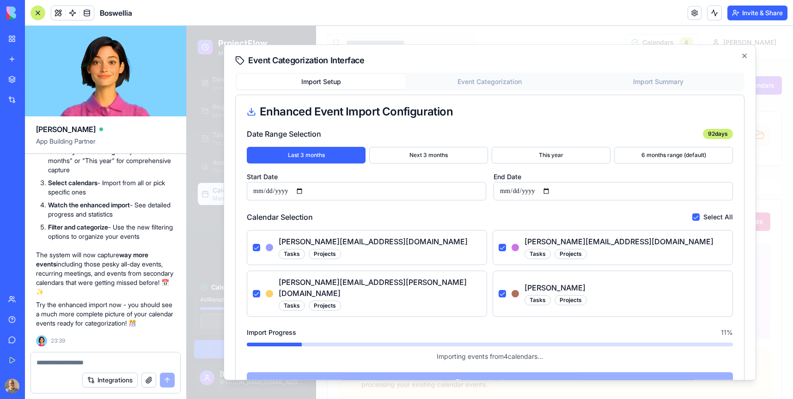
click at [65, 359] on textarea at bounding box center [106, 362] width 138 height 9
paste textarea "**********"
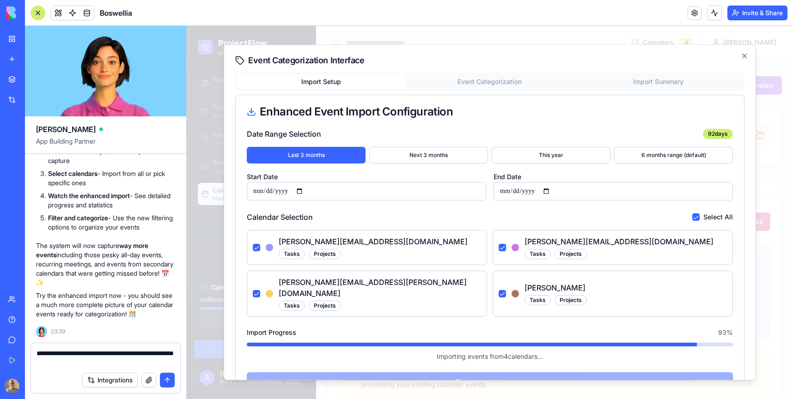
type textarea "**********"
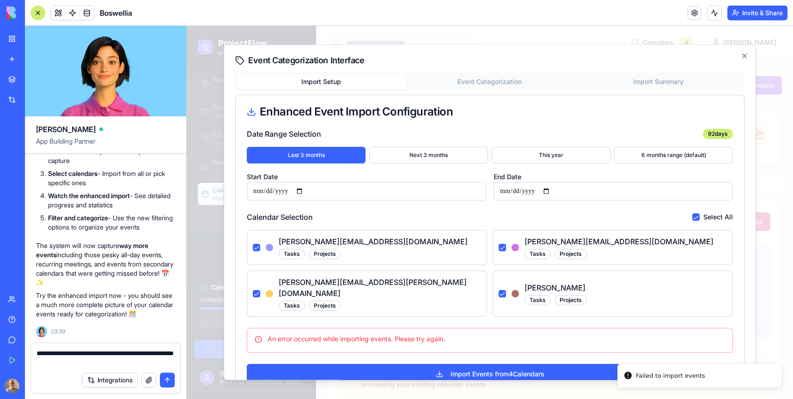
click at [171, 381] on button "submit" at bounding box center [167, 380] width 15 height 15
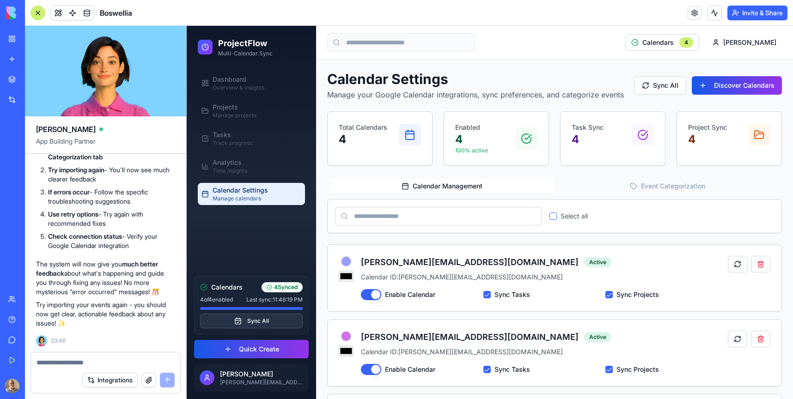
scroll to position [5348, 0]
click at [231, 75] on span "Dashboard" at bounding box center [230, 79] width 34 height 9
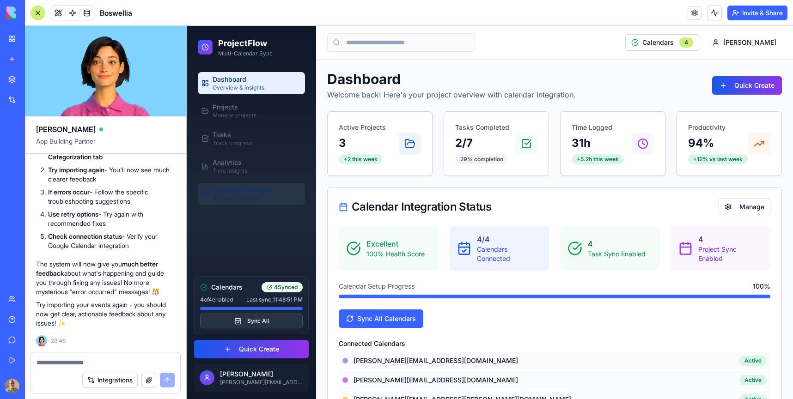
click at [228, 192] on span "Calendar Settings" at bounding box center [240, 190] width 55 height 9
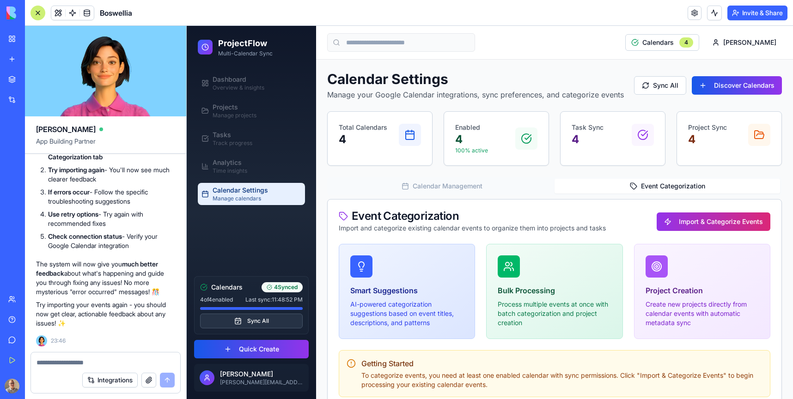
click at [678, 188] on button "Event Categorization" at bounding box center [666, 186] width 225 height 15
click at [724, 221] on button "Import & Categorize Events" at bounding box center [714, 222] width 114 height 18
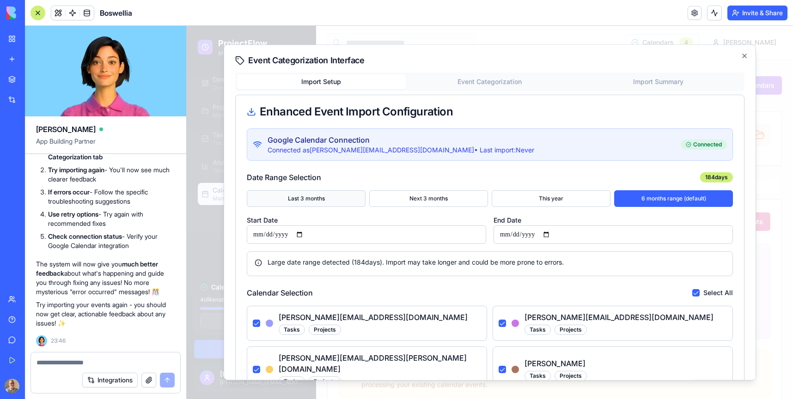
click at [320, 199] on button "Last 3 months" at bounding box center [306, 198] width 119 height 17
type input "**********"
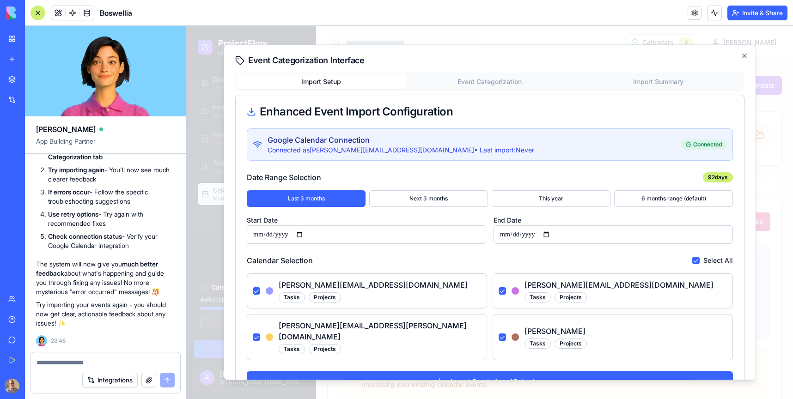
click at [313, 231] on input "**********" at bounding box center [366, 234] width 239 height 18
click at [304, 234] on input "**********" at bounding box center [366, 234] width 239 height 18
type input "**********"
click at [553, 236] on input "**********" at bounding box center [612, 234] width 239 height 18
type input "**********"
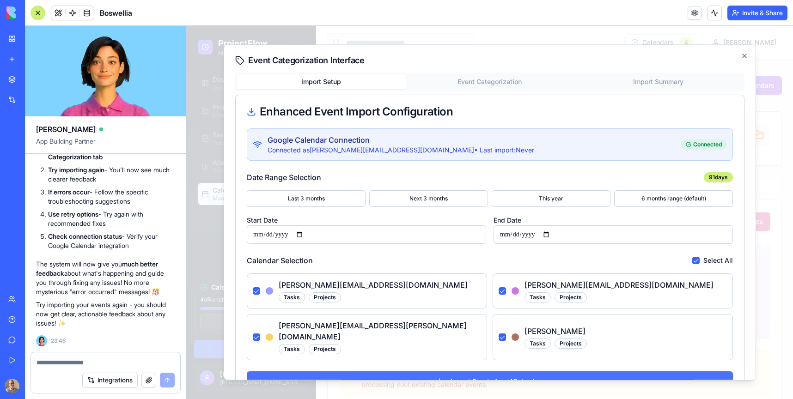
click at [514, 372] on button "Import Events from 4 Calendar s" at bounding box center [490, 381] width 486 height 20
